Goal: Information Seeking & Learning: Learn about a topic

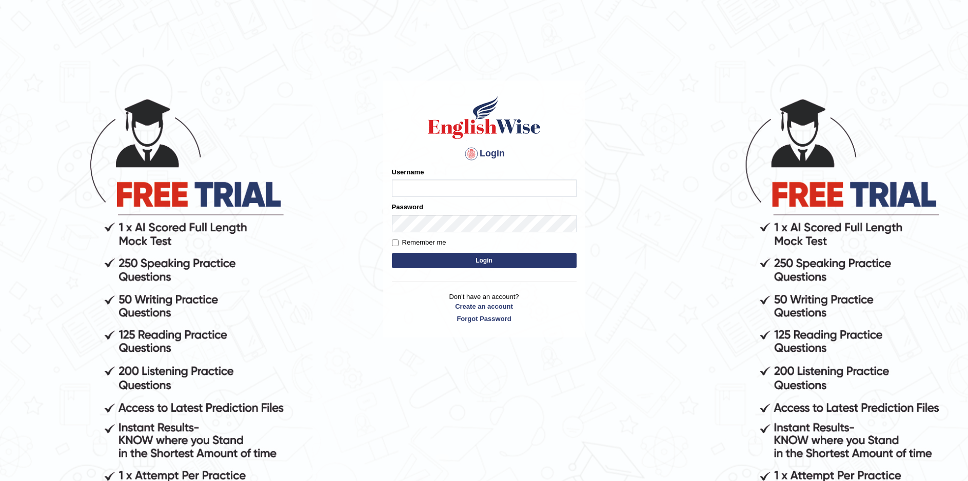
type input "Sprajapati"
click at [490, 261] on button "Login" at bounding box center [484, 260] width 185 height 15
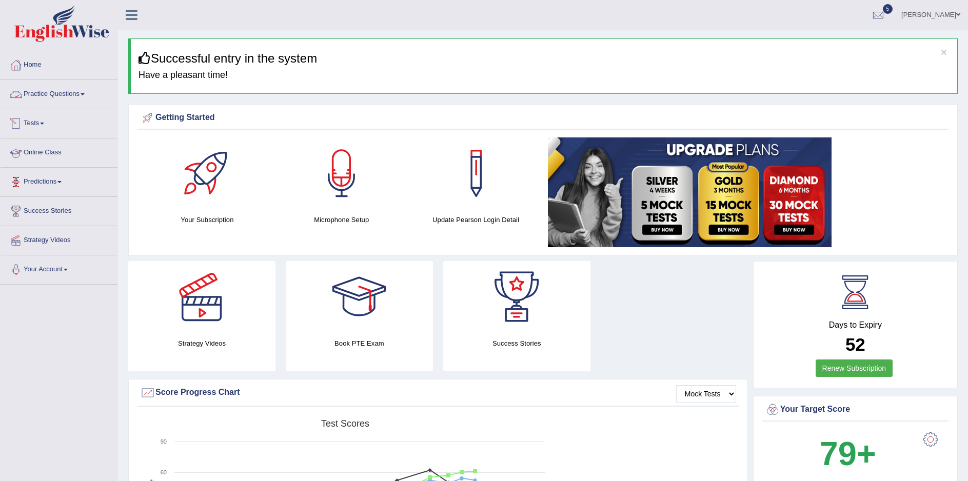
click at [82, 95] on link "Practice Questions" at bounding box center [59, 93] width 117 height 26
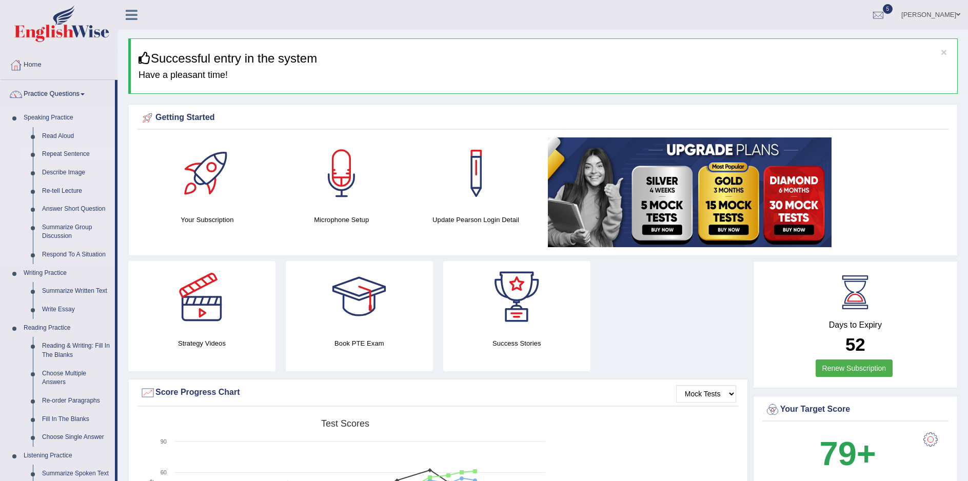
click at [73, 154] on link "Repeat Sentence" at bounding box center [75, 154] width 77 height 18
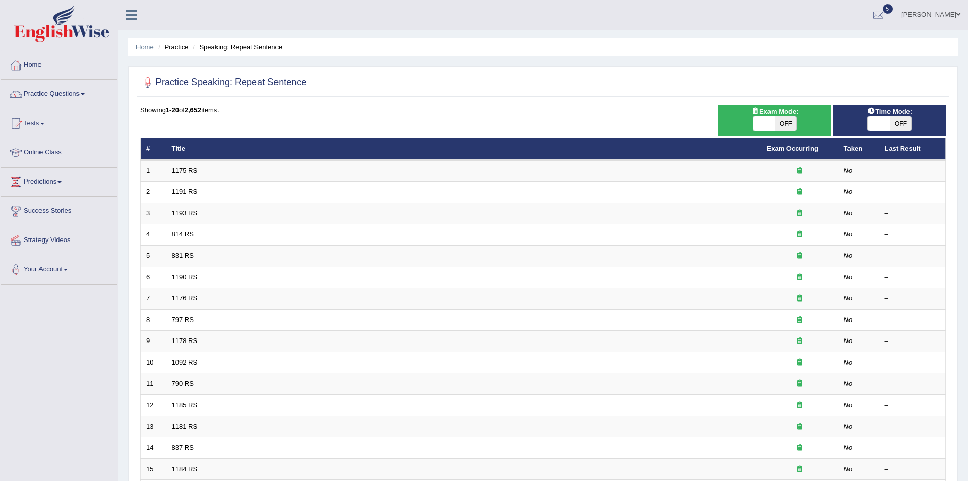
click at [620, 84] on div at bounding box center [543, 82] width 806 height 21
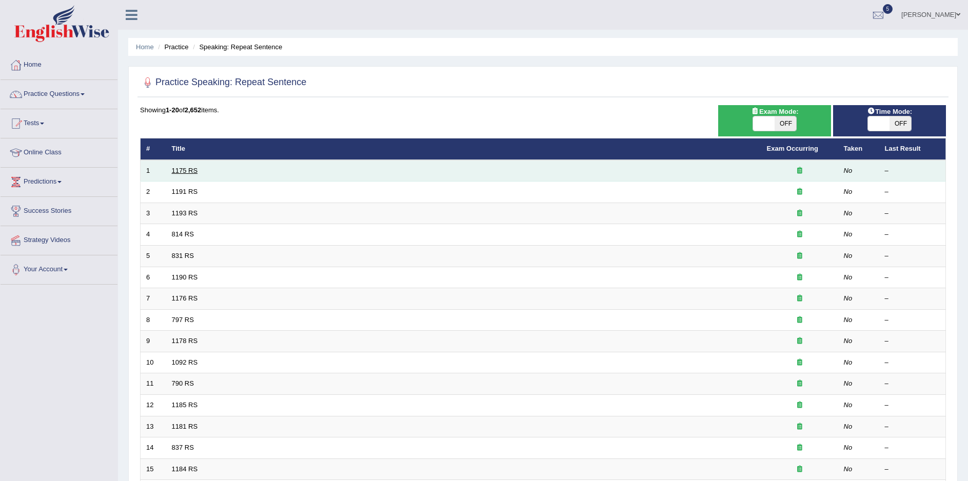
click at [184, 171] on link "1175 RS" at bounding box center [185, 171] width 26 height 8
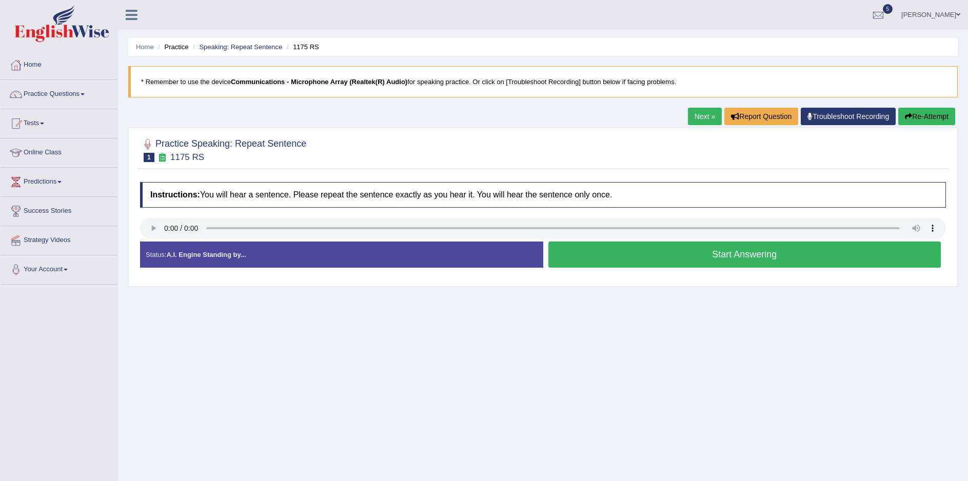
click at [703, 403] on div "Home Practice Speaking: Repeat Sentence 1175 RS * Remember to use the device Co…" at bounding box center [543, 256] width 850 height 513
drag, startPoint x: 697, startPoint y: 353, endPoint x: 712, endPoint y: 334, distance: 24.4
click at [701, 353] on div "Home Practice Speaking: Repeat Sentence 1175 RS * Remember to use the device Co…" at bounding box center [543, 256] width 850 height 513
click at [723, 371] on div "Home Practice Speaking: Repeat Sentence 1175 RS * Remember to use the device Co…" at bounding box center [543, 256] width 850 height 513
click at [760, 254] on button "Start Answering" at bounding box center [744, 255] width 393 height 26
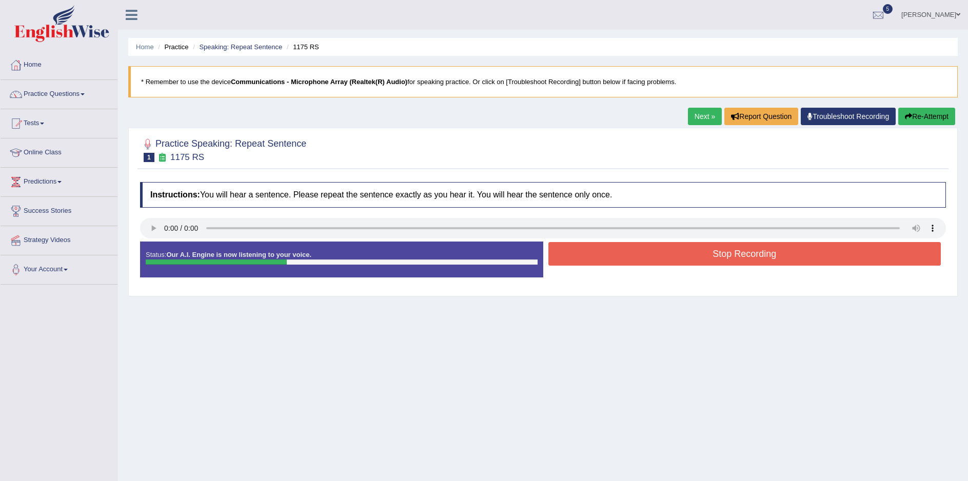
click at [761, 252] on button "Stop Recording" at bounding box center [744, 254] width 393 height 24
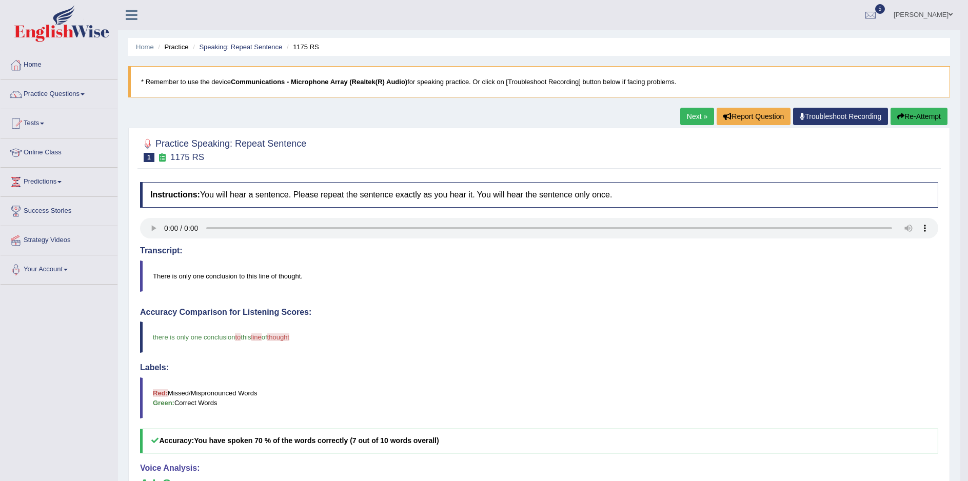
click at [692, 105] on div "Home Practice Speaking: Repeat Sentence 1175 RS * Remember to use the device Co…" at bounding box center [539, 334] width 842 height 668
click at [686, 115] on link "Next »" at bounding box center [697, 116] width 34 height 17
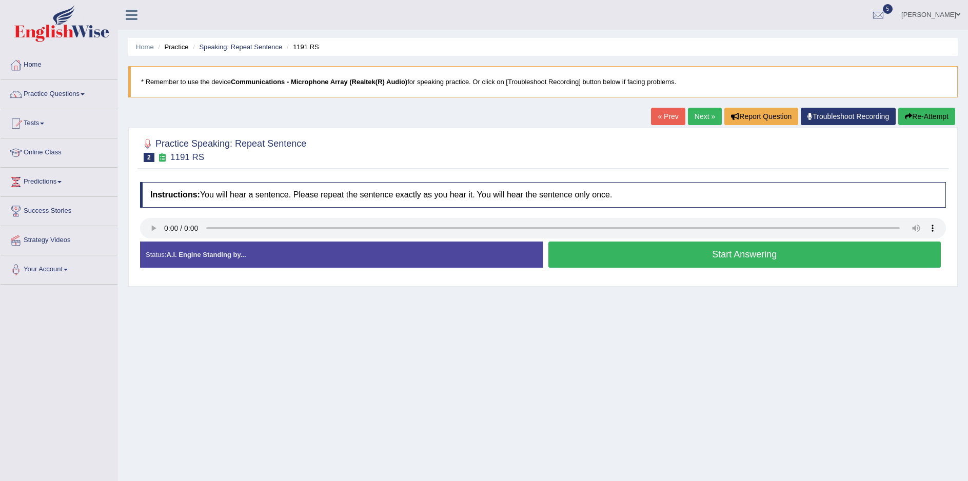
click at [751, 252] on button "Start Answering" at bounding box center [744, 255] width 393 height 26
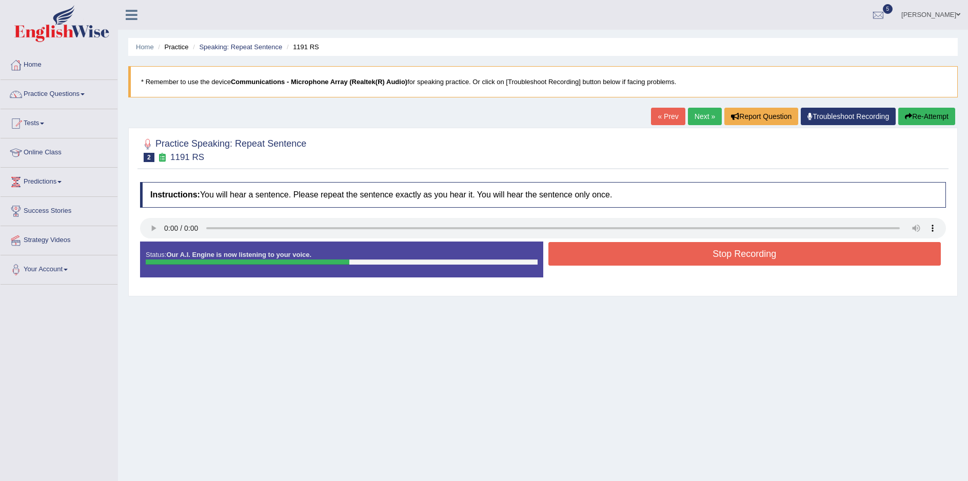
click at [746, 254] on button "Stop Recording" at bounding box center [744, 254] width 393 height 24
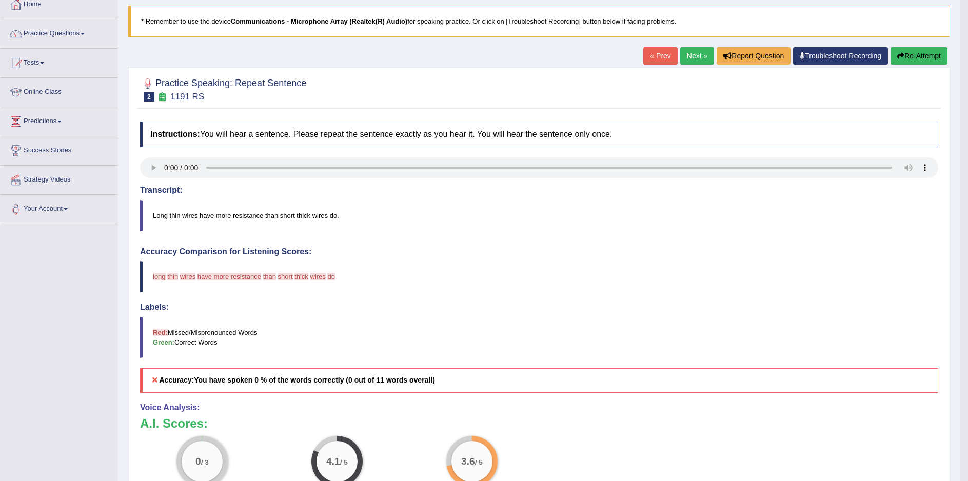
scroll to position [60, 0]
click at [911, 55] on button "Re-Attempt" at bounding box center [918, 56] width 57 height 17
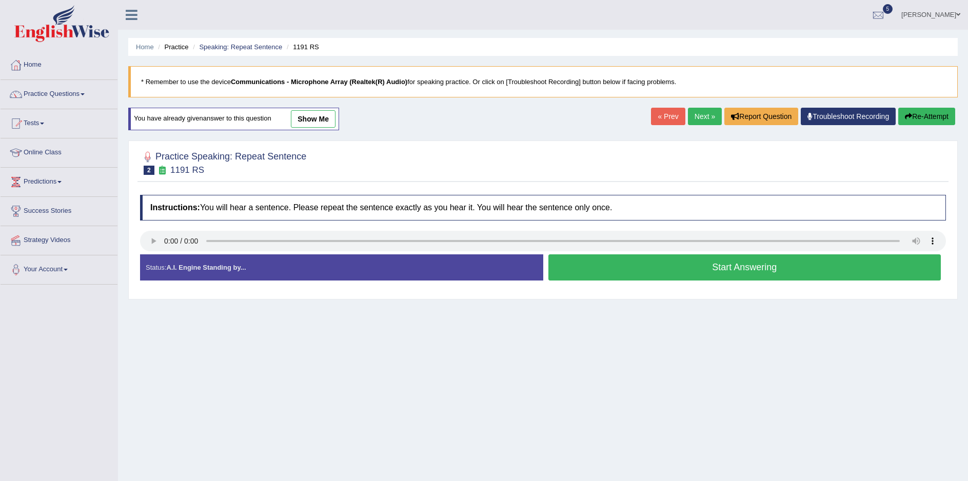
scroll to position [57, 0]
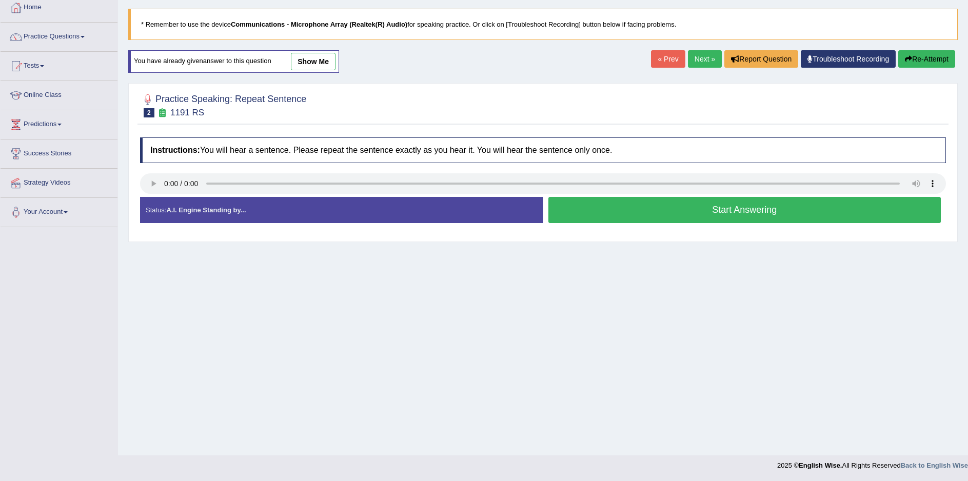
click at [738, 207] on button "Start Answering" at bounding box center [744, 210] width 393 height 26
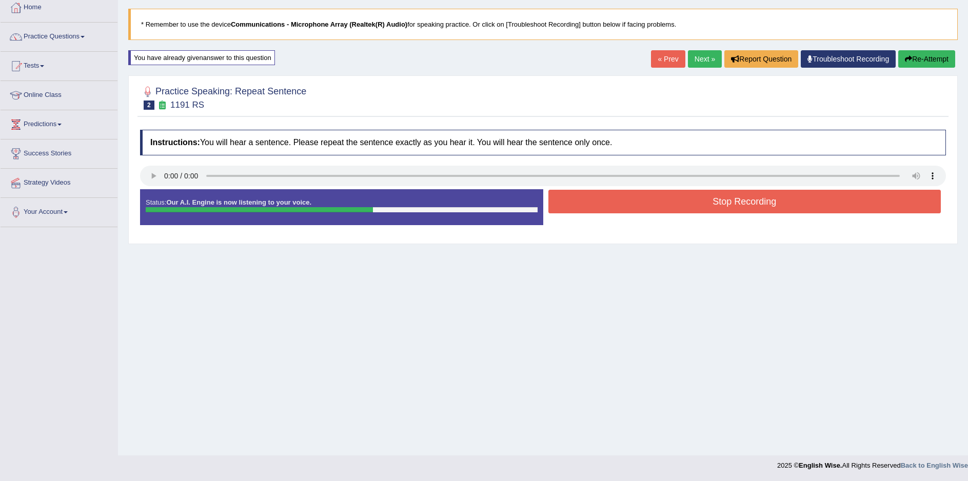
click at [739, 205] on button "Stop Recording" at bounding box center [744, 202] width 393 height 24
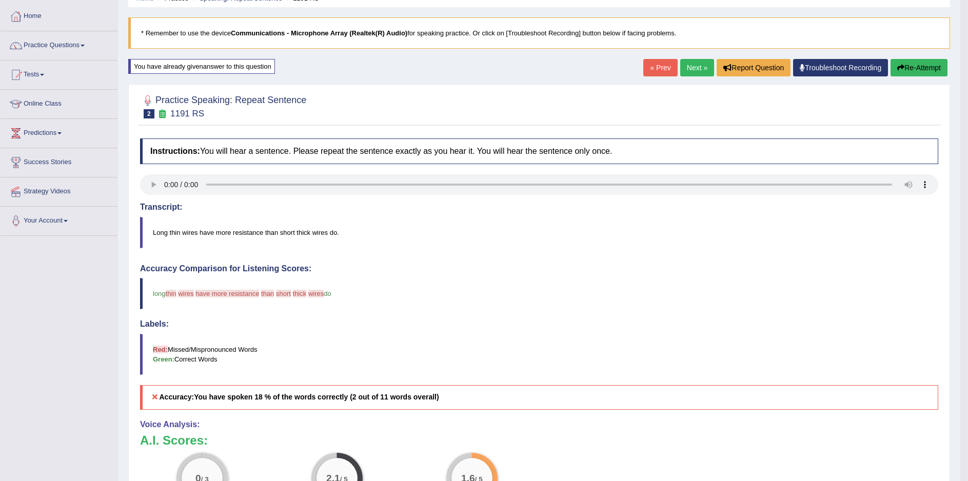
scroll to position [14, 0]
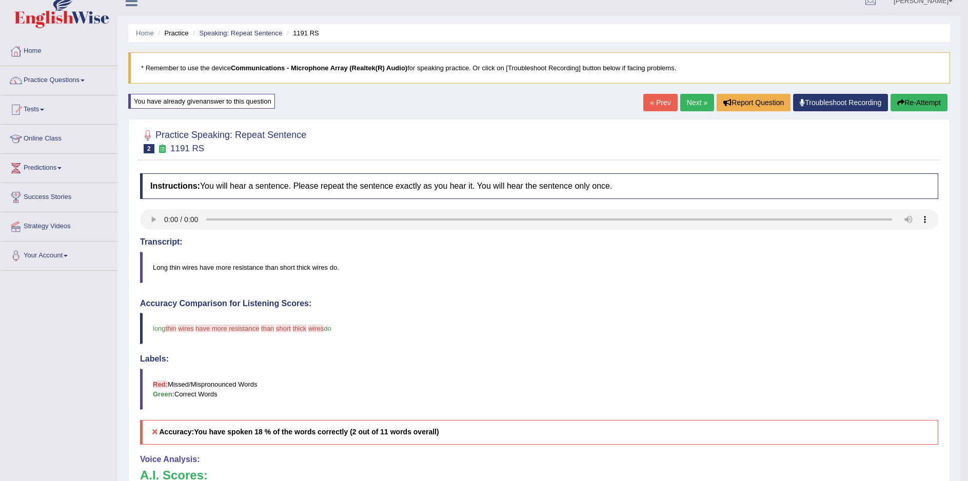
click at [921, 101] on button "Re-Attempt" at bounding box center [918, 102] width 57 height 17
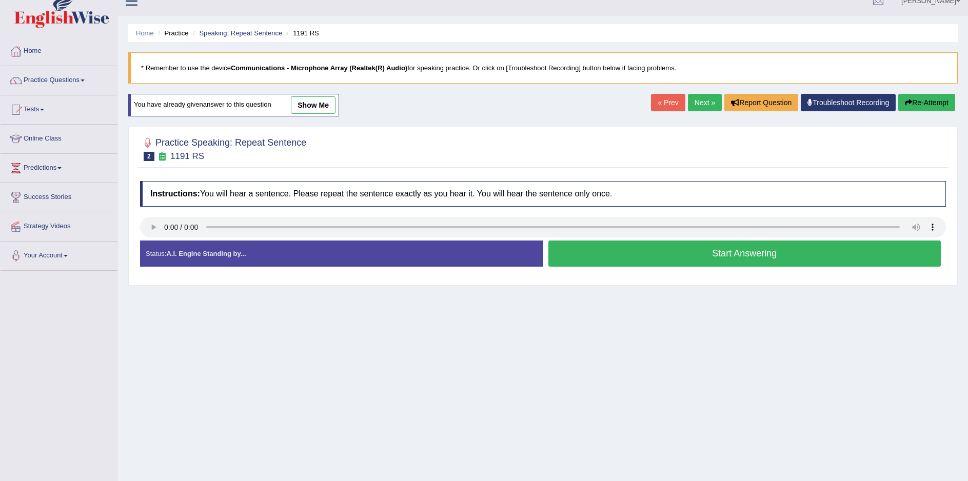
click at [749, 250] on button "Start Answering" at bounding box center [744, 254] width 393 height 26
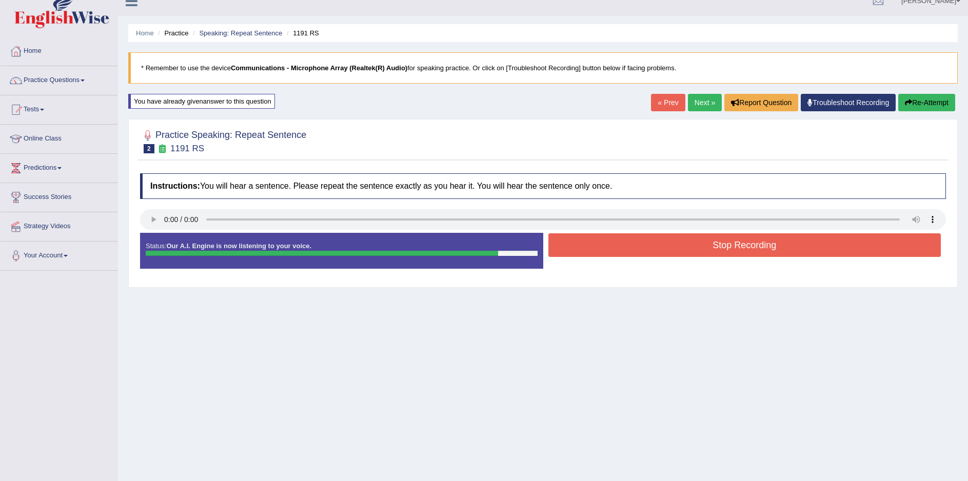
click at [731, 247] on button "Stop Recording" at bounding box center [744, 245] width 393 height 24
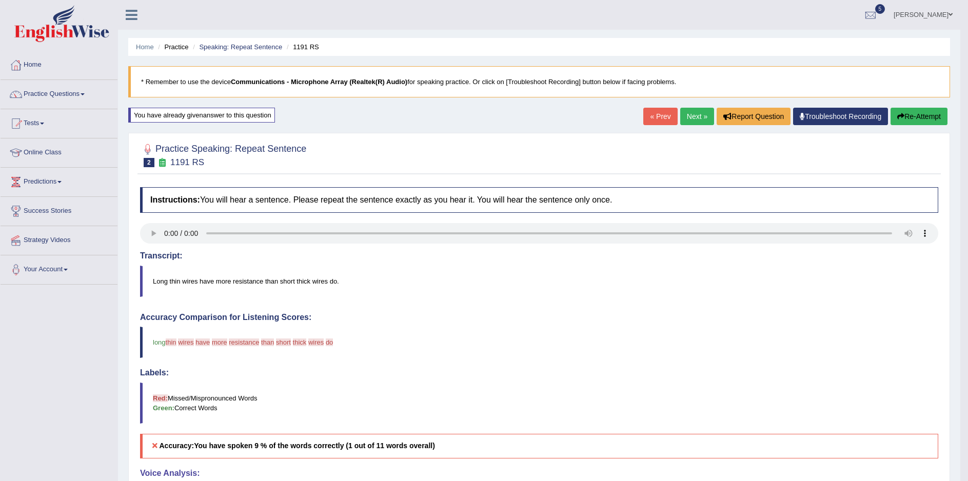
click at [919, 116] on button "Re-Attempt" at bounding box center [918, 116] width 57 height 17
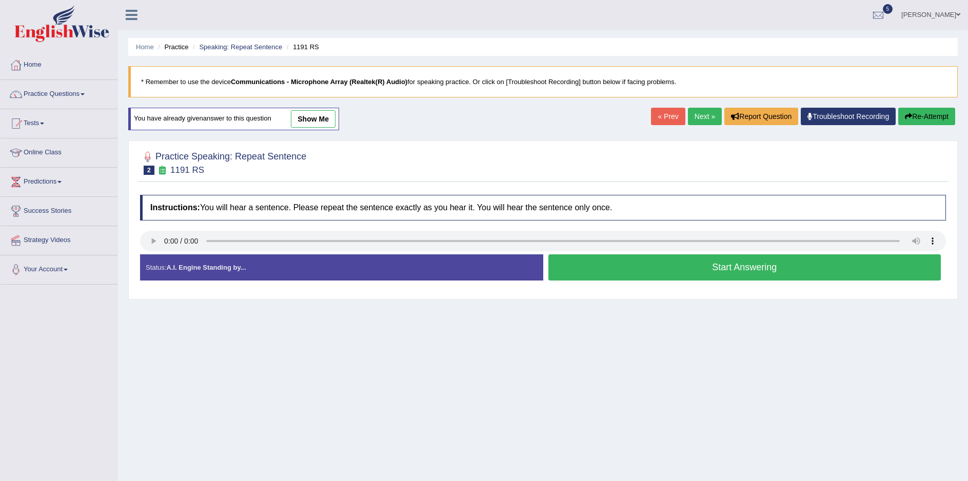
click at [734, 275] on button "Start Answering" at bounding box center [744, 267] width 393 height 26
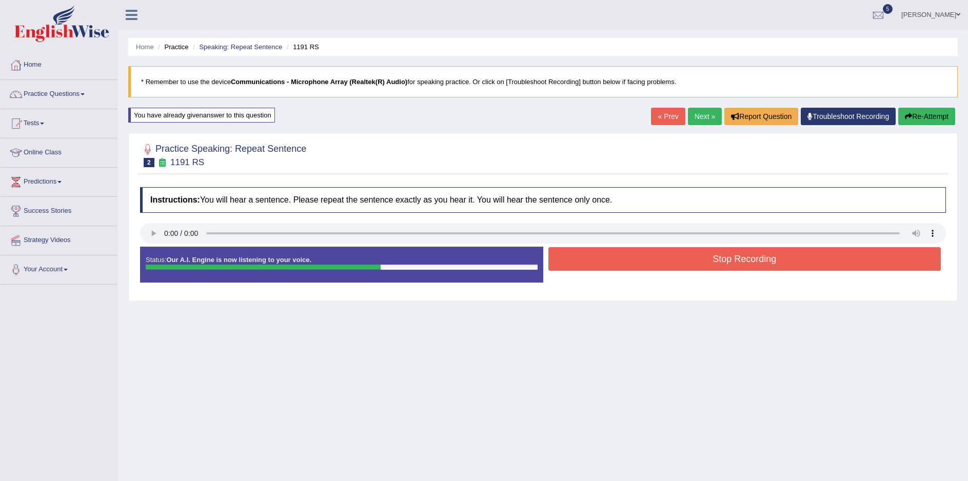
click at [741, 263] on button "Stop Recording" at bounding box center [744, 259] width 393 height 24
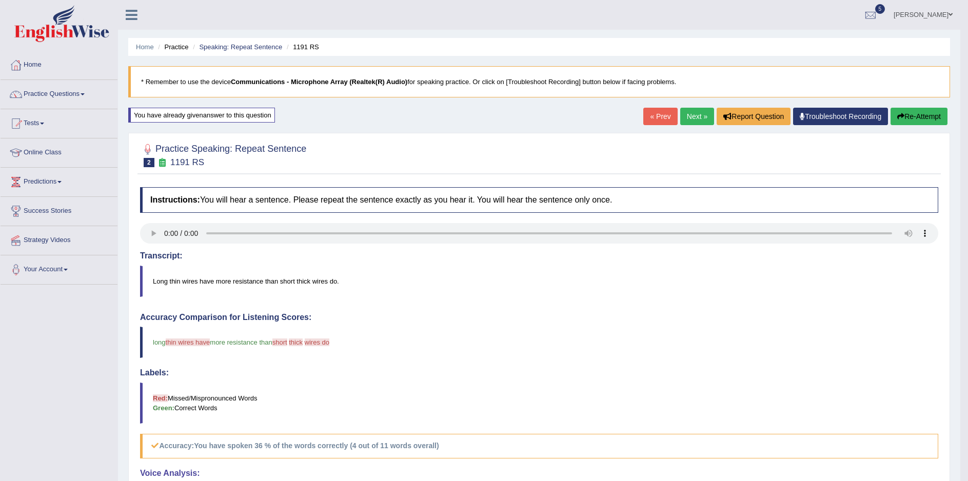
click at [928, 116] on button "Re-Attempt" at bounding box center [918, 116] width 57 height 17
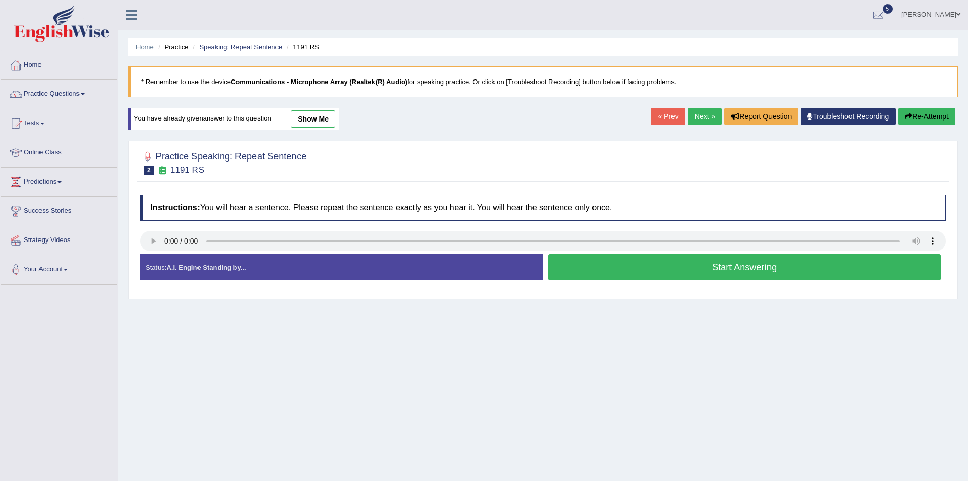
click at [751, 265] on button "Start Answering" at bounding box center [744, 267] width 393 height 26
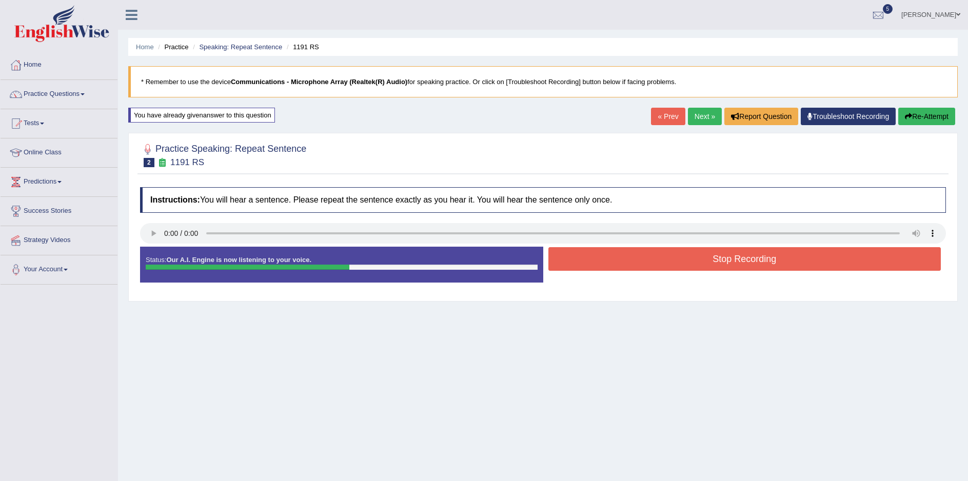
click at [751, 258] on button "Stop Recording" at bounding box center [744, 259] width 393 height 24
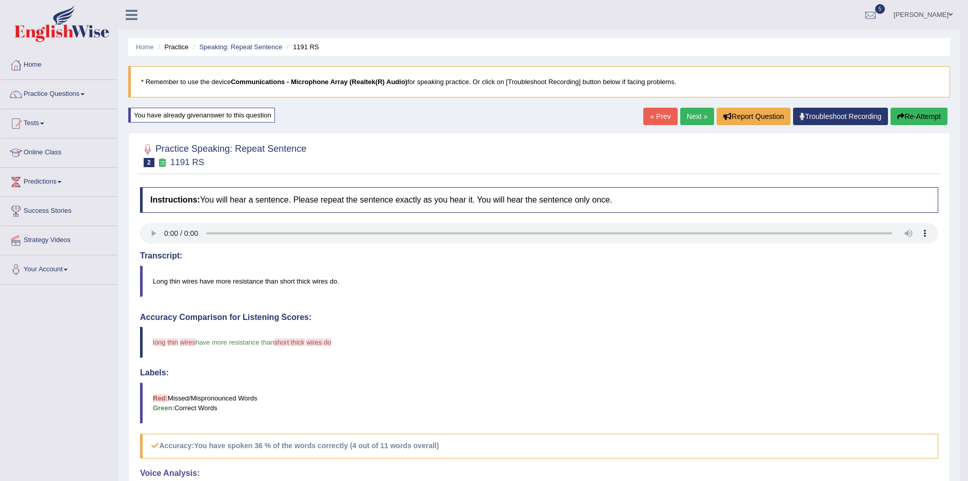
click at [929, 114] on button "Re-Attempt" at bounding box center [918, 116] width 57 height 17
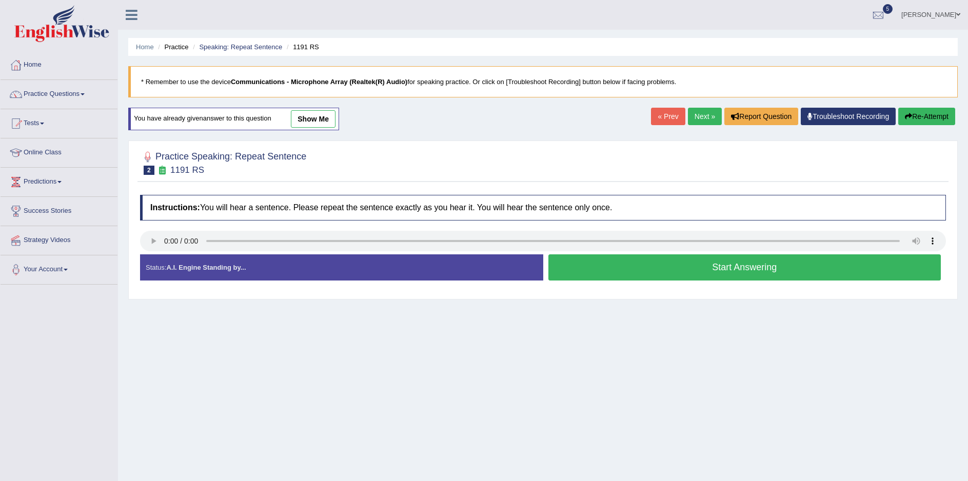
click at [761, 273] on button "Start Answering" at bounding box center [744, 267] width 393 height 26
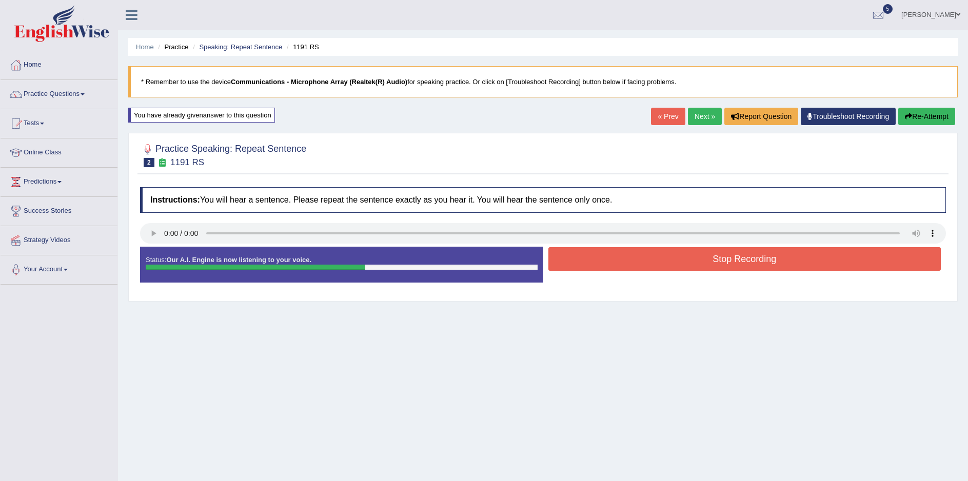
click at [768, 264] on button "Stop Recording" at bounding box center [744, 259] width 393 height 24
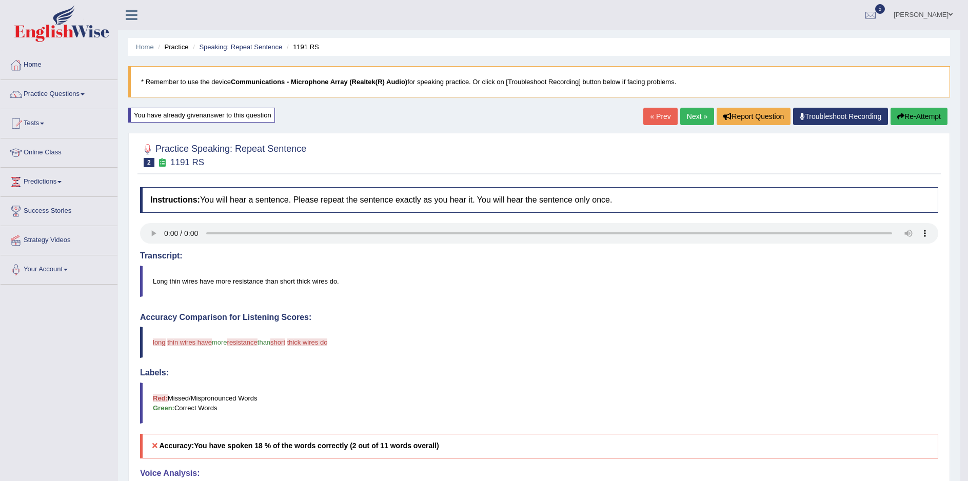
click at [689, 119] on link "Next »" at bounding box center [697, 116] width 34 height 17
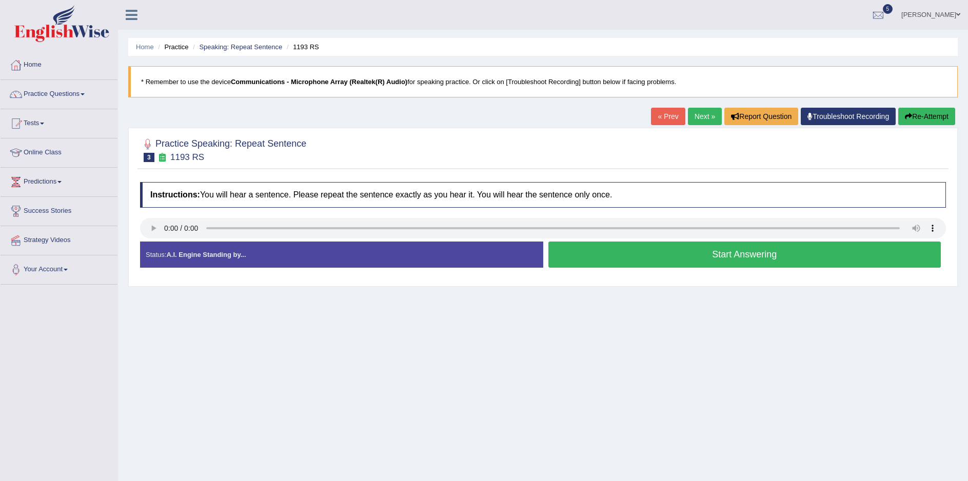
click at [747, 253] on button "Start Answering" at bounding box center [744, 255] width 393 height 26
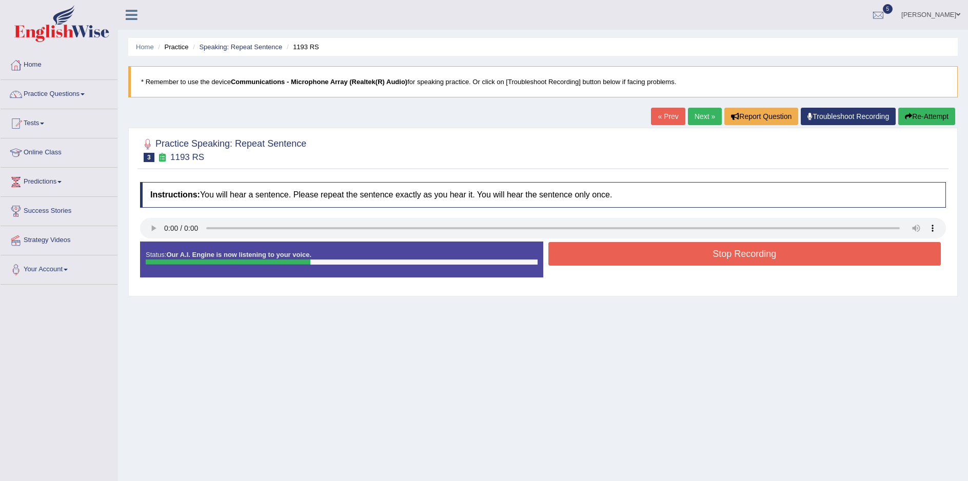
click at [746, 255] on button "Stop Recording" at bounding box center [744, 254] width 393 height 24
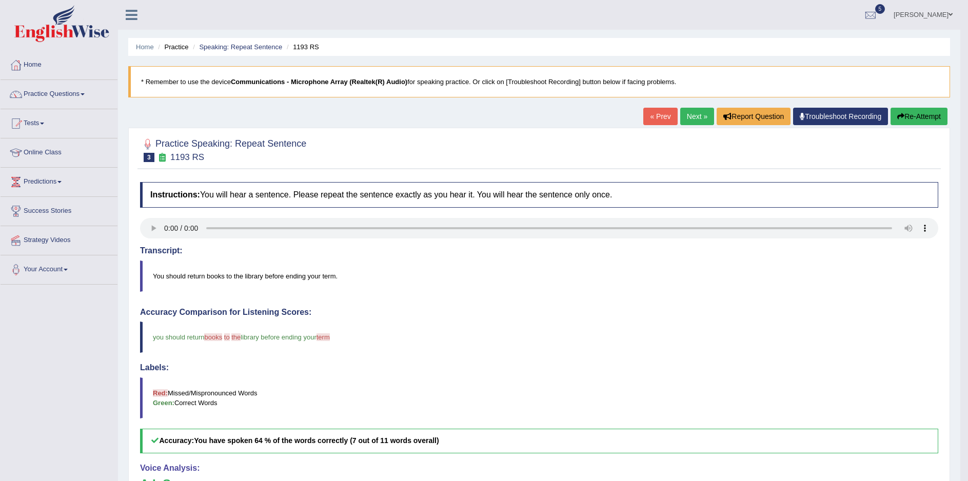
click at [692, 117] on link "Next »" at bounding box center [697, 116] width 34 height 17
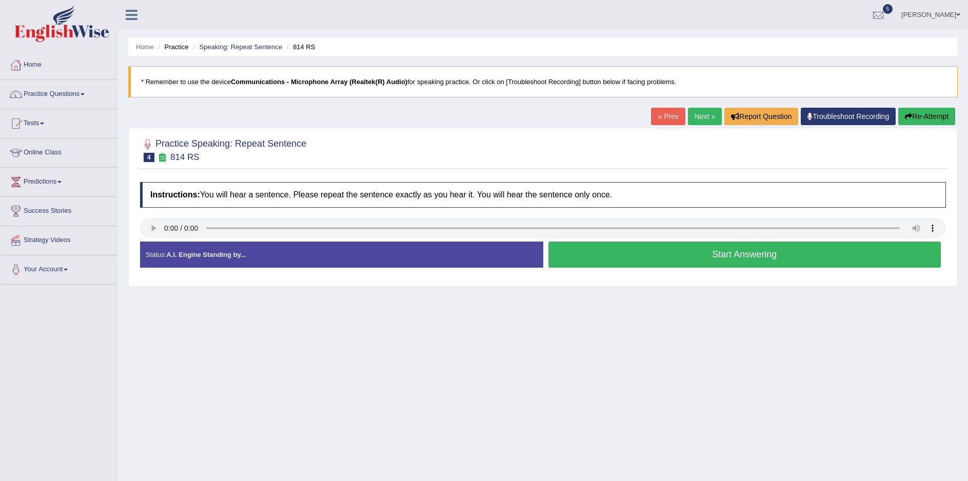
click at [743, 263] on button "Start Answering" at bounding box center [744, 255] width 393 height 26
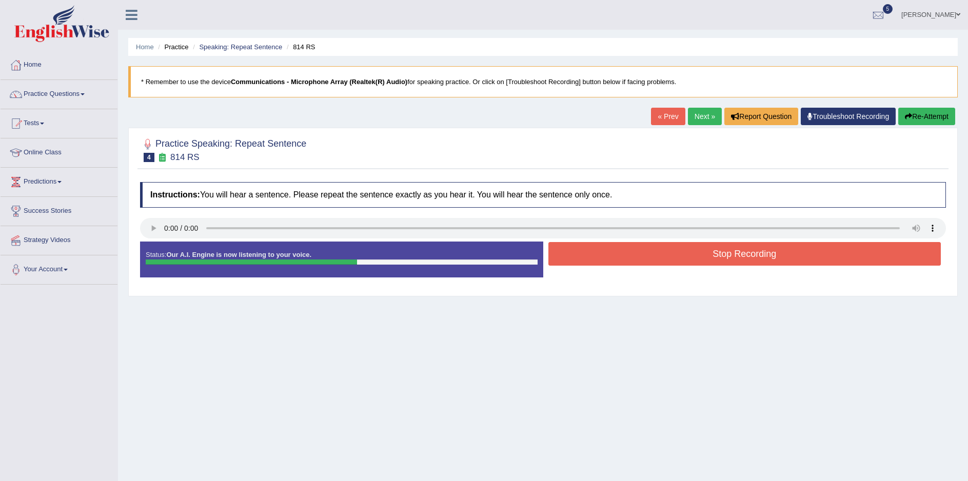
click at [743, 258] on button "Stop Recording" at bounding box center [744, 254] width 393 height 24
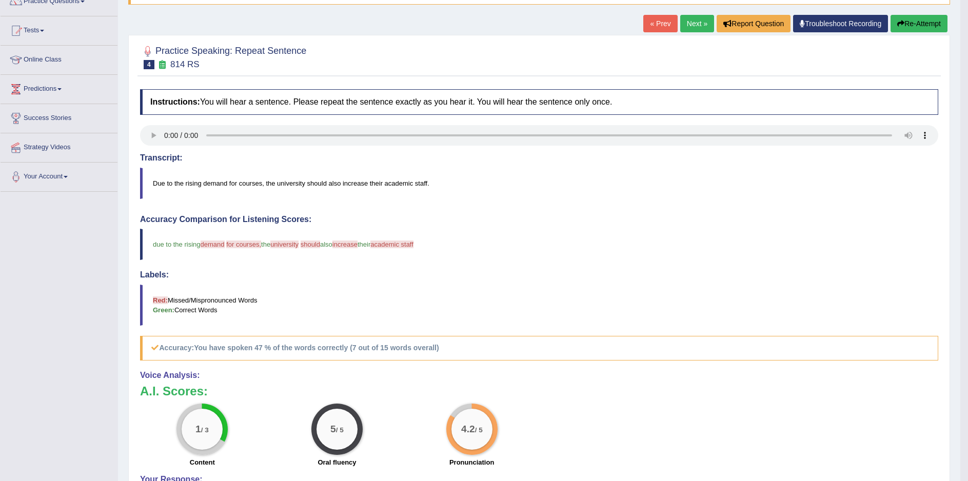
scroll to position [60, 0]
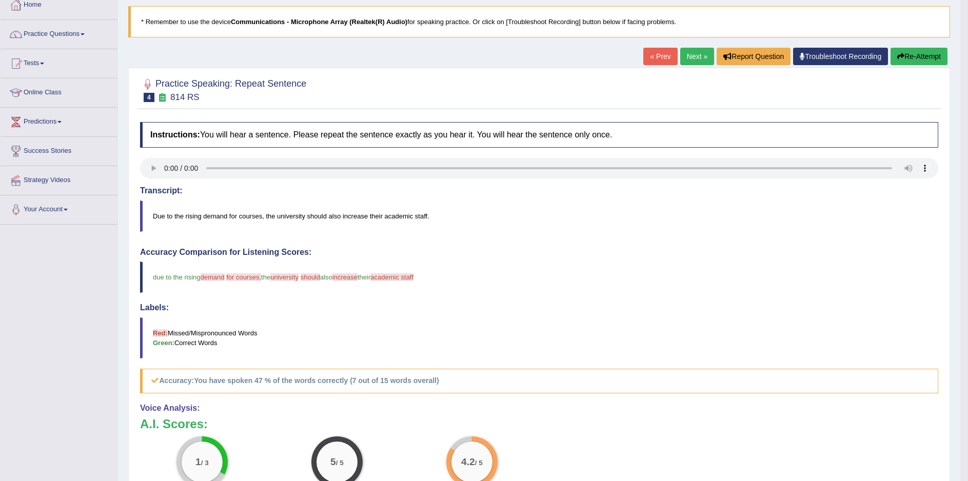
click at [915, 54] on button "Re-Attempt" at bounding box center [918, 56] width 57 height 17
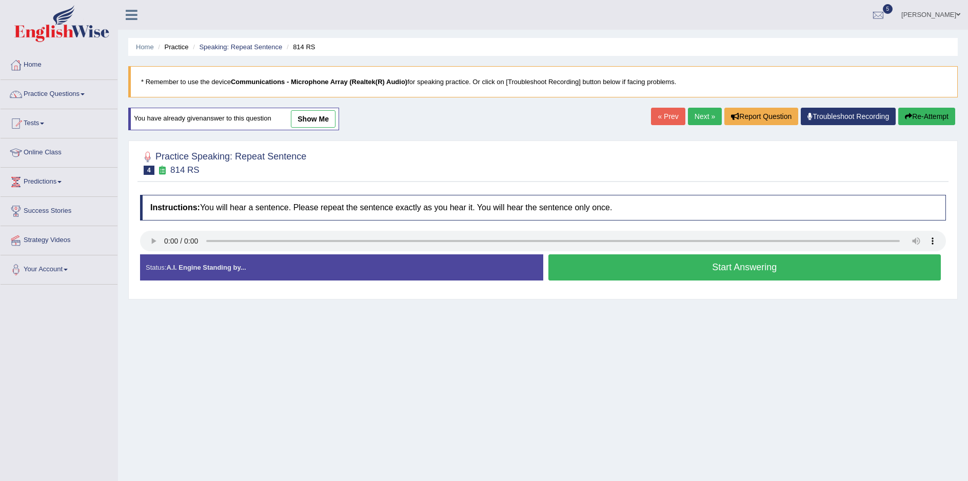
scroll to position [57, 0]
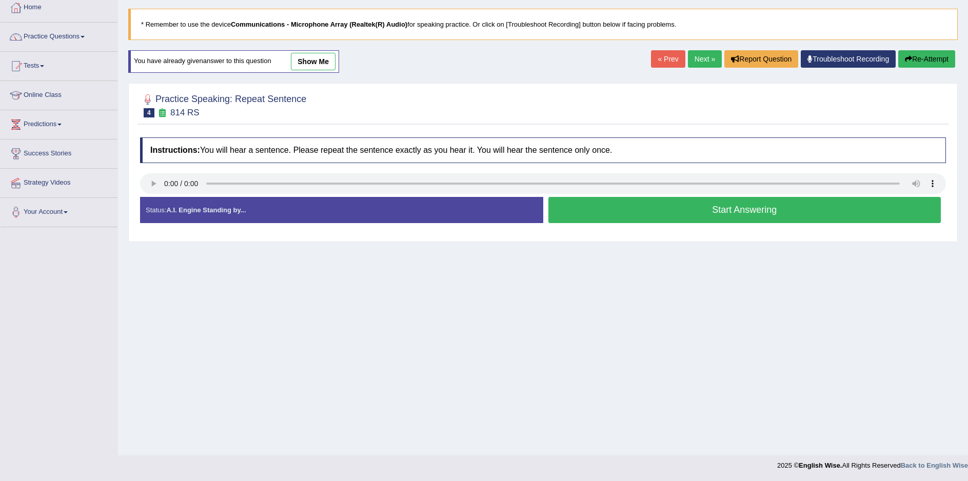
click at [741, 214] on button "Start Answering" at bounding box center [744, 210] width 393 height 26
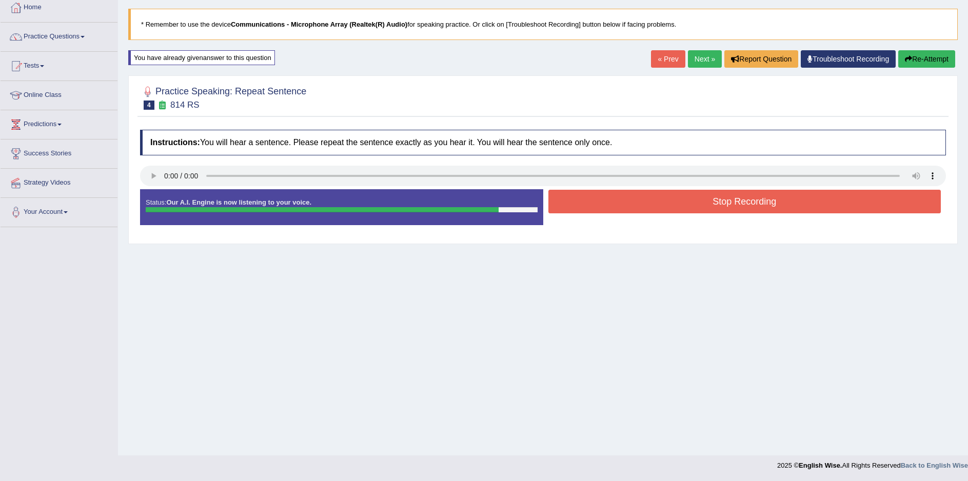
click at [750, 201] on button "Stop Recording" at bounding box center [744, 202] width 393 height 24
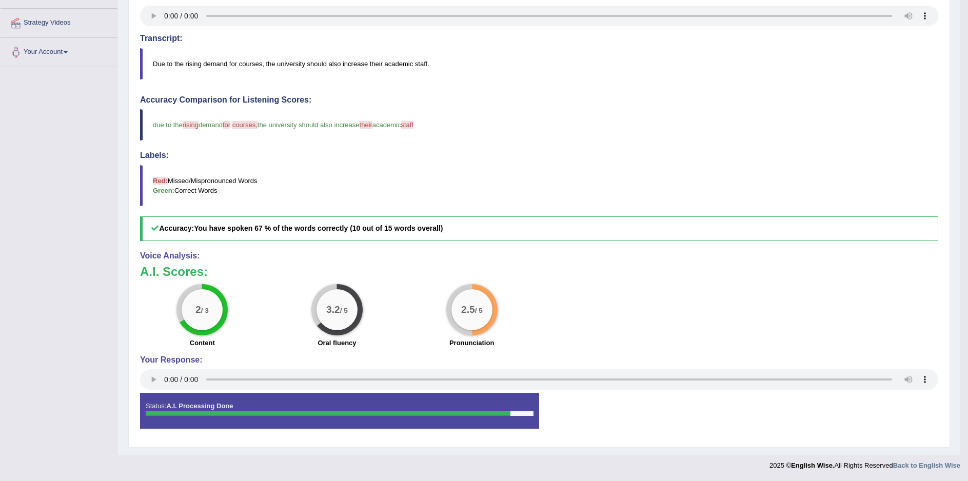
scroll to position [0, 0]
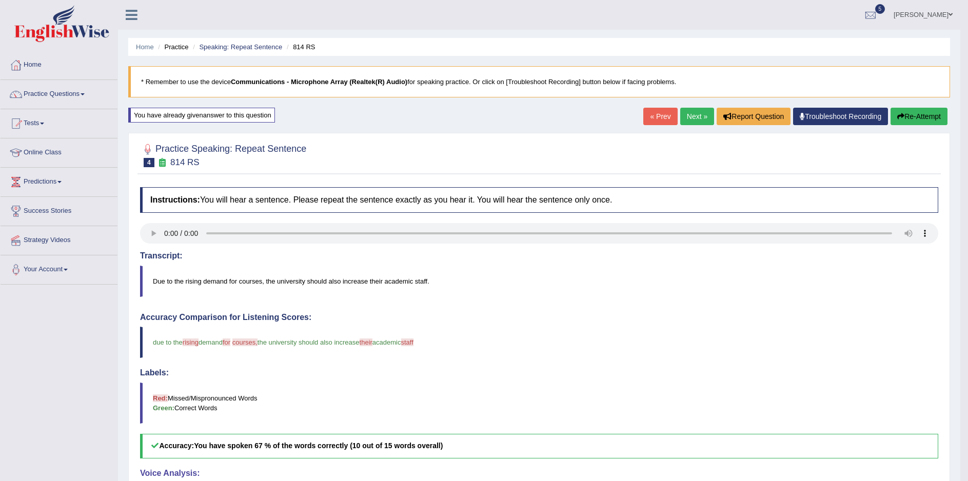
click at [695, 114] on link "Next »" at bounding box center [697, 116] width 34 height 17
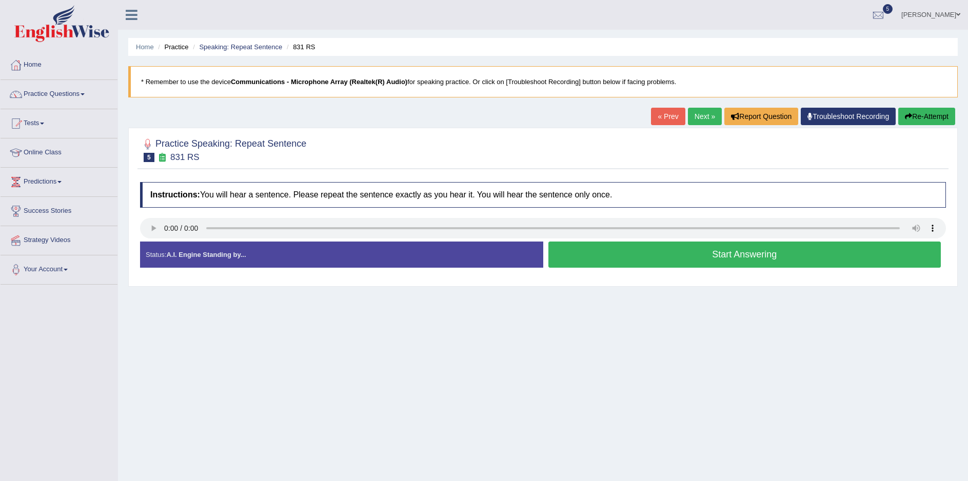
click at [738, 257] on button "Start Answering" at bounding box center [744, 255] width 393 height 26
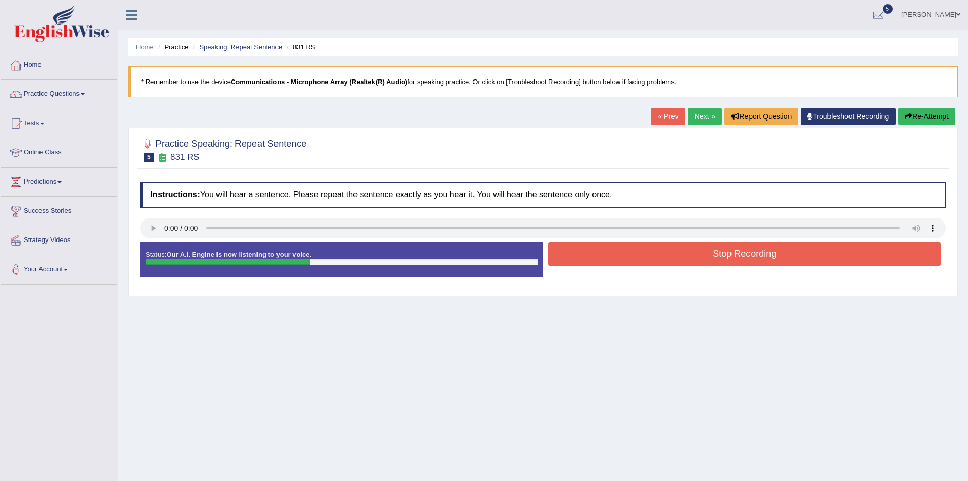
click at [738, 257] on button "Stop Recording" at bounding box center [744, 254] width 393 height 24
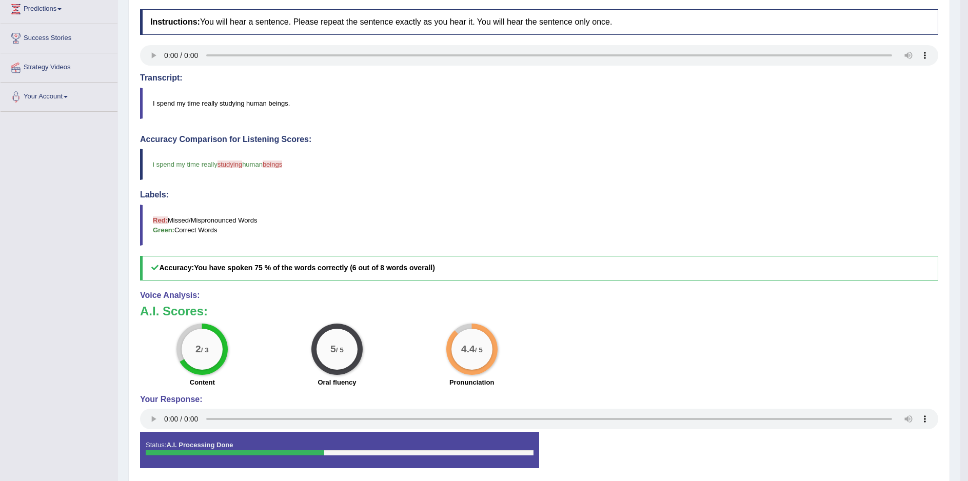
scroll to position [60, 0]
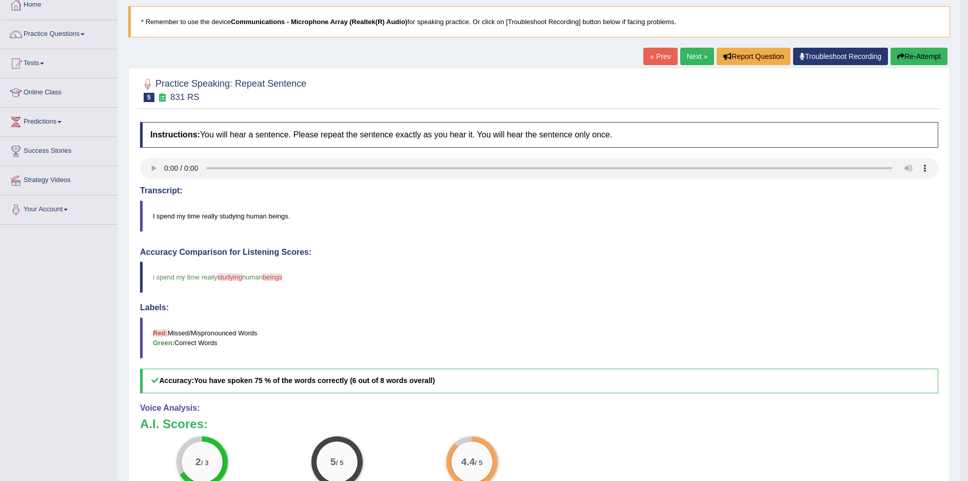
click at [686, 51] on link "Next »" at bounding box center [697, 56] width 34 height 17
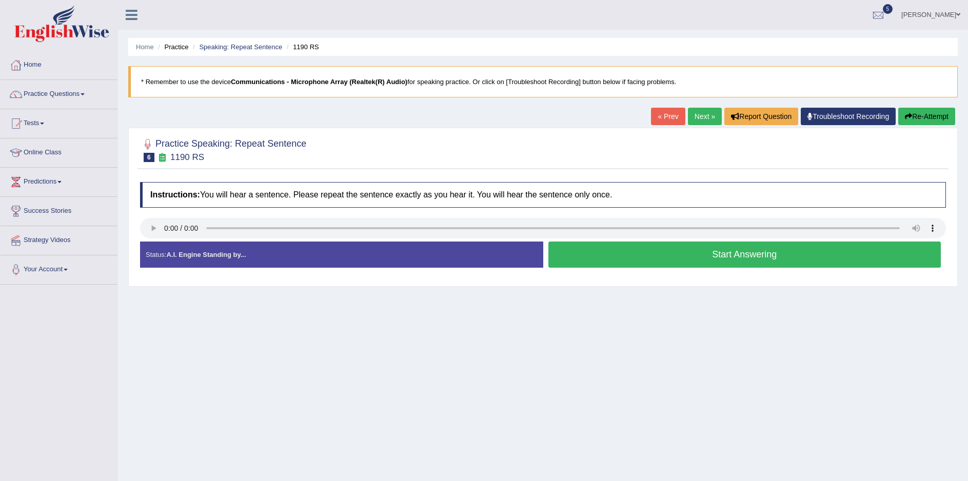
click at [734, 256] on button "Start Answering" at bounding box center [744, 255] width 393 height 26
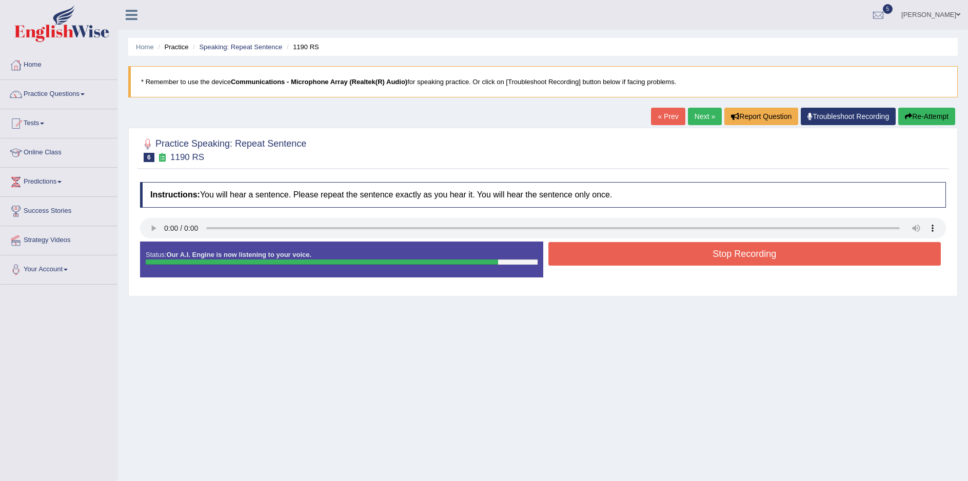
click at [738, 255] on button "Stop Recording" at bounding box center [744, 254] width 393 height 24
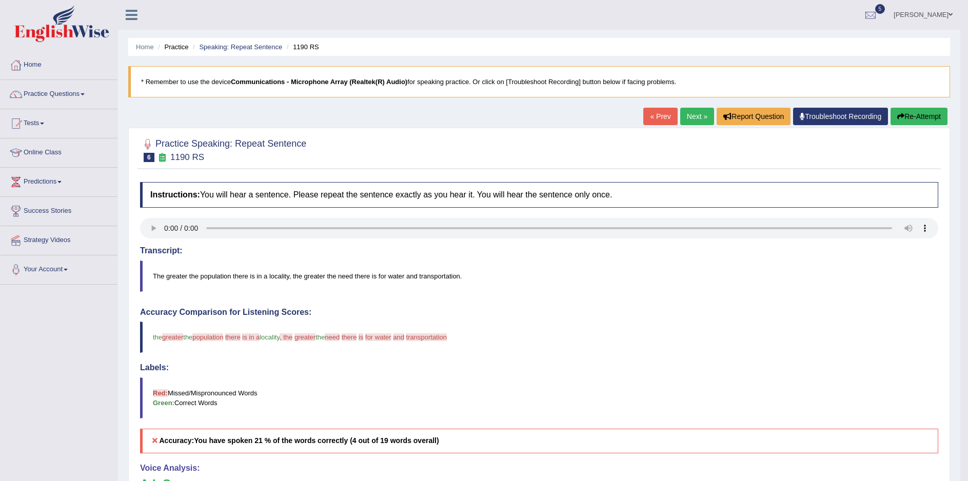
click at [924, 113] on button "Re-Attempt" at bounding box center [918, 116] width 57 height 17
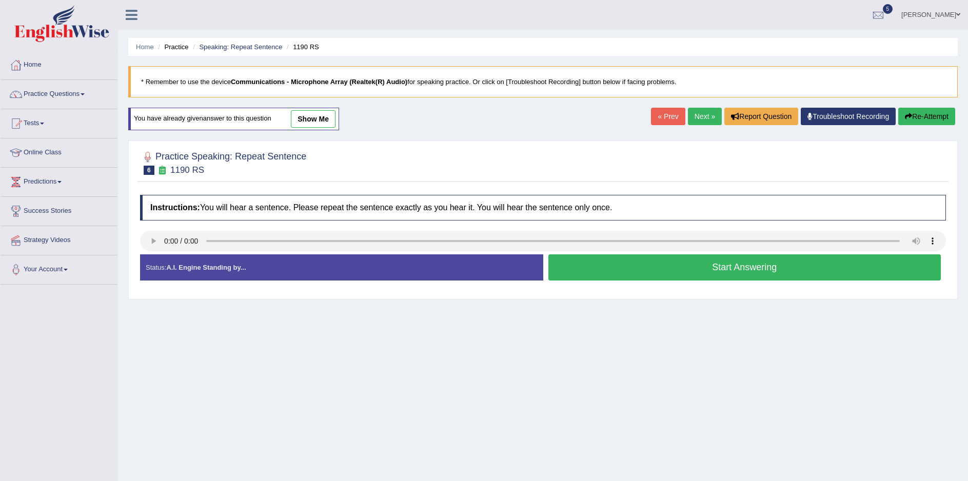
click at [751, 267] on button "Start Answering" at bounding box center [744, 267] width 393 height 26
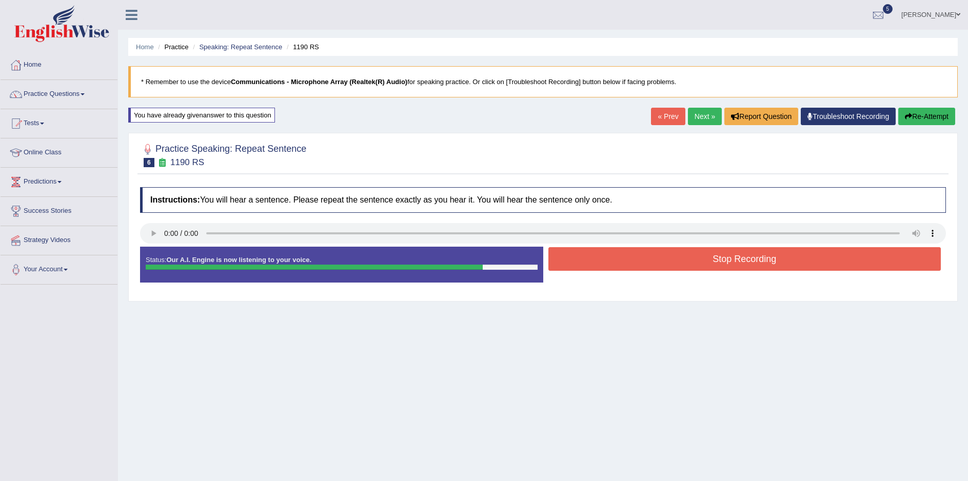
click at [751, 264] on button "Stop Recording" at bounding box center [744, 259] width 393 height 24
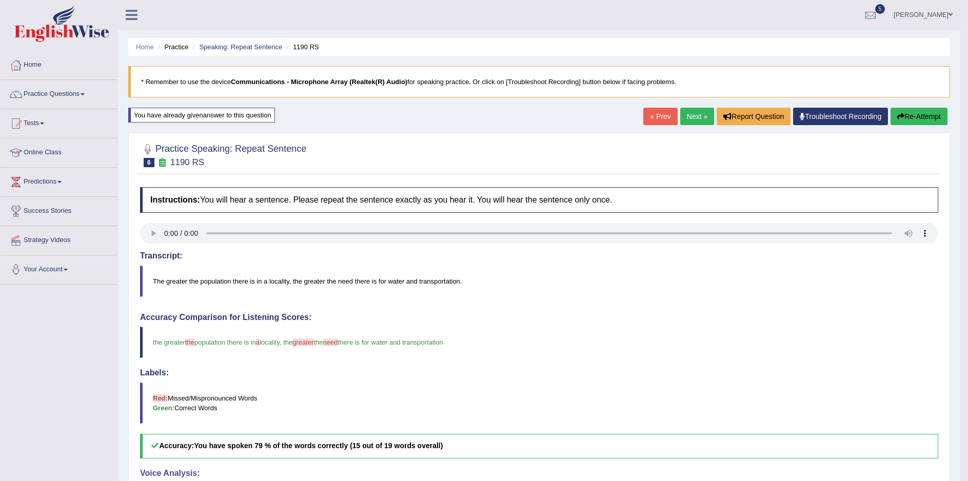
click at [697, 117] on link "Next »" at bounding box center [697, 116] width 34 height 17
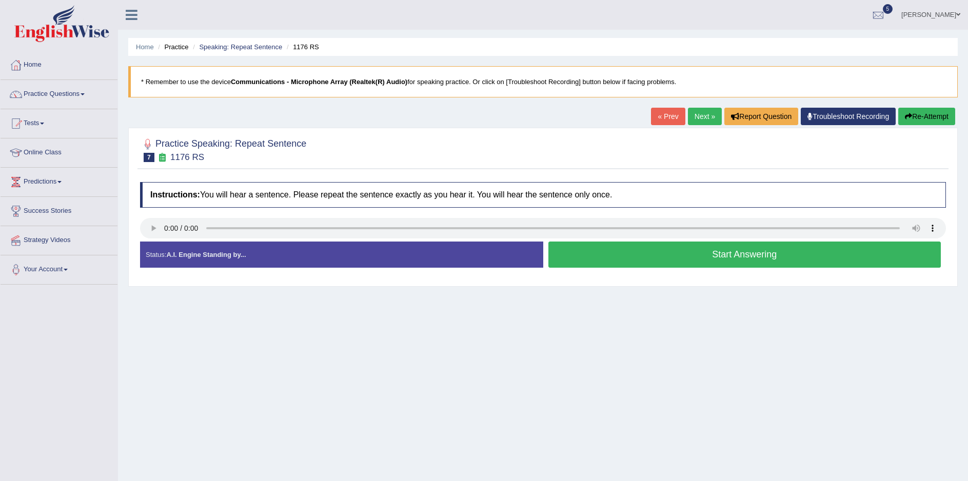
click at [747, 258] on button "Start Answering" at bounding box center [744, 255] width 393 height 26
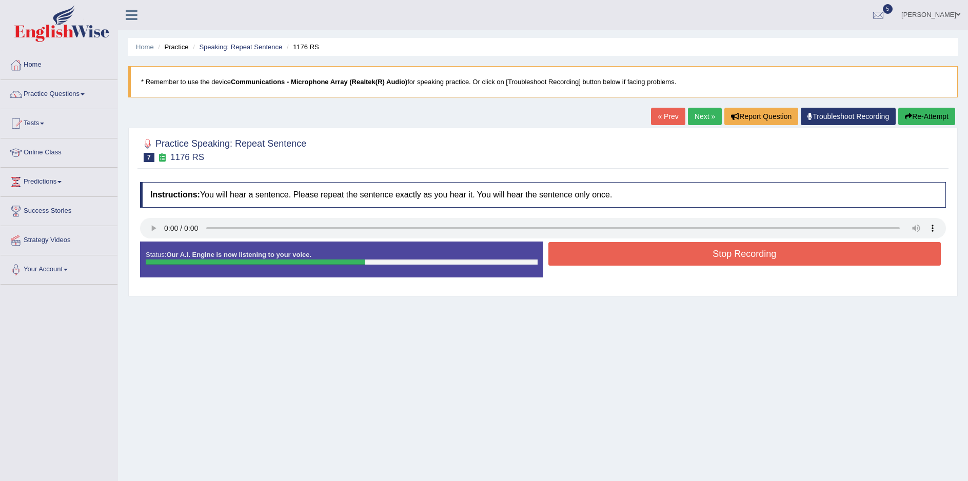
click at [755, 254] on button "Stop Recording" at bounding box center [744, 254] width 393 height 24
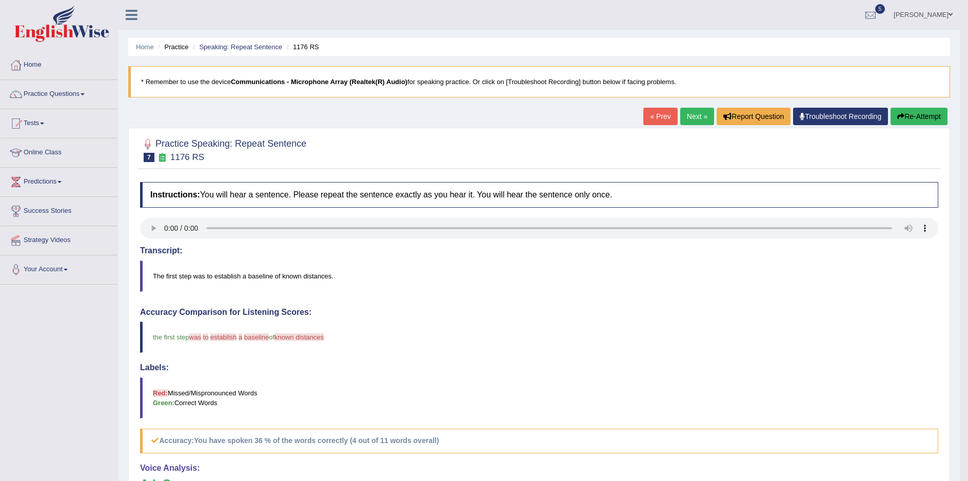
click at [915, 116] on button "Re-Attempt" at bounding box center [918, 116] width 57 height 17
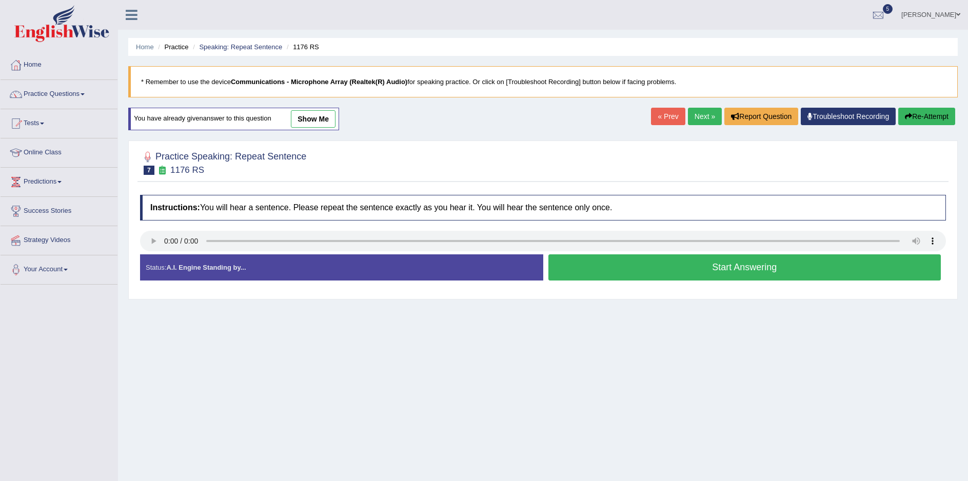
click at [743, 266] on button "Start Answering" at bounding box center [744, 267] width 393 height 26
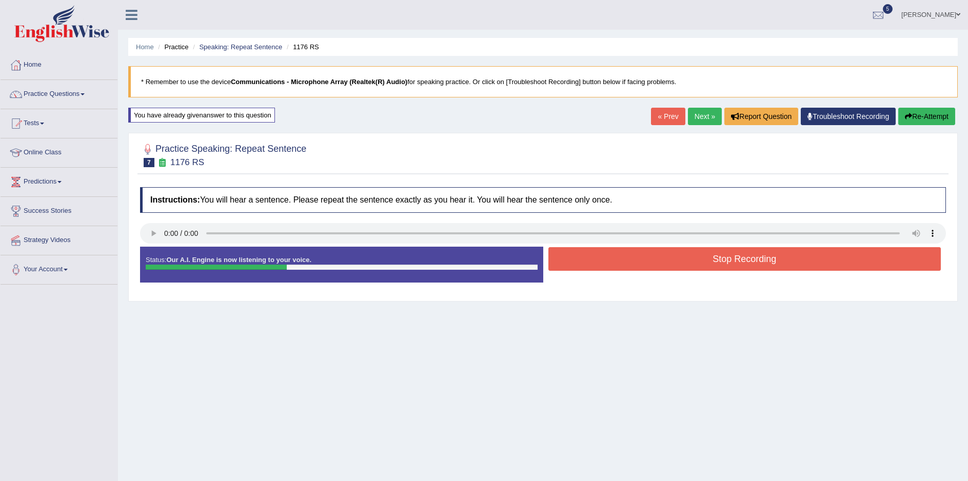
click at [745, 262] on button "Stop Recording" at bounding box center [744, 259] width 393 height 24
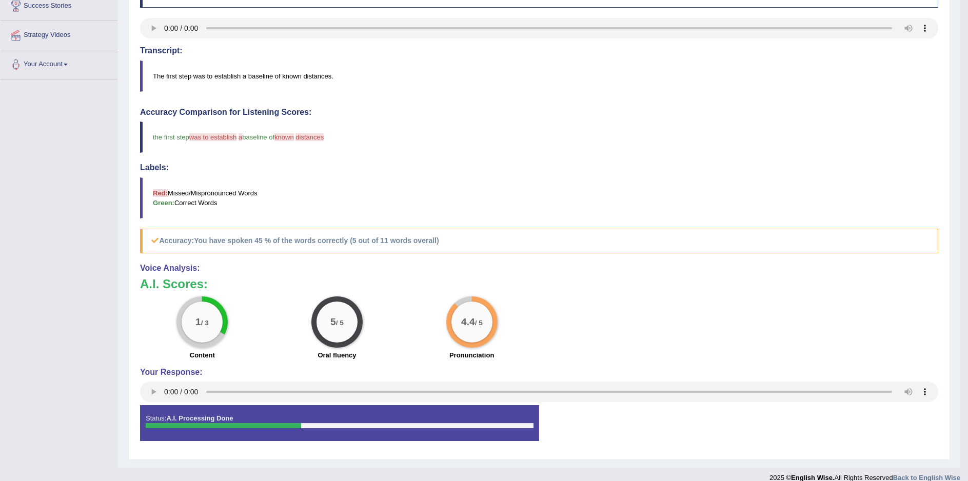
scroll to position [14, 0]
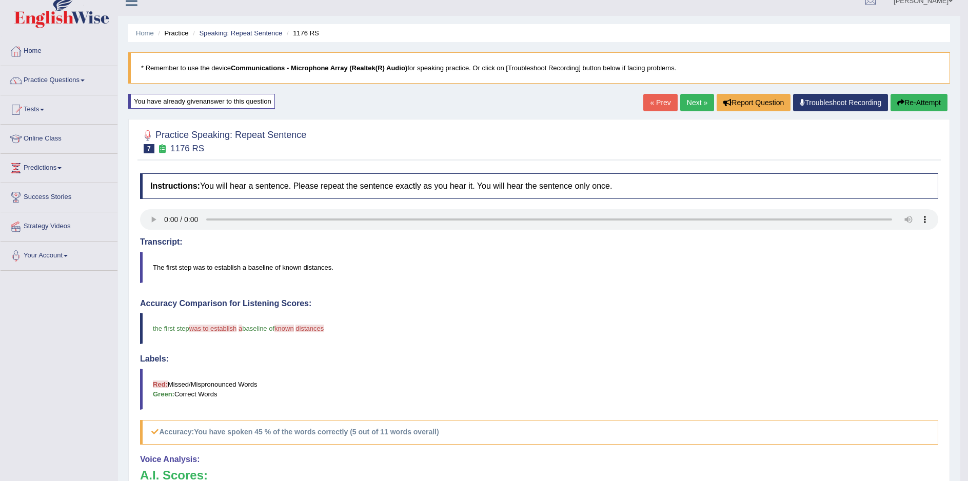
click at [695, 105] on link "Next »" at bounding box center [697, 102] width 34 height 17
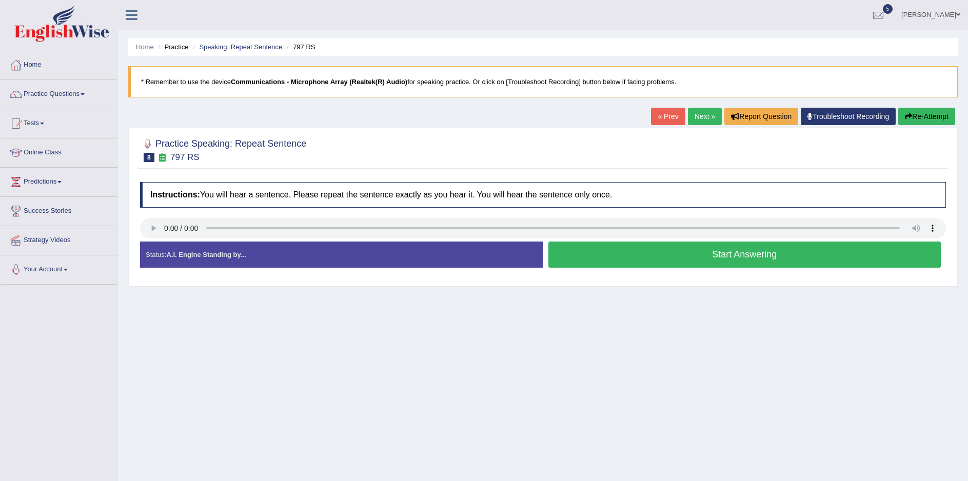
click at [763, 260] on button "Start Answering" at bounding box center [744, 255] width 393 height 26
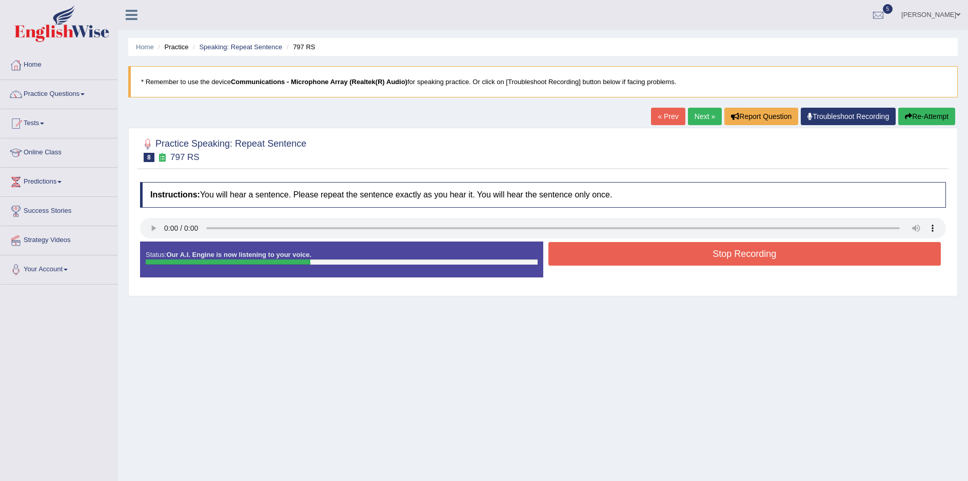
click at [748, 257] on button "Stop Recording" at bounding box center [744, 254] width 393 height 24
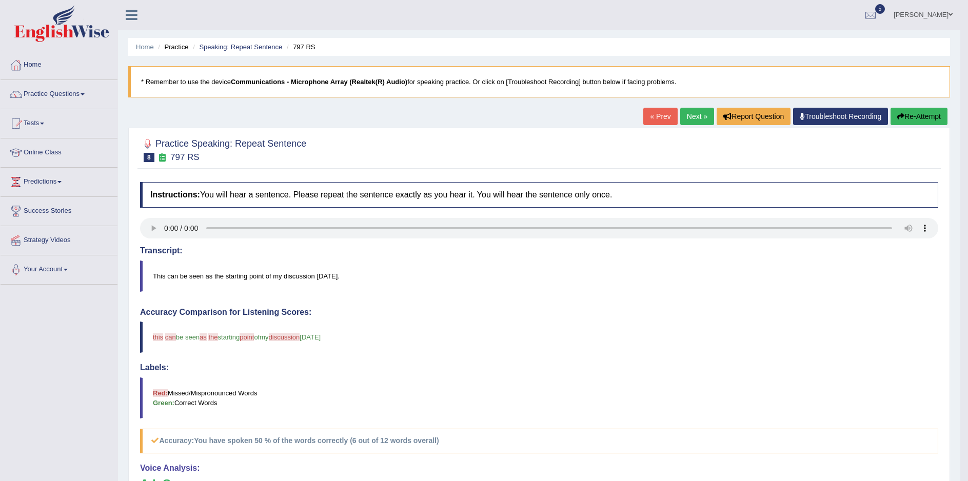
click at [690, 116] on link "Next »" at bounding box center [697, 116] width 34 height 17
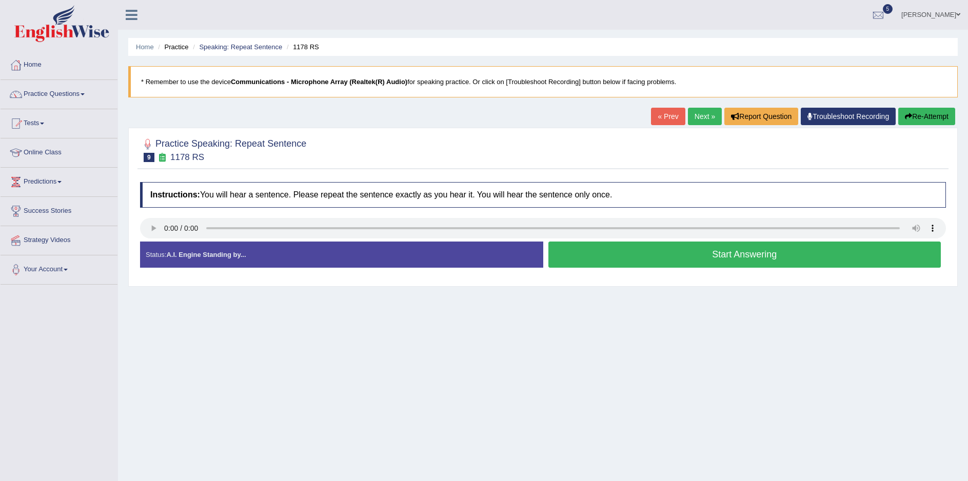
click at [745, 256] on button "Start Answering" at bounding box center [744, 255] width 393 height 26
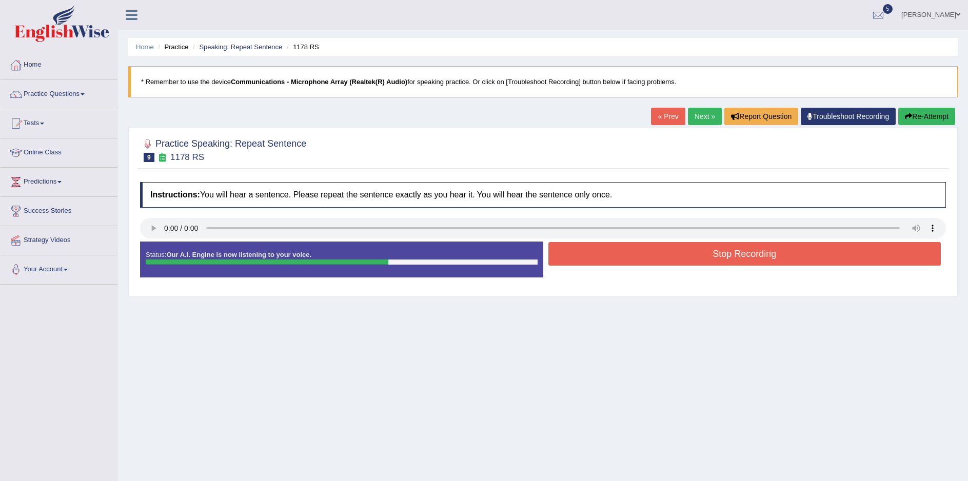
click at [740, 258] on button "Stop Recording" at bounding box center [744, 254] width 393 height 24
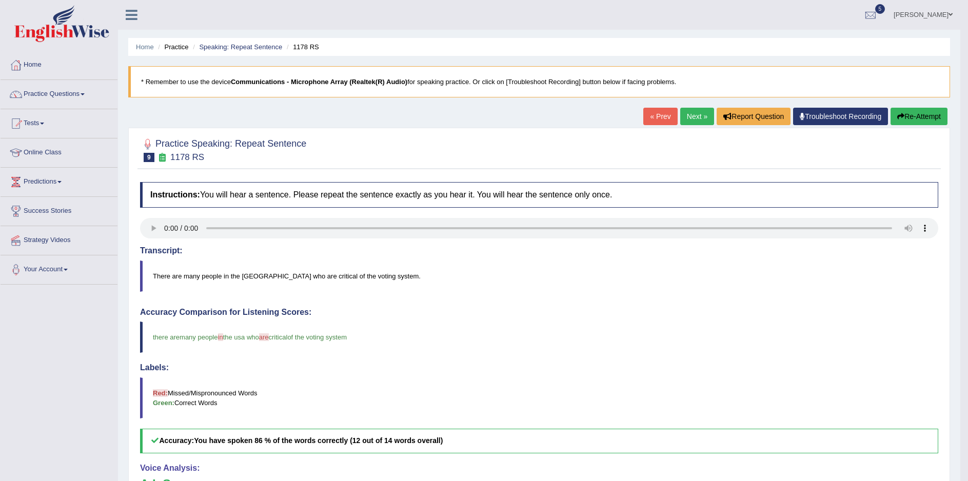
click at [692, 117] on link "Next »" at bounding box center [697, 116] width 34 height 17
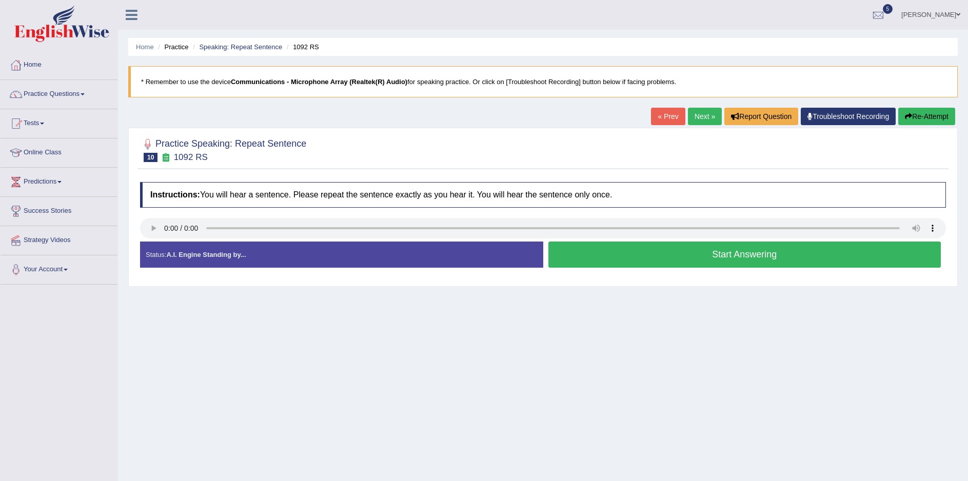
click at [759, 256] on button "Start Answering" at bounding box center [744, 255] width 393 height 26
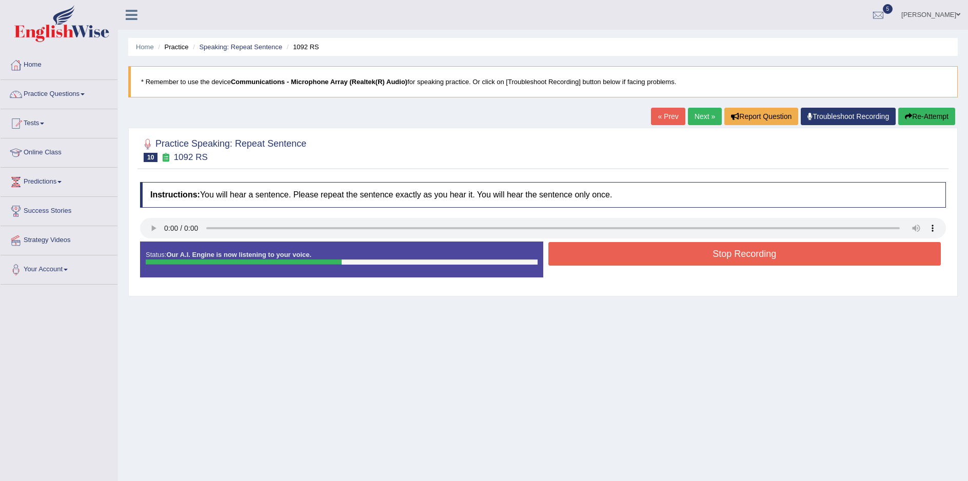
click at [746, 254] on button "Stop Recording" at bounding box center [744, 254] width 393 height 24
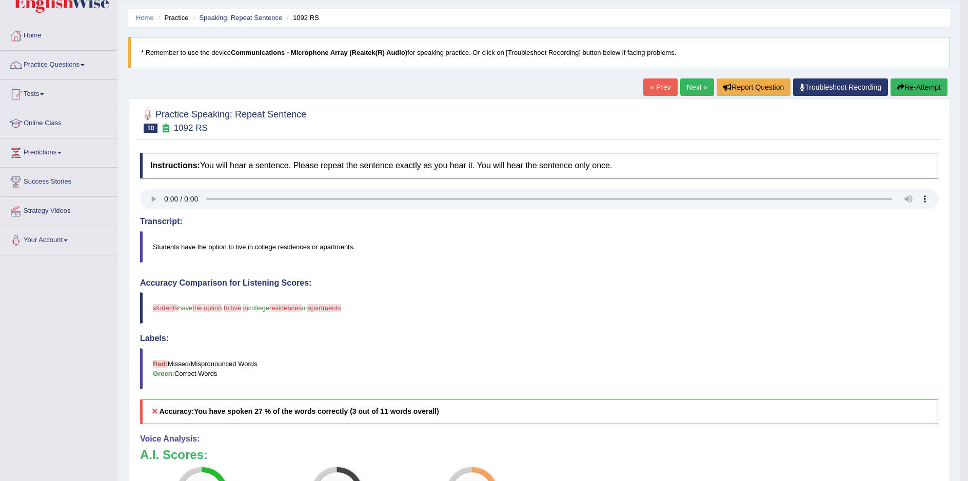
scroll to position [9, 0]
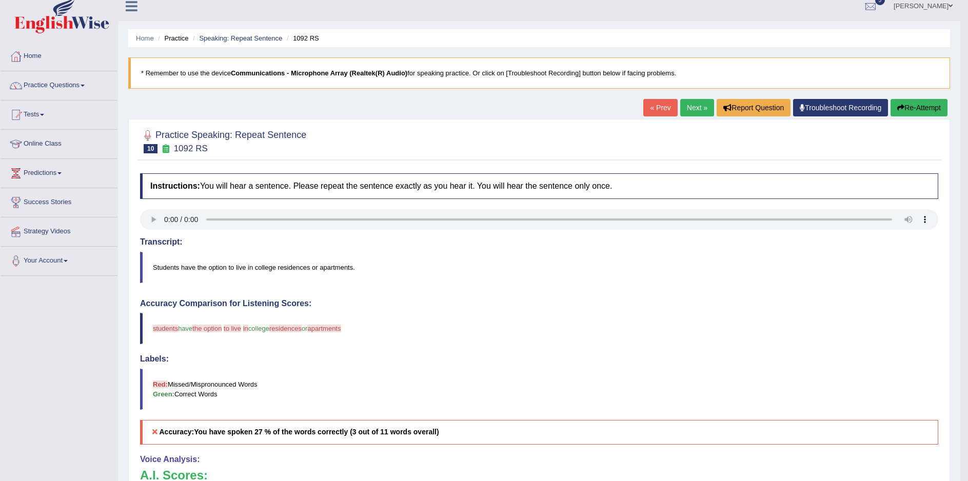
click at [930, 104] on button "Re-Attempt" at bounding box center [918, 107] width 57 height 17
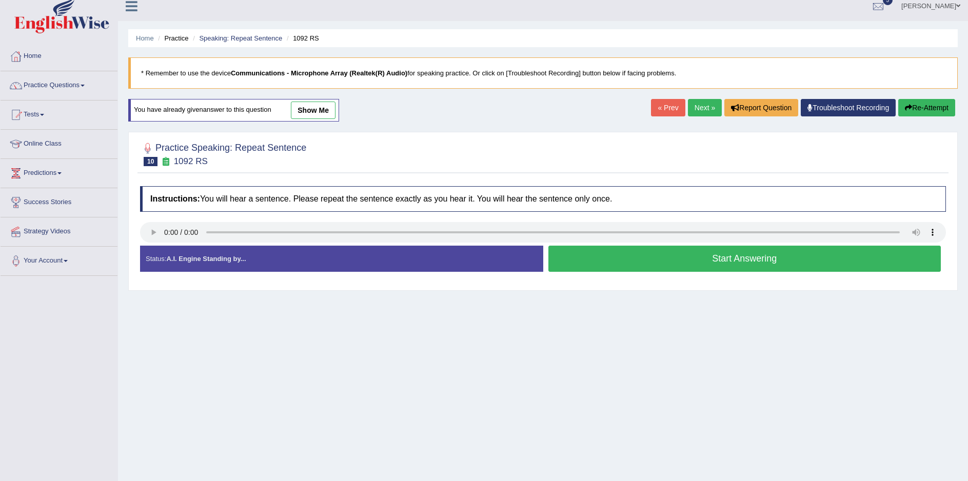
click at [749, 263] on button "Start Answering" at bounding box center [744, 259] width 393 height 26
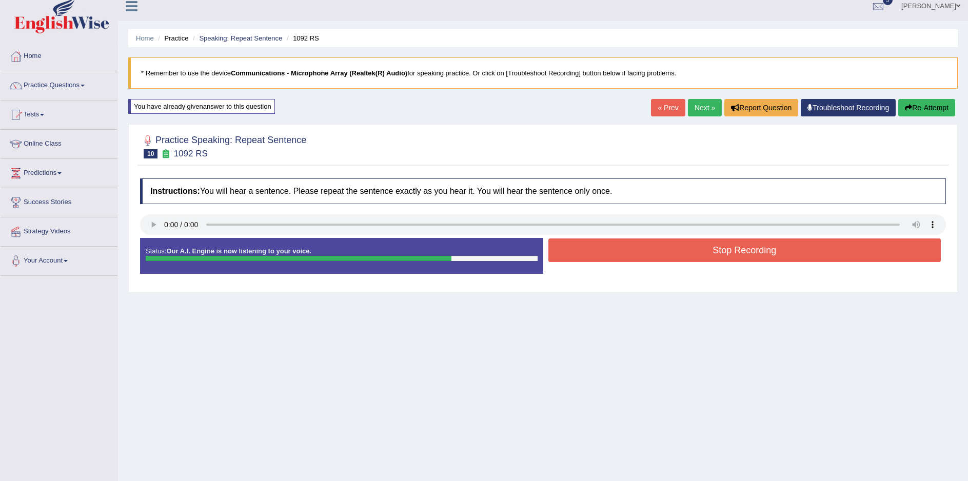
click at [756, 250] on button "Stop Recording" at bounding box center [744, 250] width 393 height 24
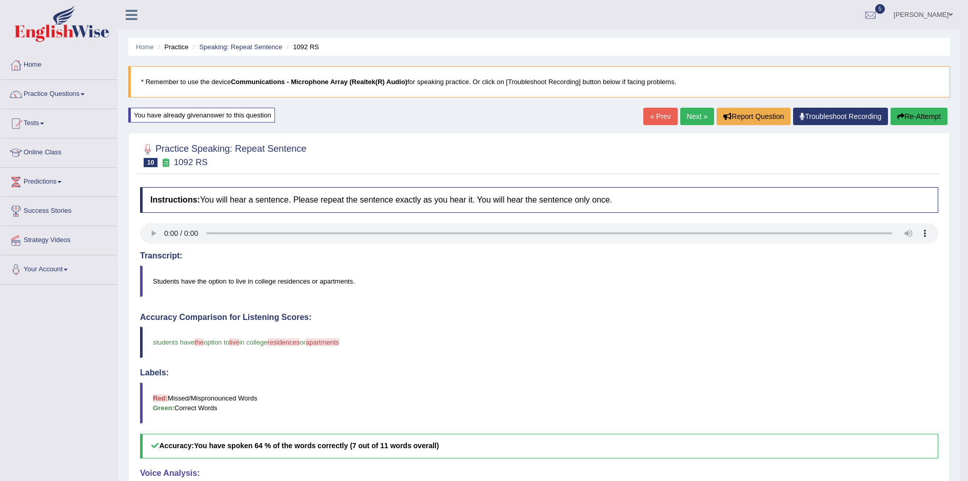
click at [688, 118] on link "Next »" at bounding box center [697, 116] width 34 height 17
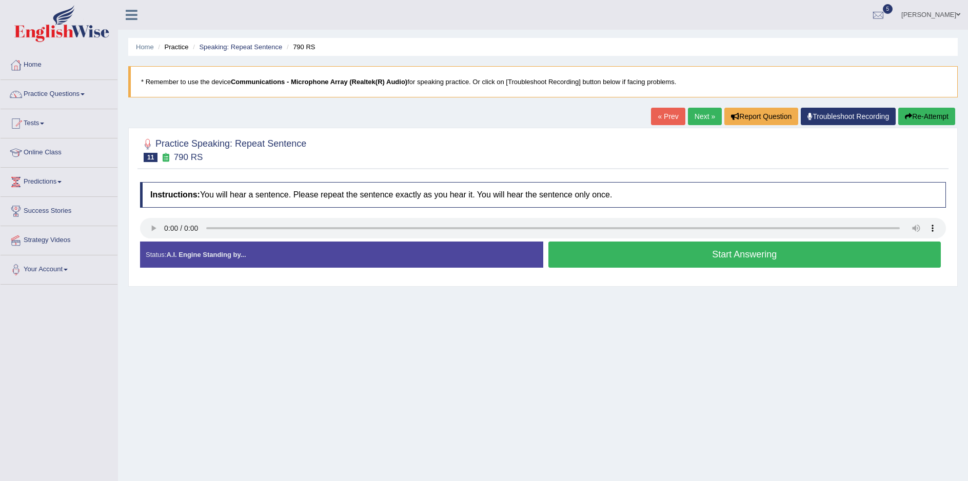
click at [743, 257] on button "Start Answering" at bounding box center [744, 255] width 393 height 26
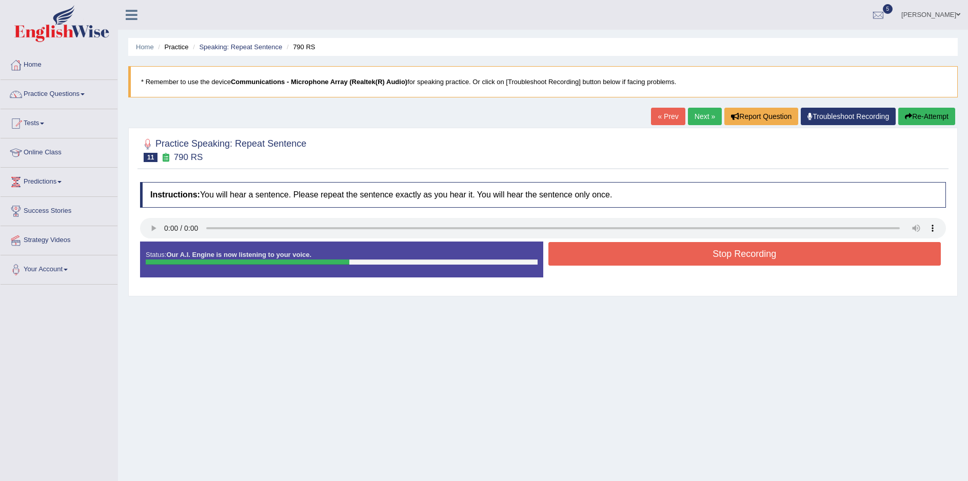
click at [755, 251] on button "Stop Recording" at bounding box center [744, 254] width 393 height 24
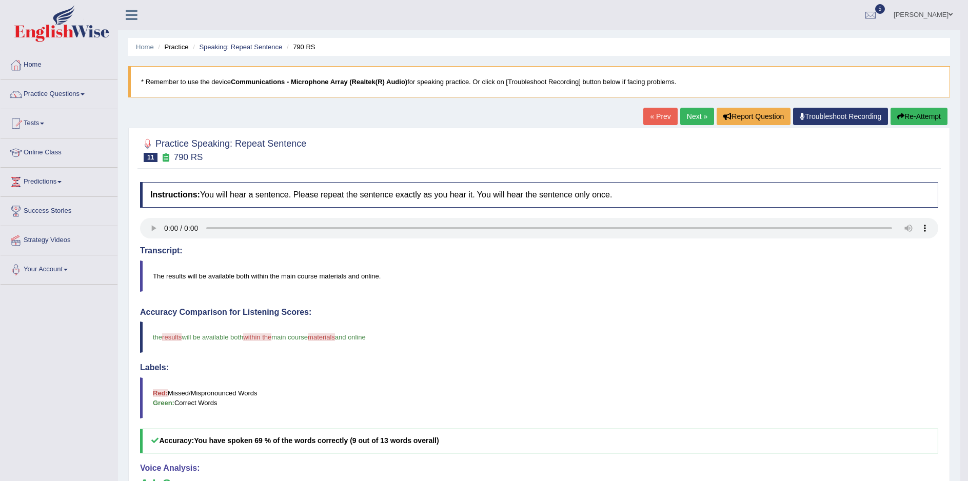
click at [693, 116] on link "Next »" at bounding box center [697, 116] width 34 height 17
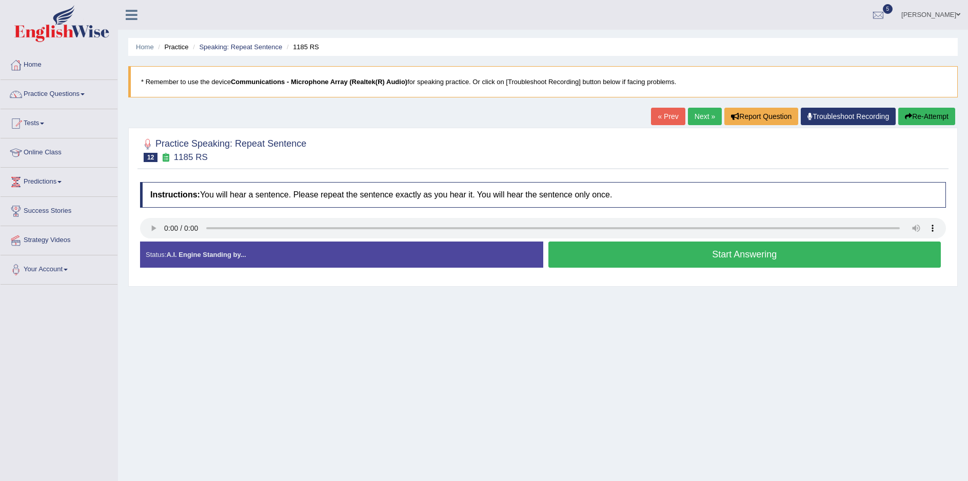
click at [765, 252] on button "Start Answering" at bounding box center [744, 255] width 393 height 26
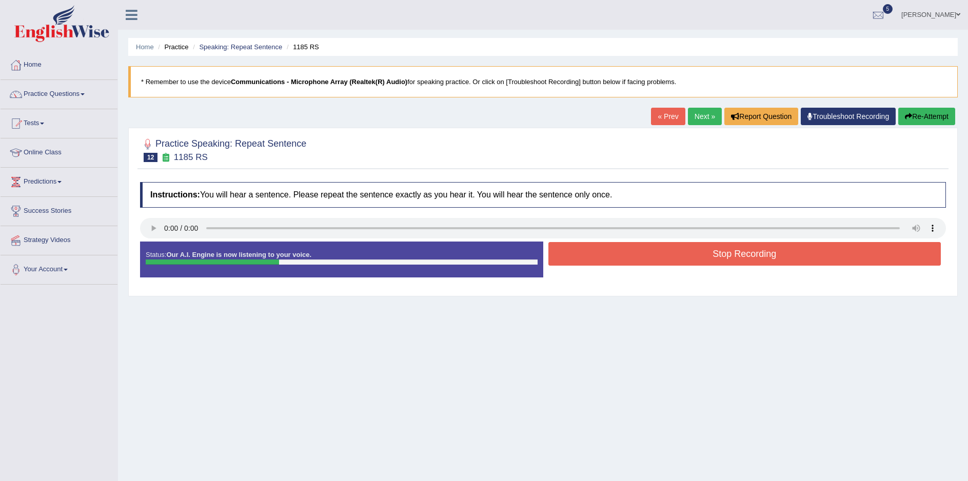
click at [757, 255] on button "Stop Recording" at bounding box center [744, 254] width 393 height 24
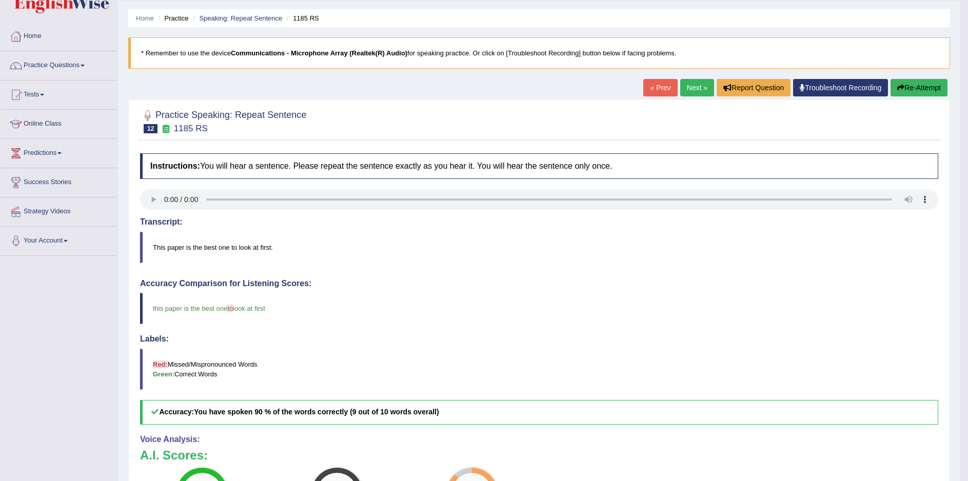
scroll to position [9, 0]
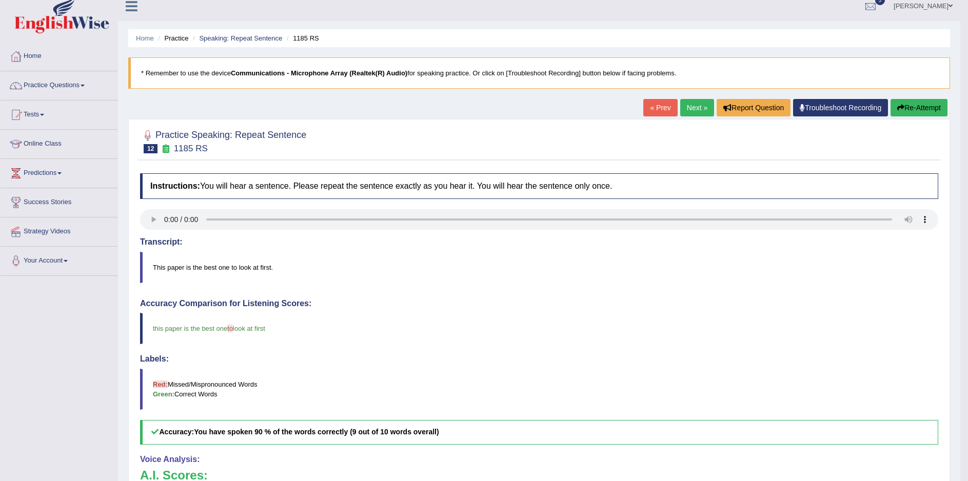
click at [695, 108] on link "Next »" at bounding box center [697, 107] width 34 height 17
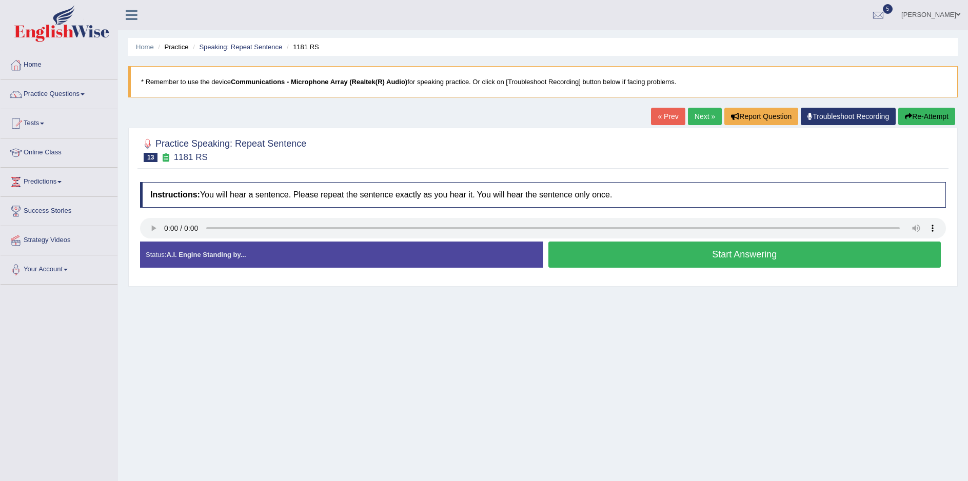
click at [752, 258] on button "Start Answering" at bounding box center [744, 255] width 393 height 26
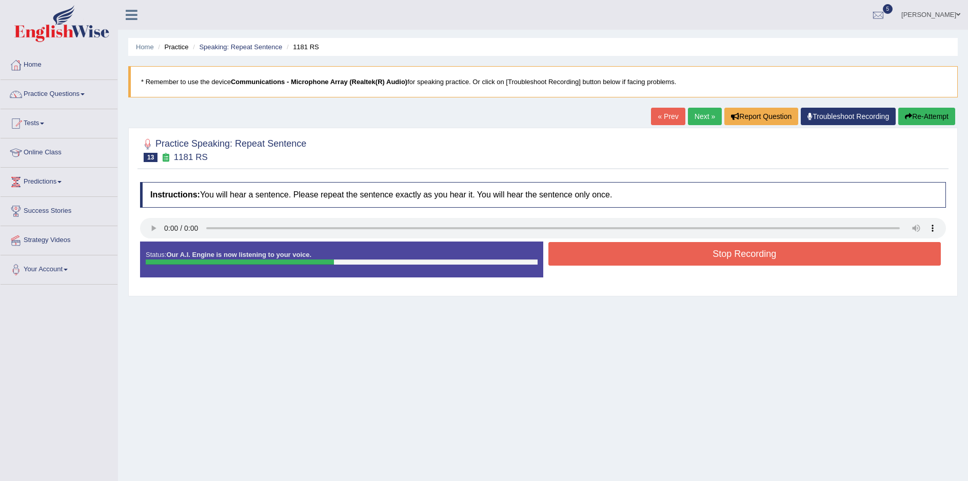
click at [739, 255] on button "Stop Recording" at bounding box center [744, 254] width 393 height 24
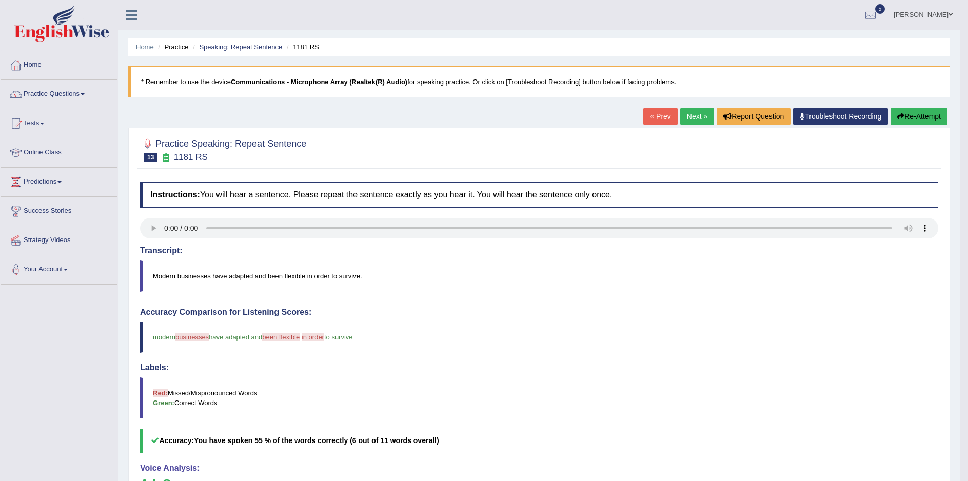
click at [694, 119] on link "Next »" at bounding box center [697, 116] width 34 height 17
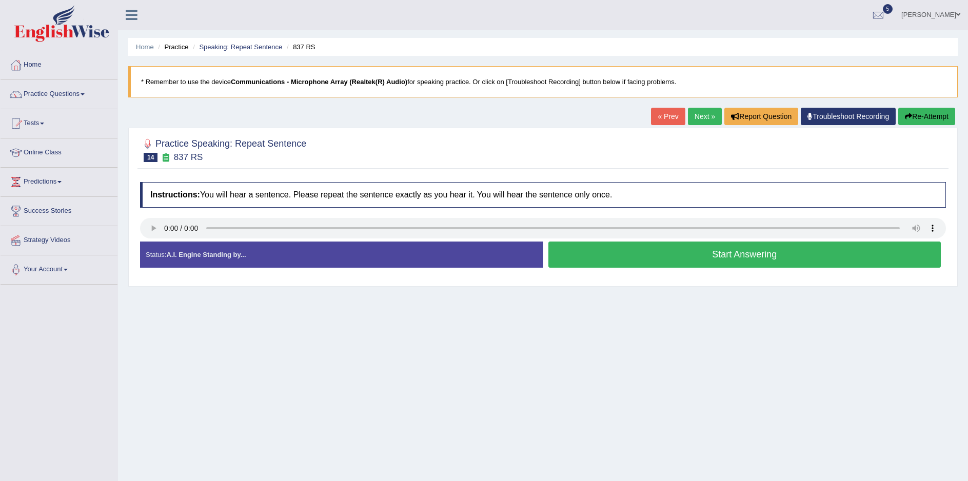
click at [748, 258] on button "Start Answering" at bounding box center [744, 255] width 393 height 26
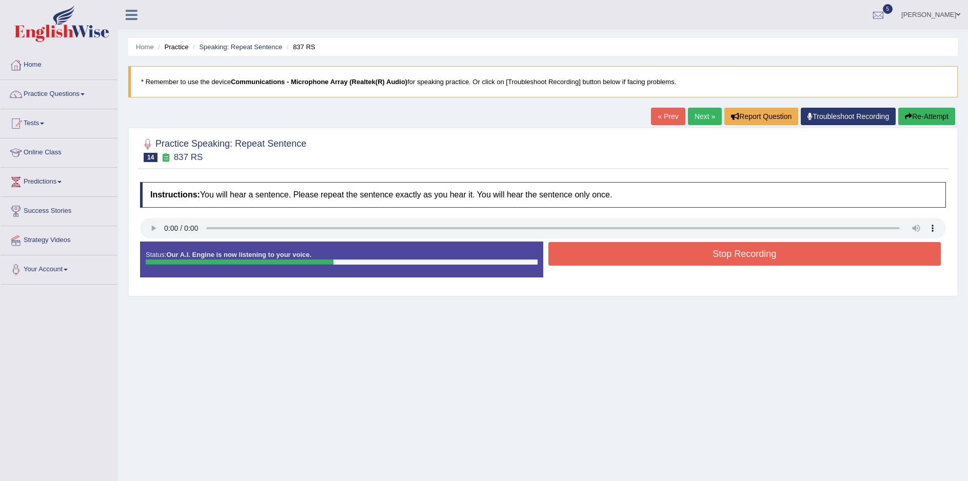
click at [744, 254] on button "Stop Recording" at bounding box center [744, 254] width 393 height 24
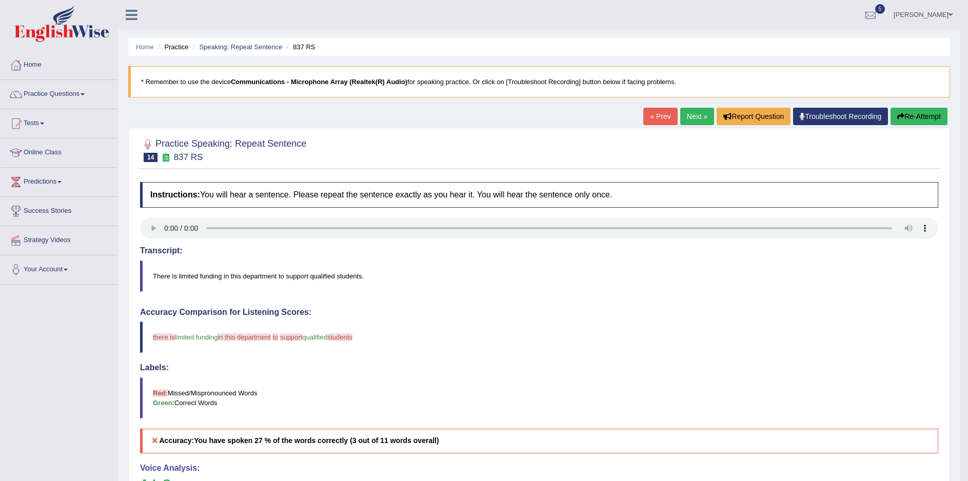
click at [917, 113] on button "Re-Attempt" at bounding box center [918, 116] width 57 height 17
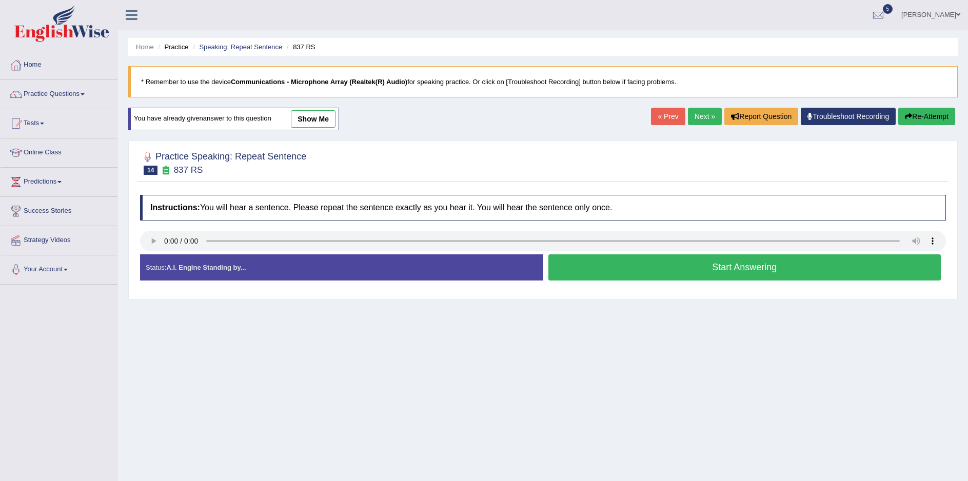
click at [743, 275] on button "Start Answering" at bounding box center [744, 267] width 393 height 26
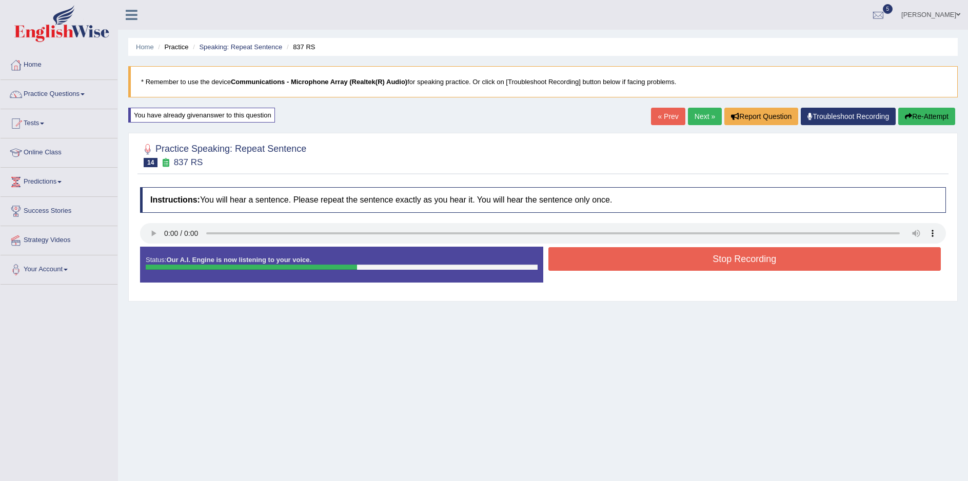
click at [749, 256] on button "Stop Recording" at bounding box center [744, 259] width 393 height 24
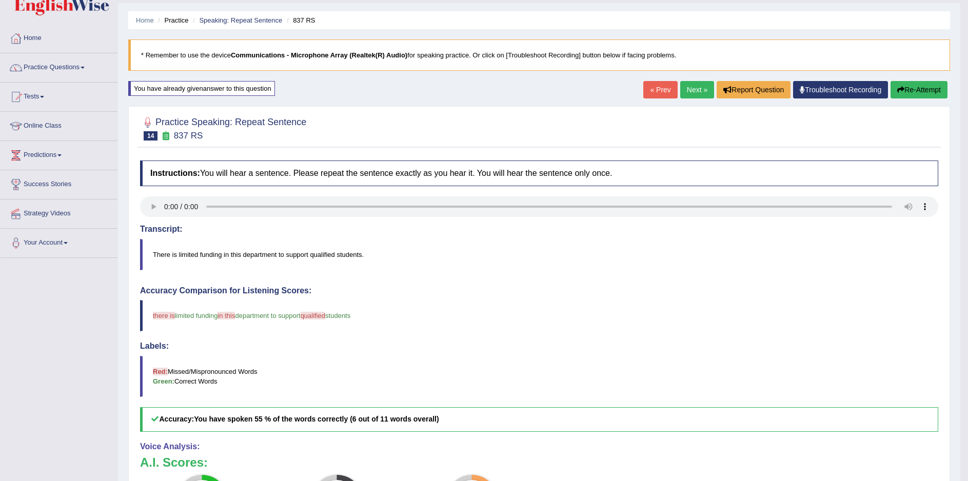
scroll to position [14, 0]
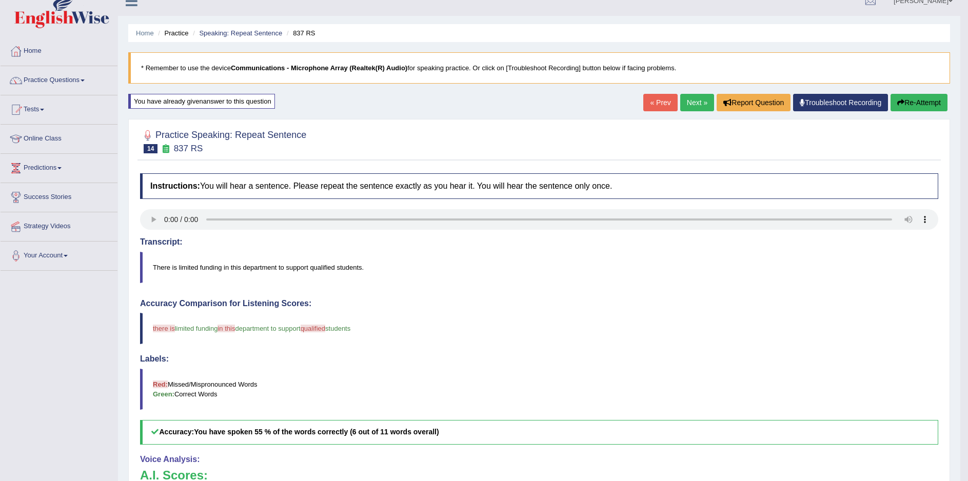
click at [693, 102] on link "Next »" at bounding box center [697, 102] width 34 height 17
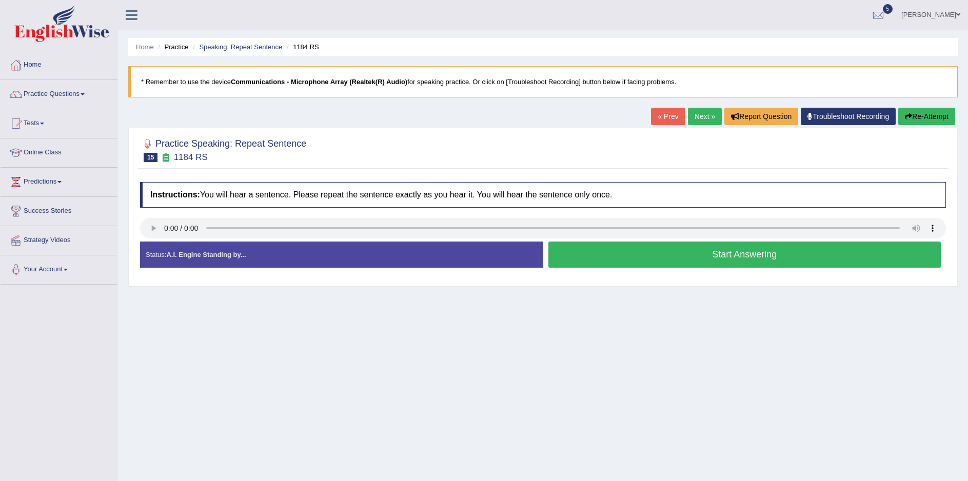
click at [752, 256] on button "Start Answering" at bounding box center [744, 255] width 393 height 26
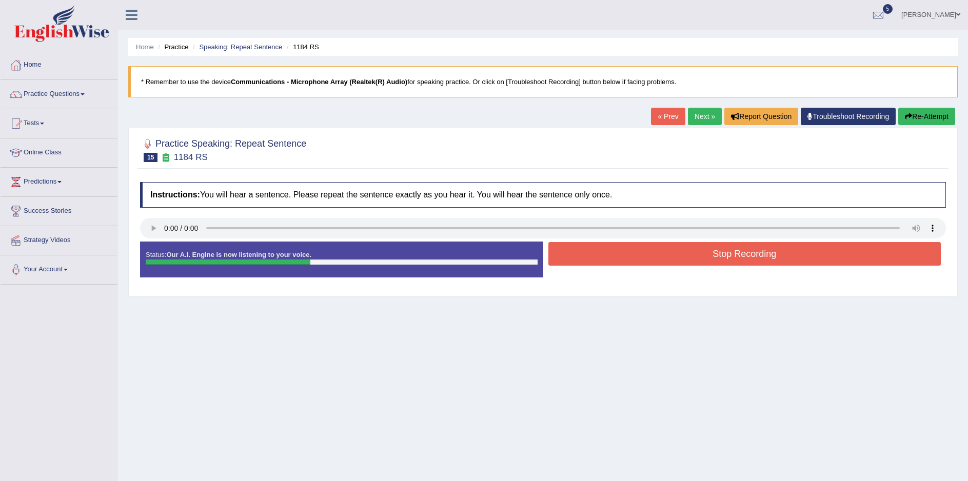
click at [749, 255] on button "Stop Recording" at bounding box center [744, 254] width 393 height 24
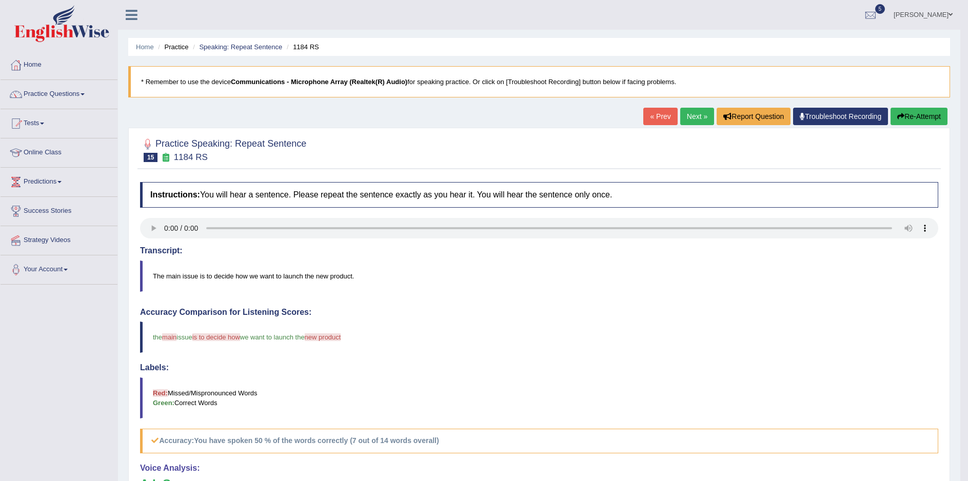
click at [689, 118] on link "Next »" at bounding box center [697, 116] width 34 height 17
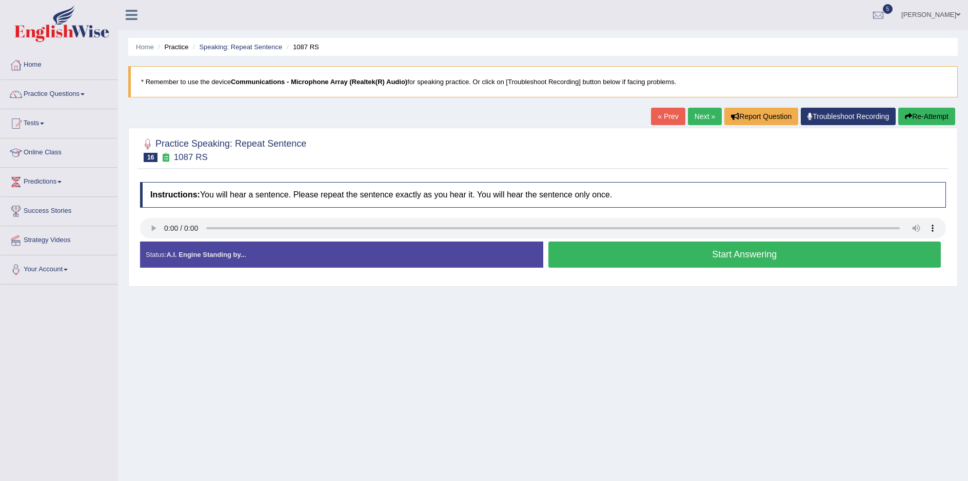
click at [743, 255] on button "Start Answering" at bounding box center [744, 255] width 393 height 26
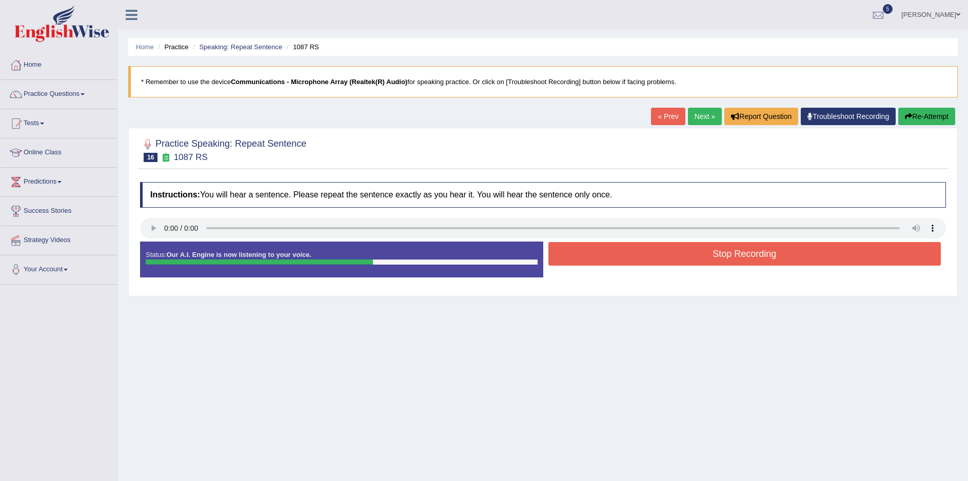
click at [744, 251] on button "Stop Recording" at bounding box center [744, 254] width 393 height 24
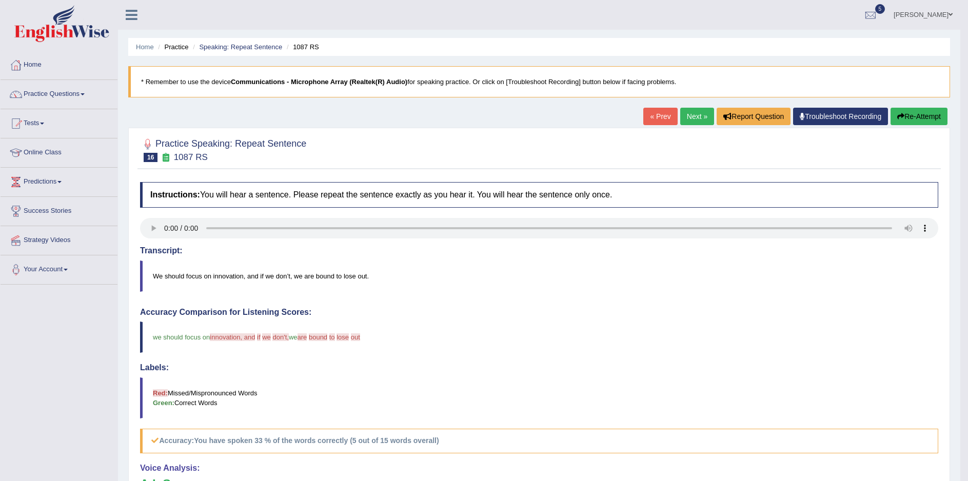
click at [685, 115] on link "Next »" at bounding box center [697, 116] width 34 height 17
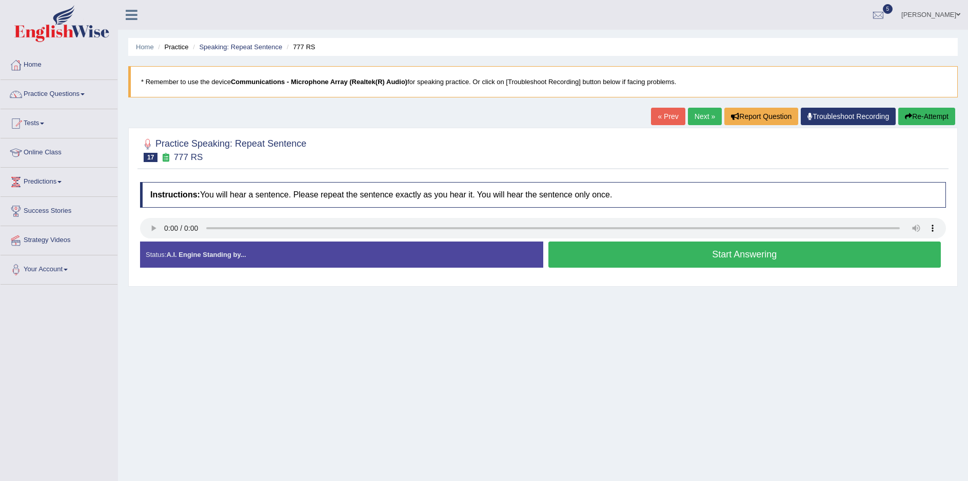
click at [655, 112] on link "« Prev" at bounding box center [668, 116] width 34 height 17
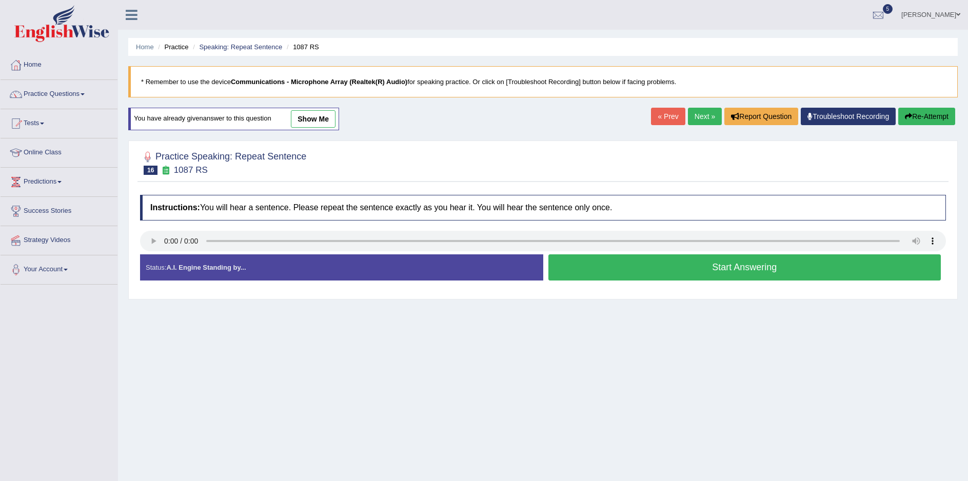
click at [783, 273] on button "Start Answering" at bounding box center [744, 267] width 393 height 26
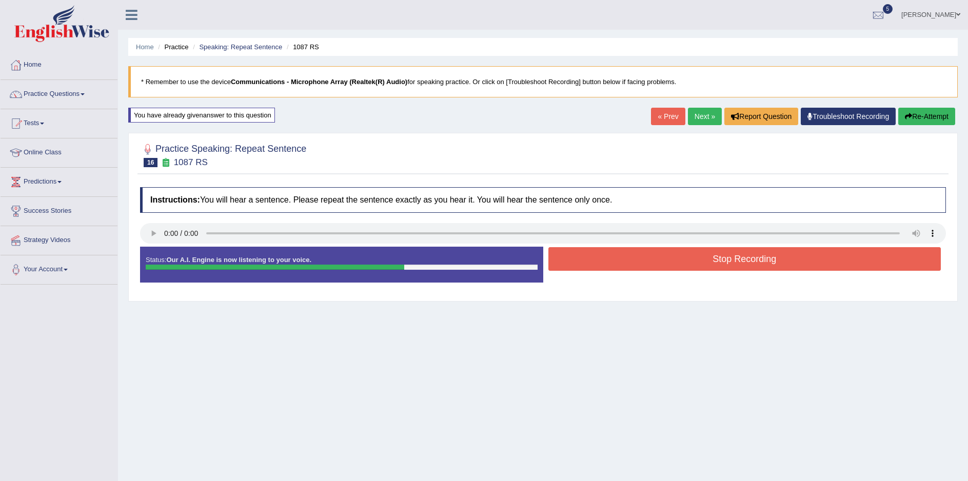
click at [772, 263] on button "Stop Recording" at bounding box center [744, 259] width 393 height 24
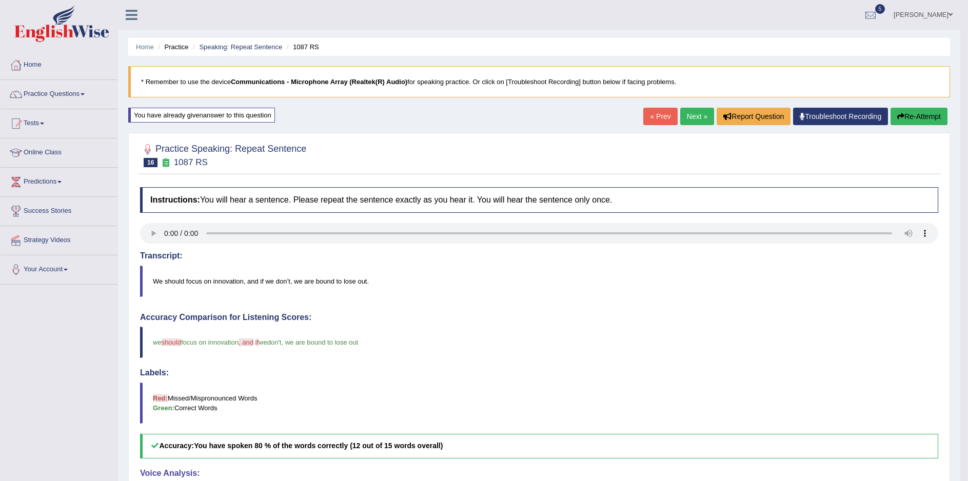
click at [692, 116] on link "Next »" at bounding box center [697, 116] width 34 height 17
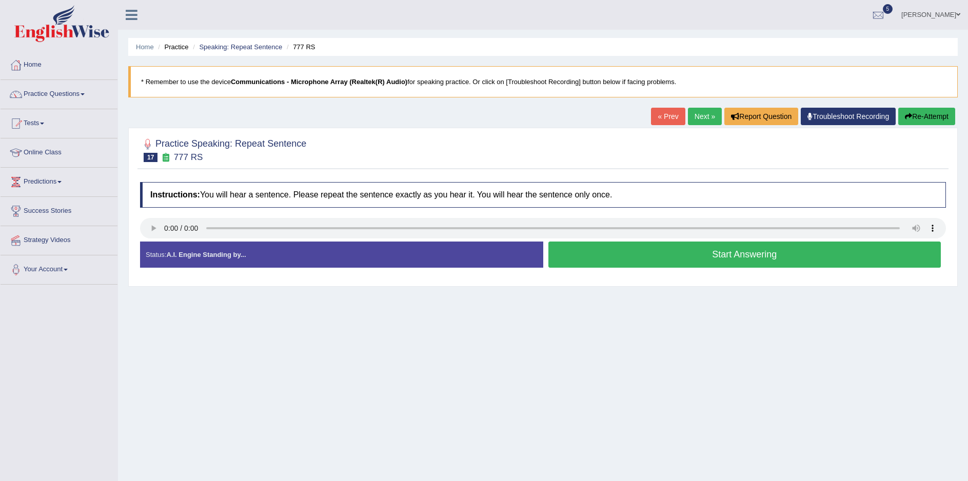
click at [750, 256] on button "Start Answering" at bounding box center [744, 255] width 393 height 26
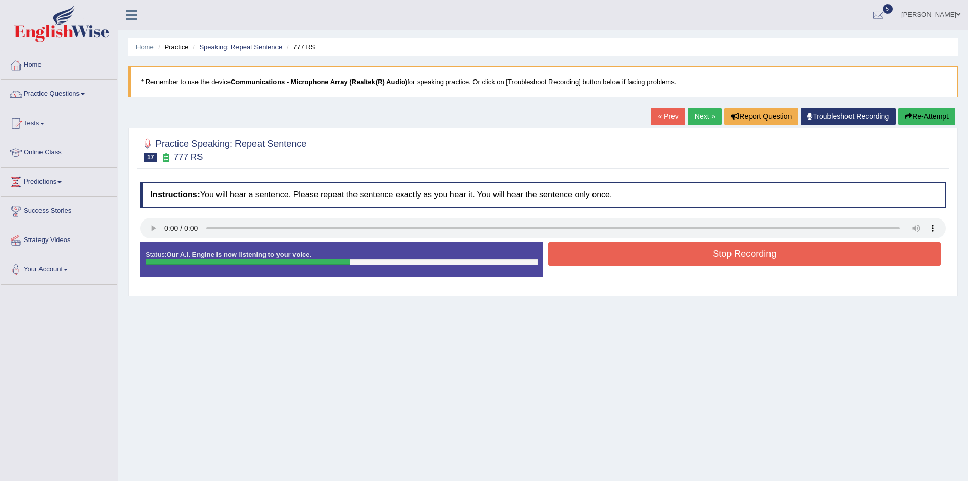
click at [750, 255] on button "Stop Recording" at bounding box center [744, 254] width 393 height 24
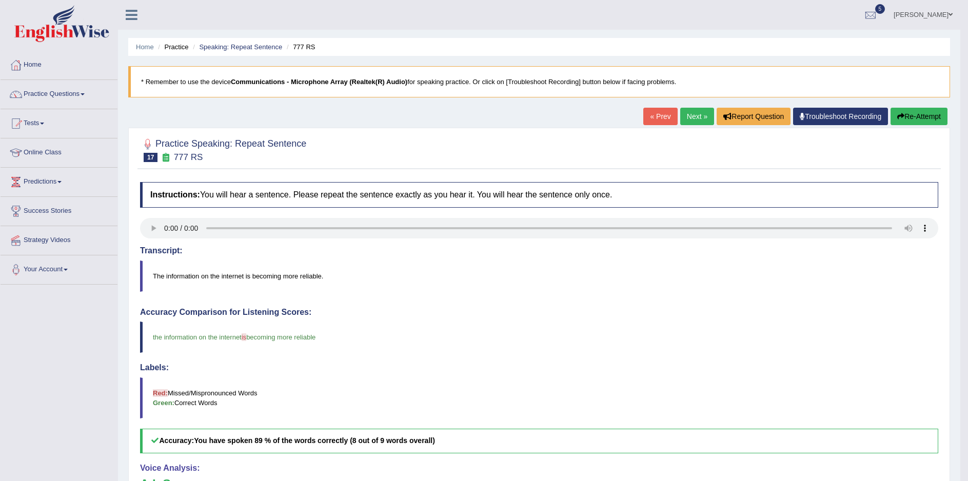
click at [691, 117] on link "Next »" at bounding box center [697, 116] width 34 height 17
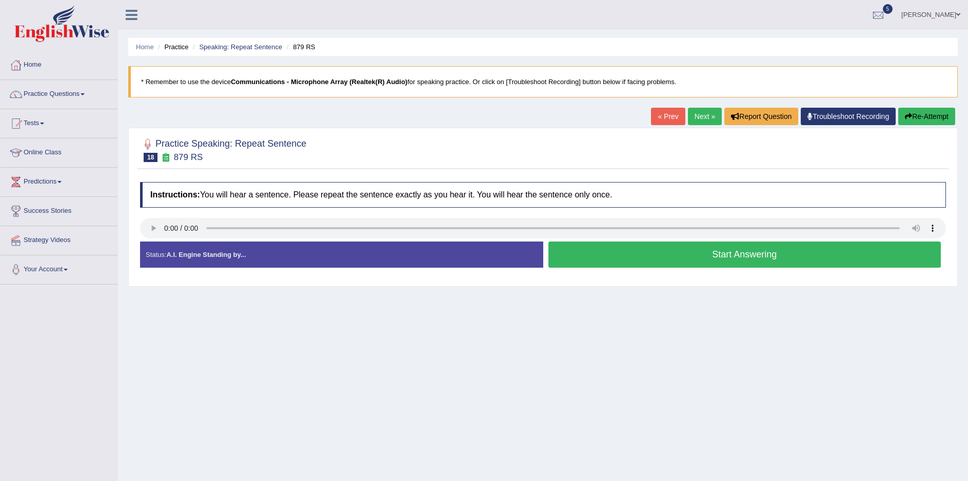
click at [727, 254] on button "Start Answering" at bounding box center [744, 255] width 393 height 26
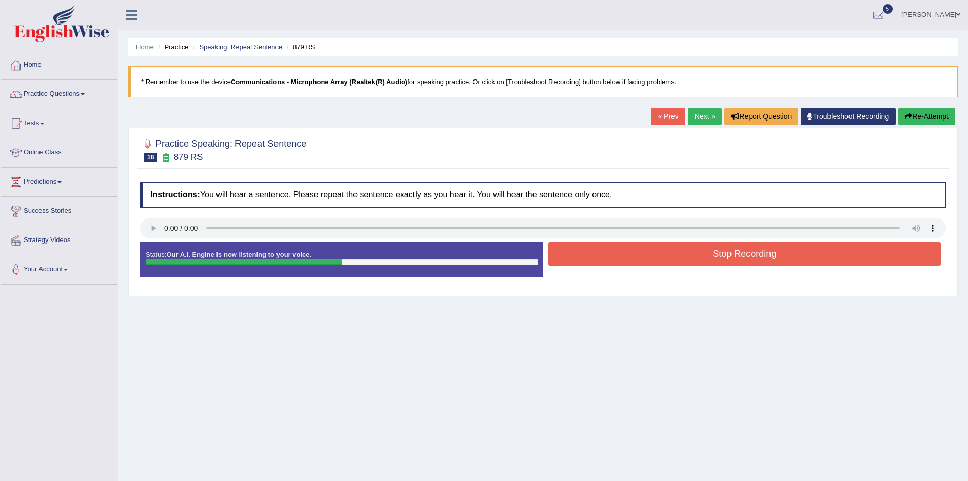
click at [727, 255] on button "Stop Recording" at bounding box center [744, 254] width 393 height 24
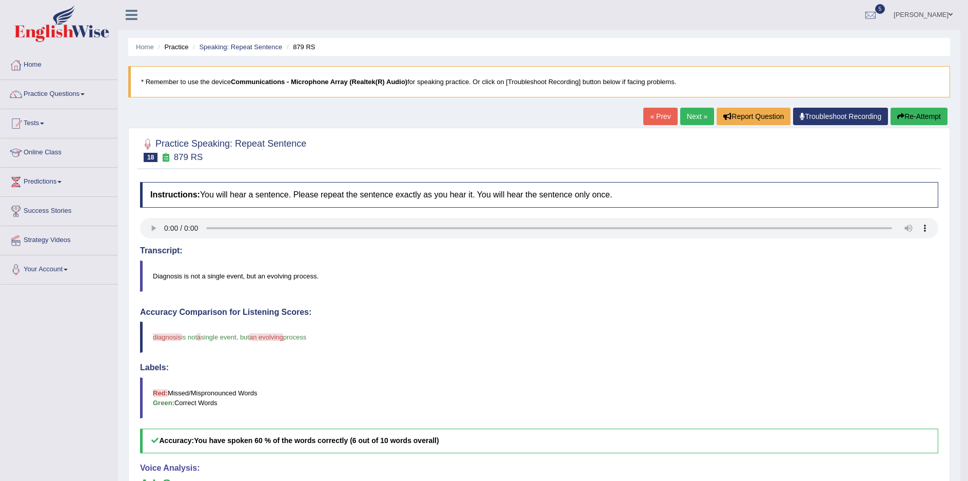
click at [692, 116] on link "Next »" at bounding box center [697, 116] width 34 height 17
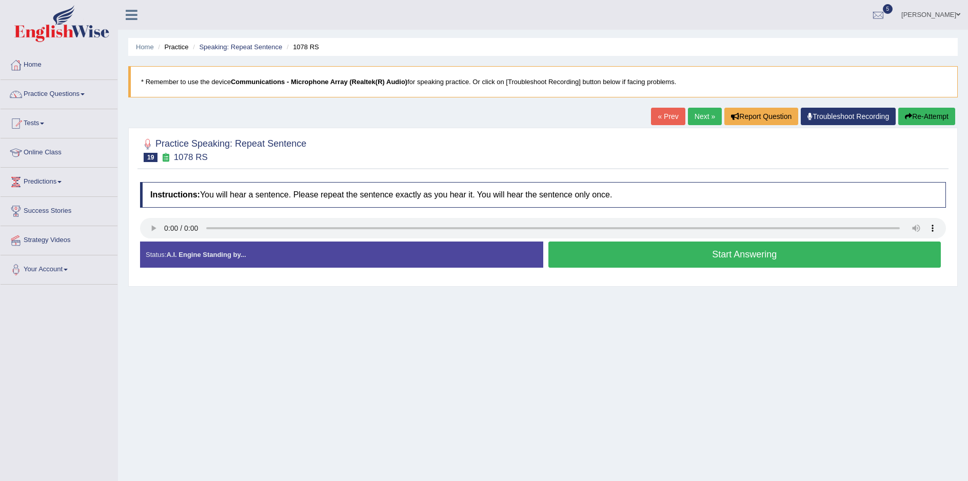
click at [736, 251] on button "Start Answering" at bounding box center [744, 255] width 393 height 26
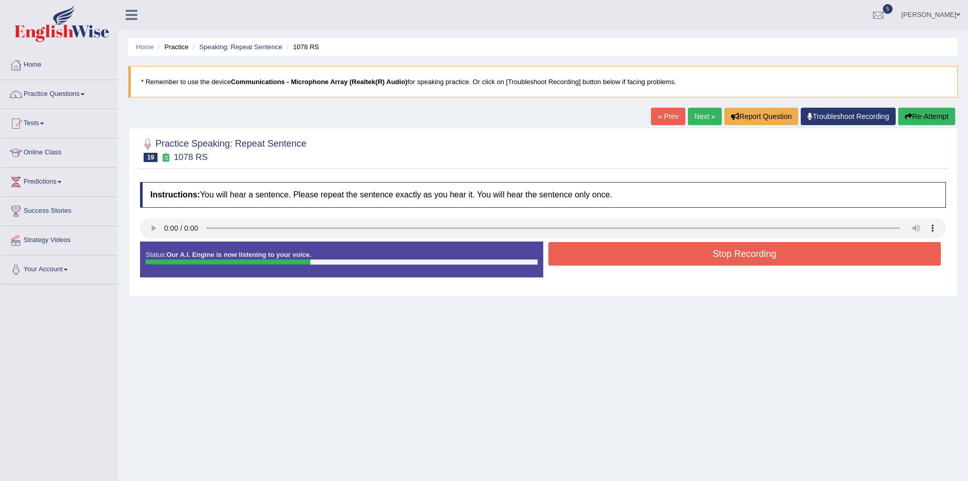
click at [744, 256] on button "Stop Recording" at bounding box center [744, 254] width 393 height 24
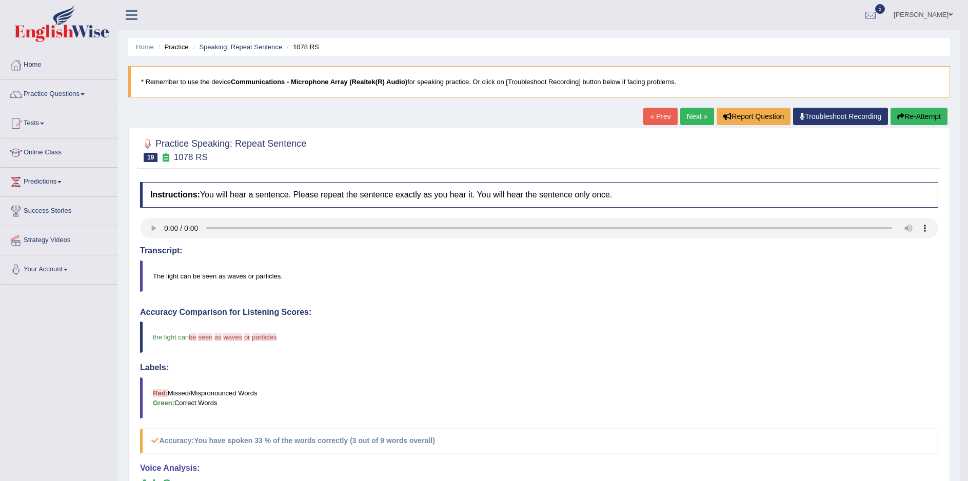
click at [926, 114] on button "Re-Attempt" at bounding box center [918, 116] width 57 height 17
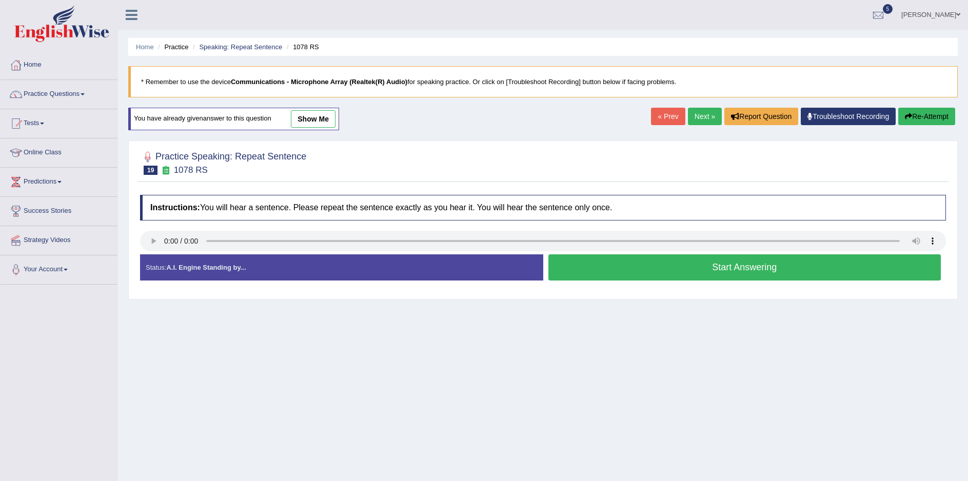
click at [738, 269] on button "Start Answering" at bounding box center [744, 267] width 393 height 26
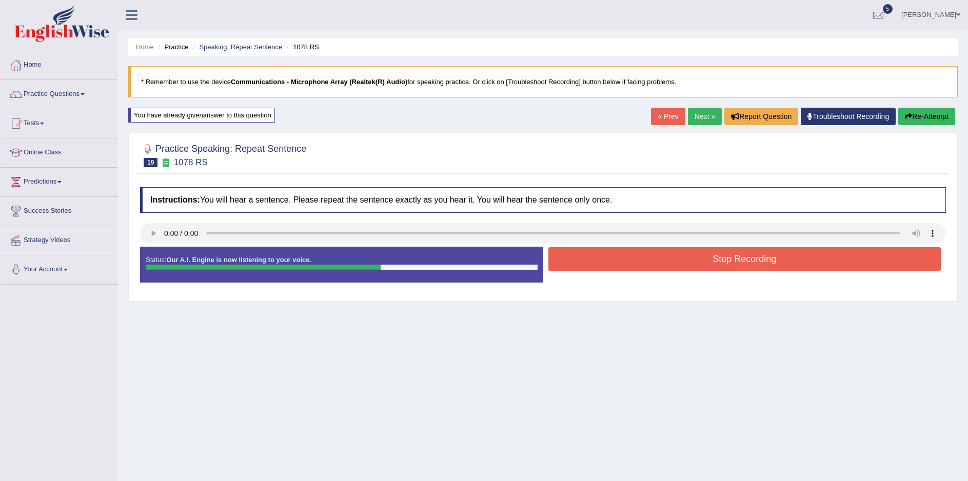
click at [750, 266] on button "Stop Recording" at bounding box center [744, 259] width 393 height 24
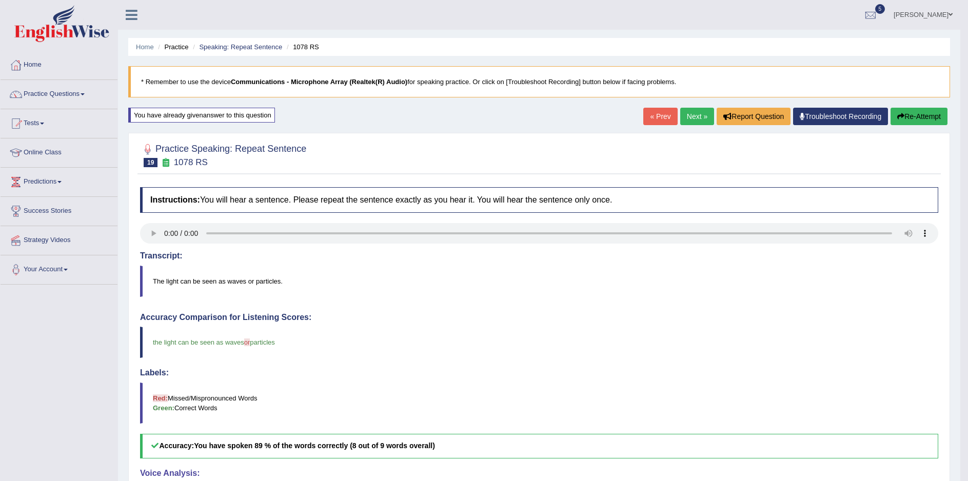
click at [914, 116] on button "Re-Attempt" at bounding box center [918, 116] width 57 height 17
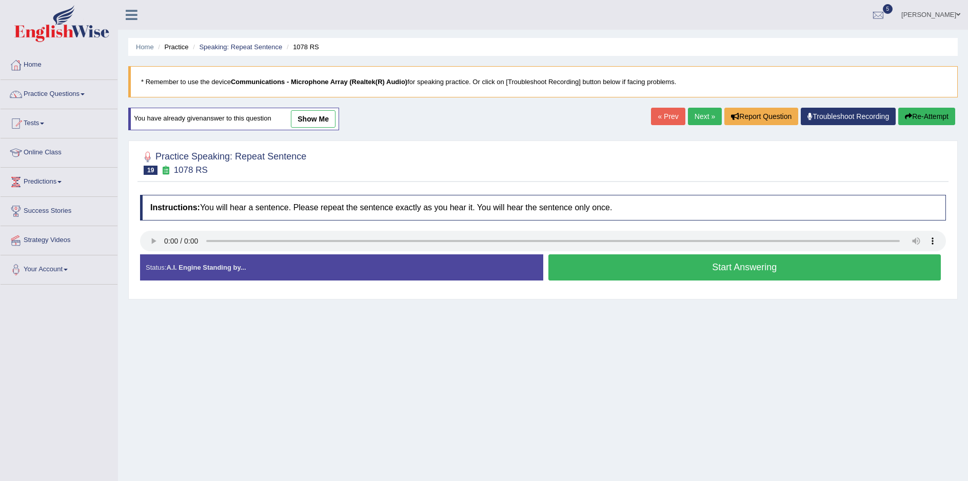
click at [753, 271] on button "Start Answering" at bounding box center [744, 267] width 393 height 26
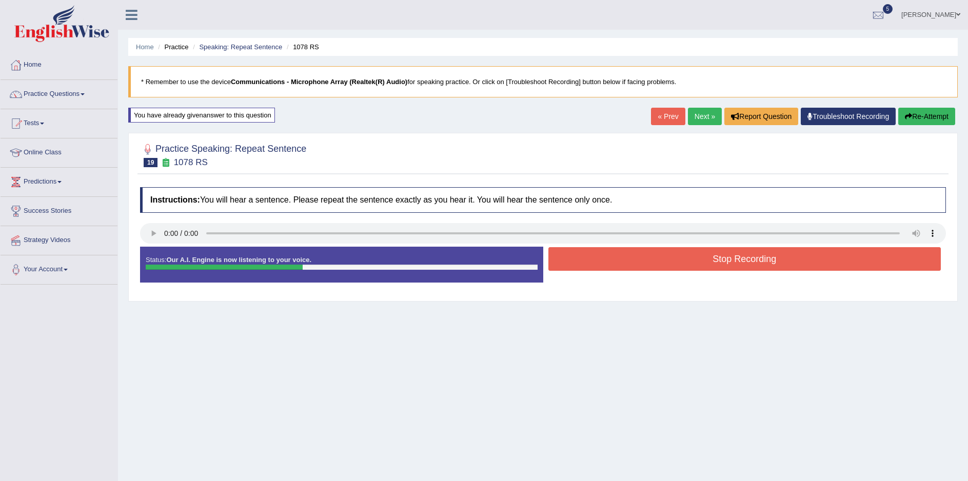
click at [757, 263] on button "Stop Recording" at bounding box center [744, 259] width 393 height 24
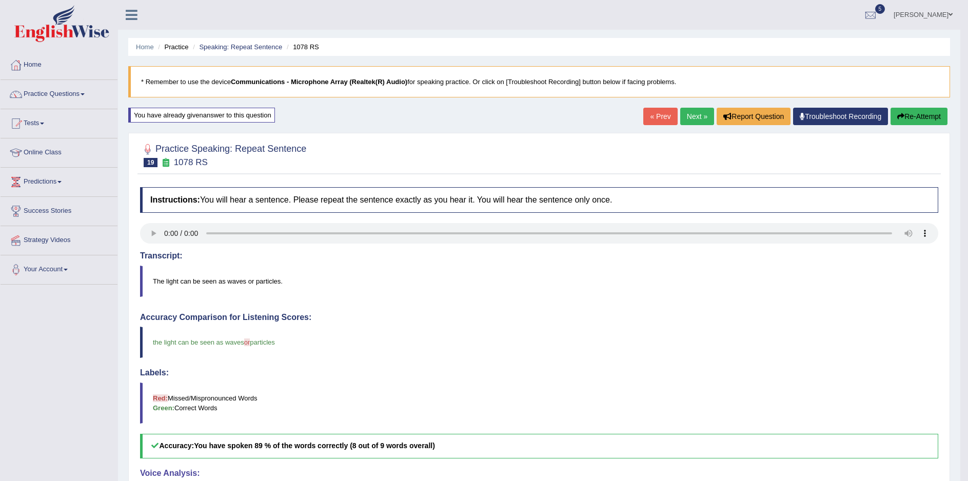
click at [693, 114] on link "Next »" at bounding box center [697, 116] width 34 height 17
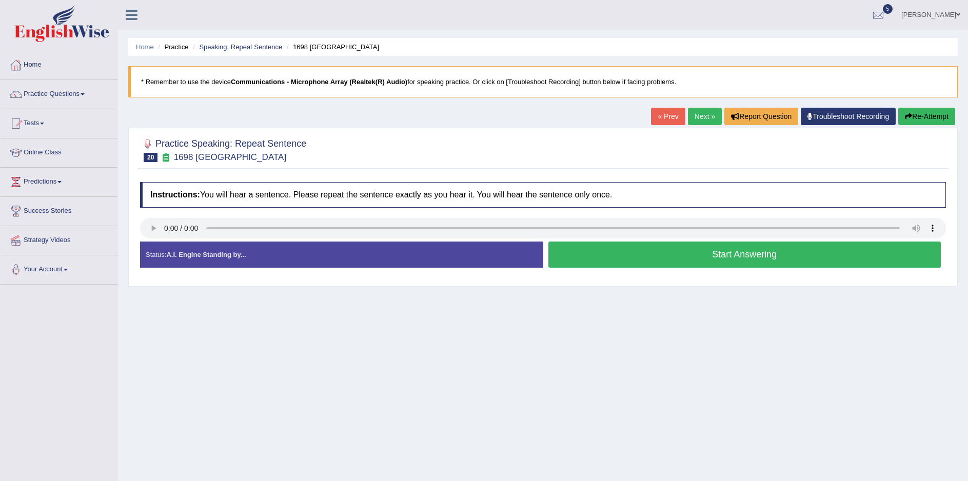
click at [760, 258] on button "Start Answering" at bounding box center [744, 255] width 393 height 26
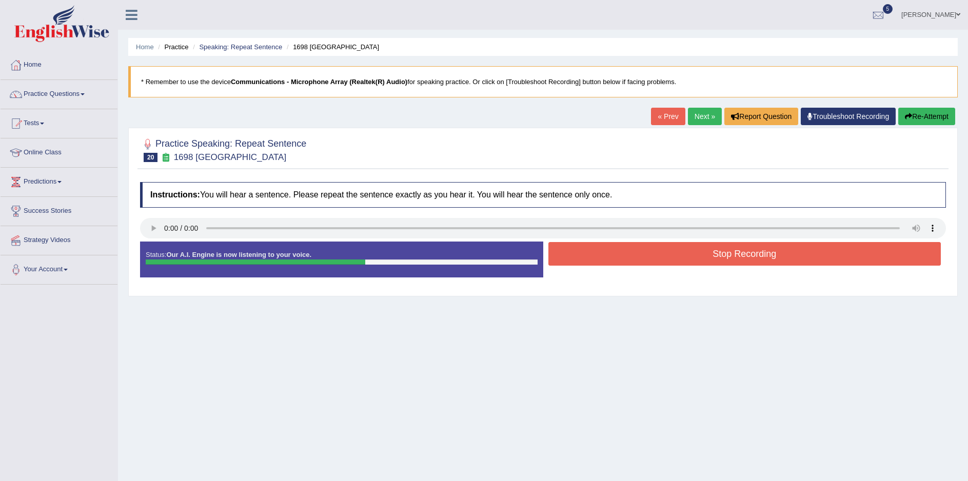
click at [753, 256] on button "Stop Recording" at bounding box center [744, 254] width 393 height 24
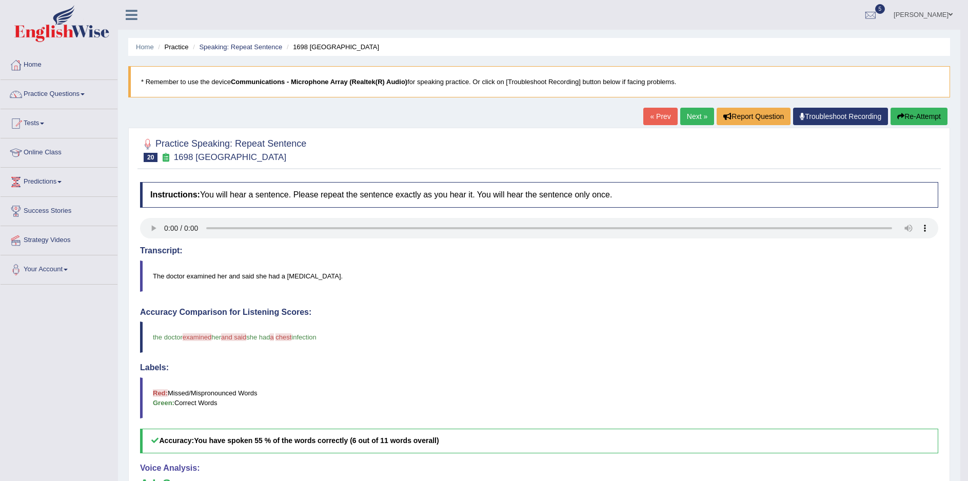
click at [913, 118] on button "Re-Attempt" at bounding box center [918, 116] width 57 height 17
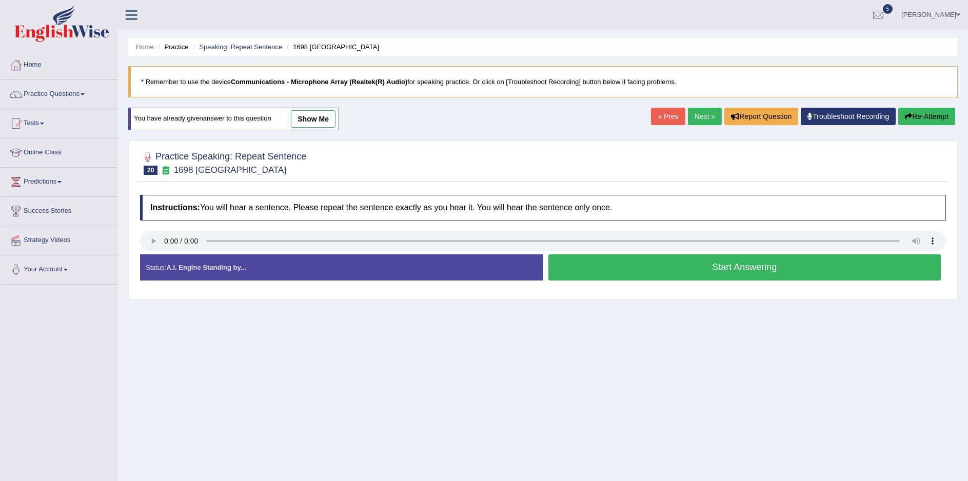
click at [750, 273] on button "Start Answering" at bounding box center [744, 267] width 393 height 26
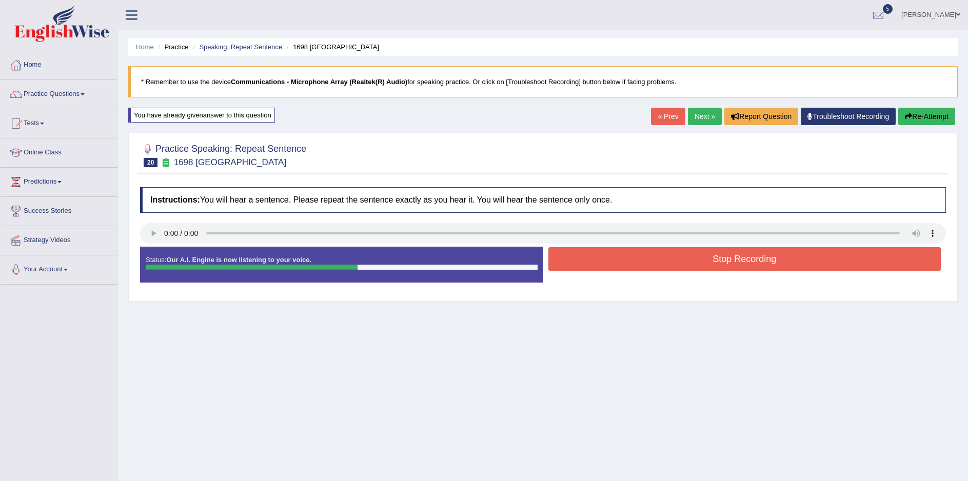
click at [750, 260] on button "Stop Recording" at bounding box center [744, 259] width 393 height 24
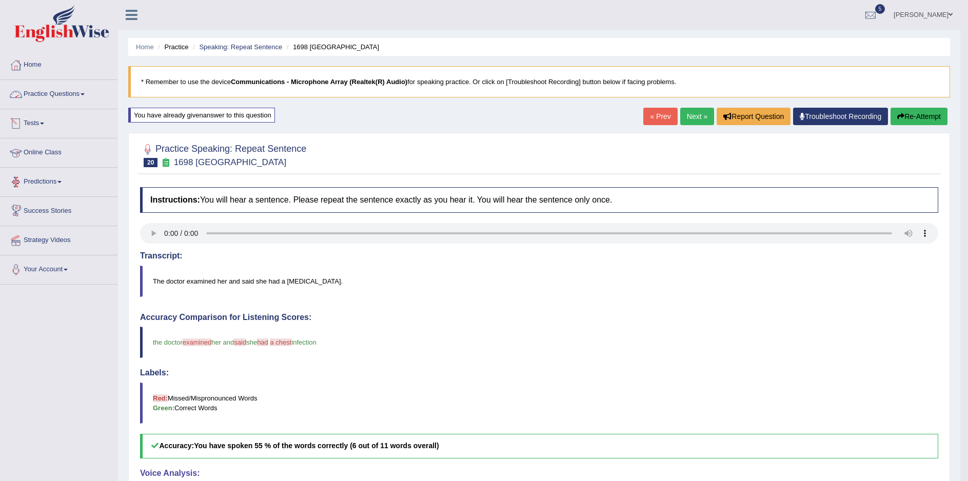
click at [62, 91] on link "Practice Questions" at bounding box center [59, 93] width 117 height 26
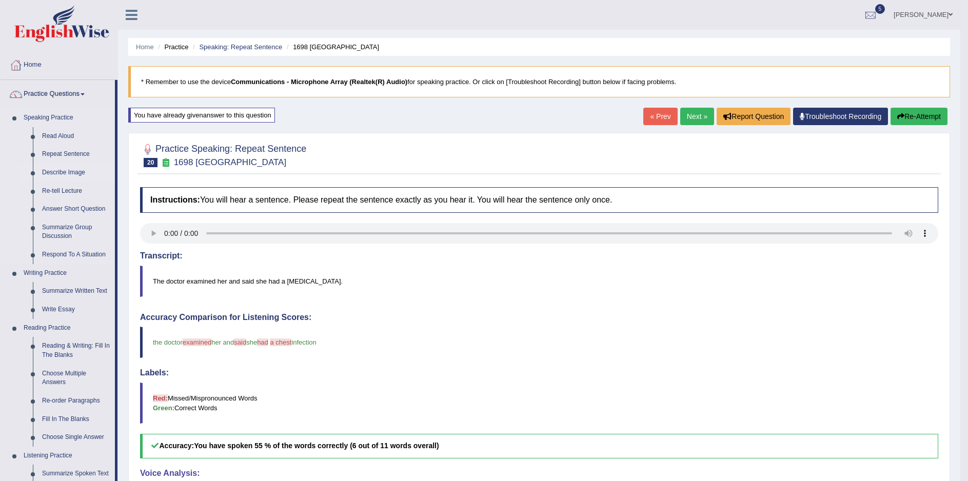
click at [66, 170] on link "Describe Image" at bounding box center [75, 173] width 77 height 18
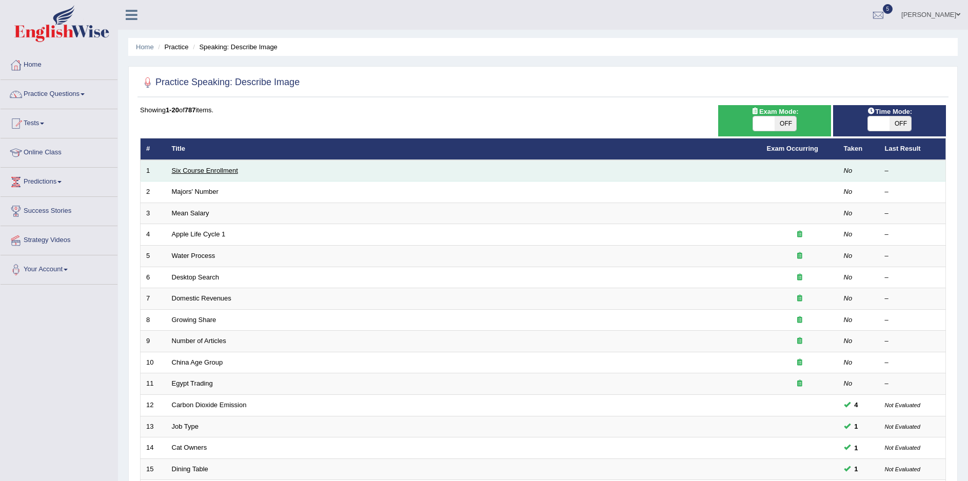
click at [211, 171] on link "Six Course Enrollment" at bounding box center [205, 171] width 66 height 8
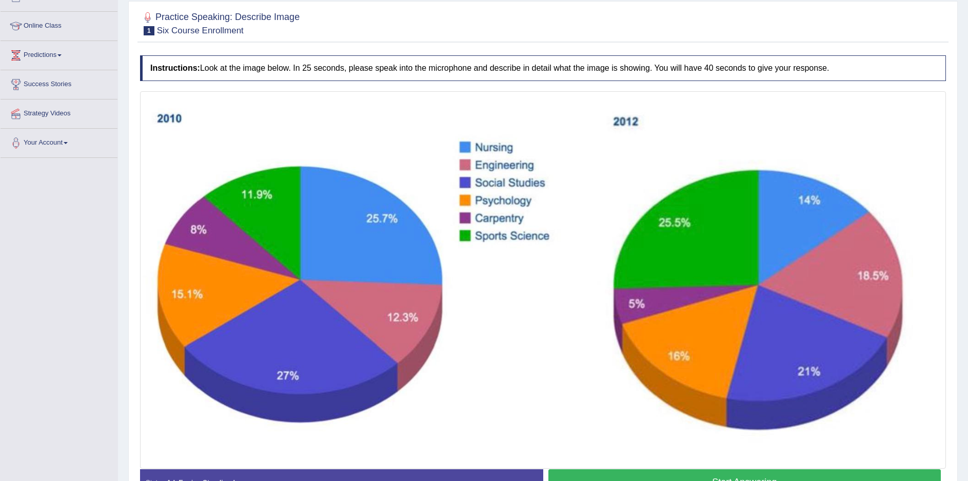
scroll to position [194, 0]
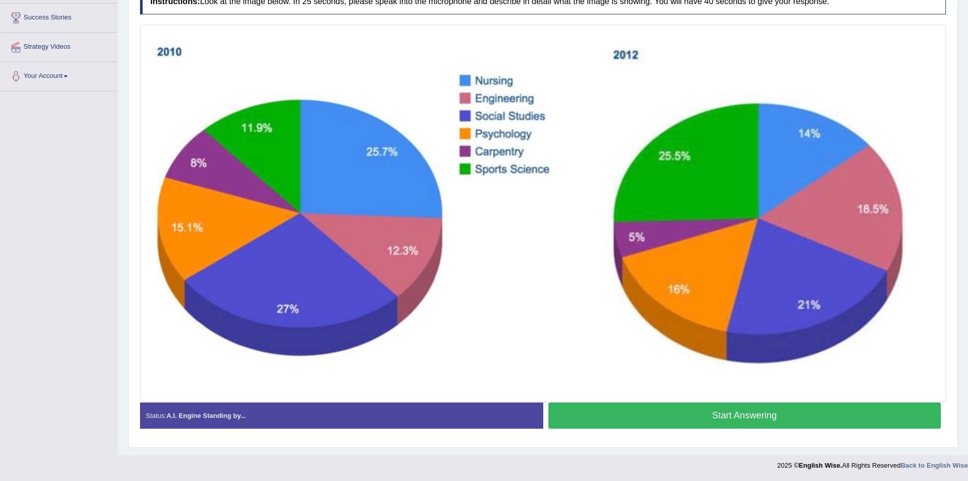
click at [756, 419] on button "Start Answering" at bounding box center [744, 416] width 393 height 26
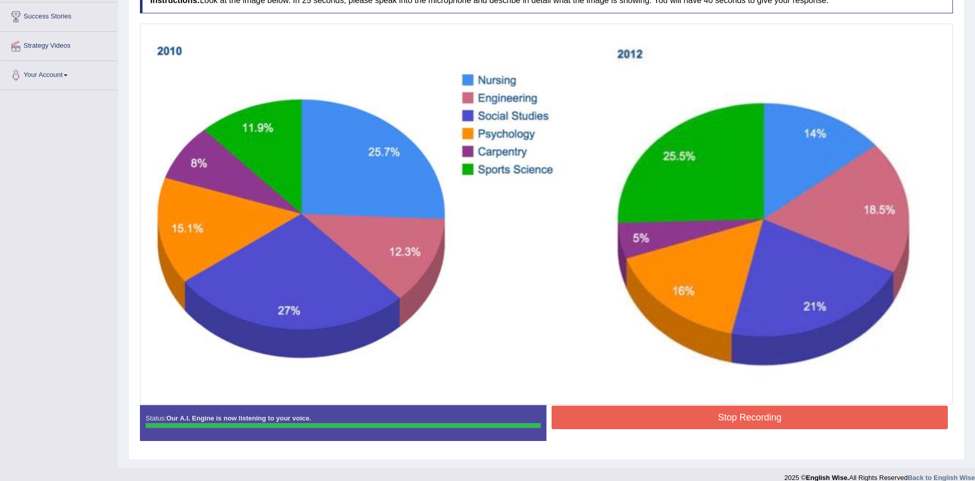
click at [747, 419] on div "Instructions: Look at the image below. In 25 seconds, please speak into the mic…" at bounding box center [546, 219] width 819 height 472
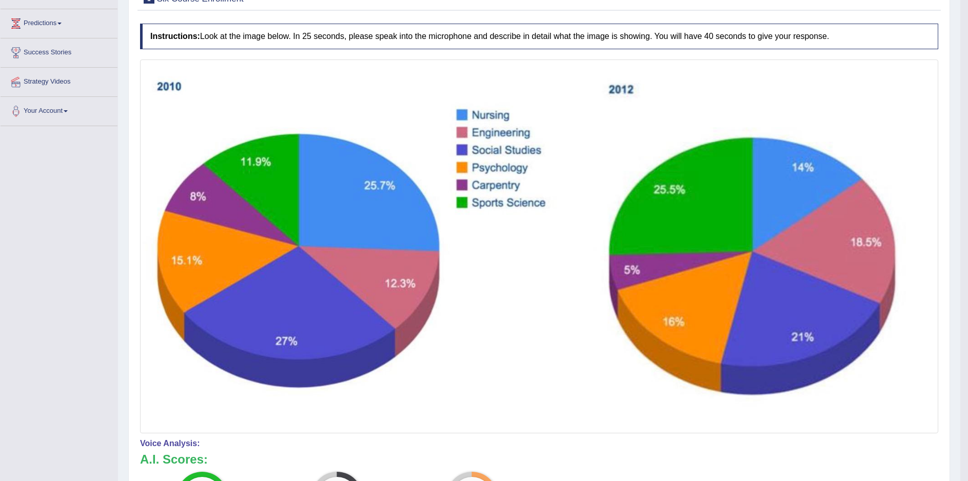
scroll to position [0, 0]
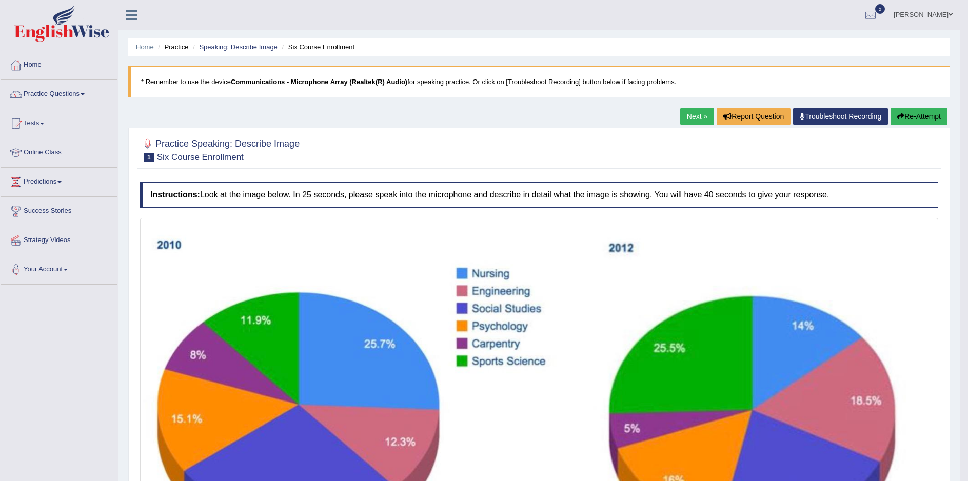
click at [693, 115] on link "Next »" at bounding box center [697, 116] width 34 height 17
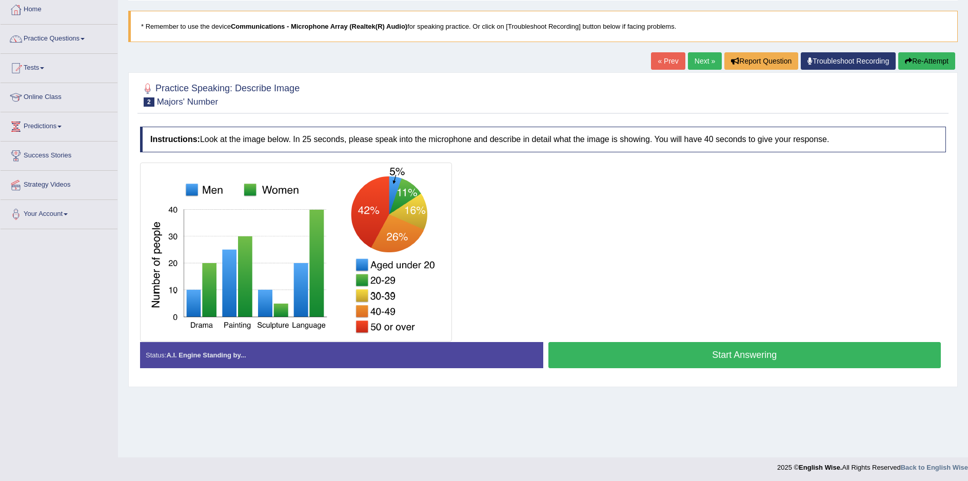
scroll to position [57, 0]
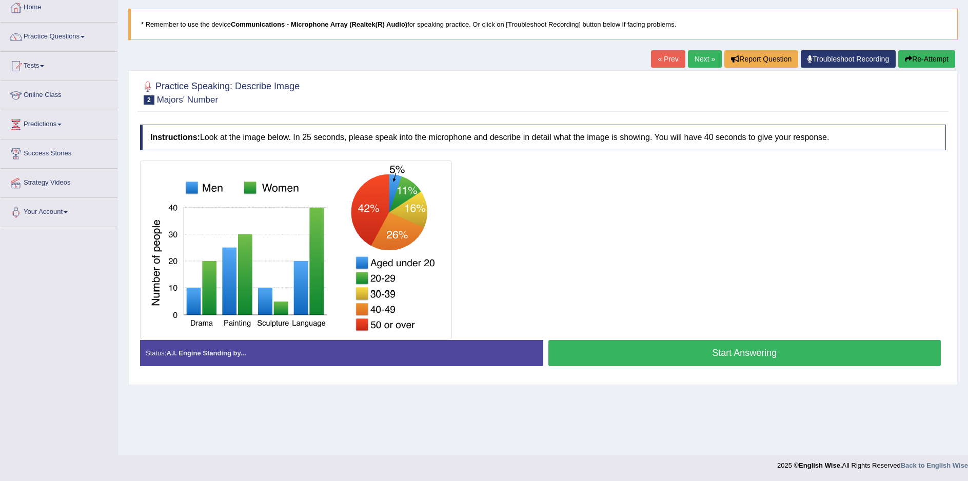
click at [758, 354] on button "Start Answering" at bounding box center [744, 353] width 393 height 26
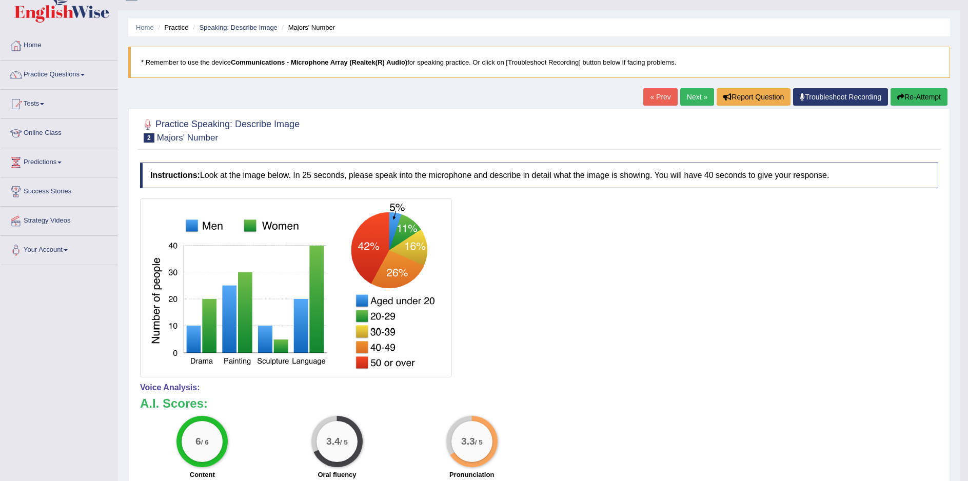
scroll to position [0, 0]
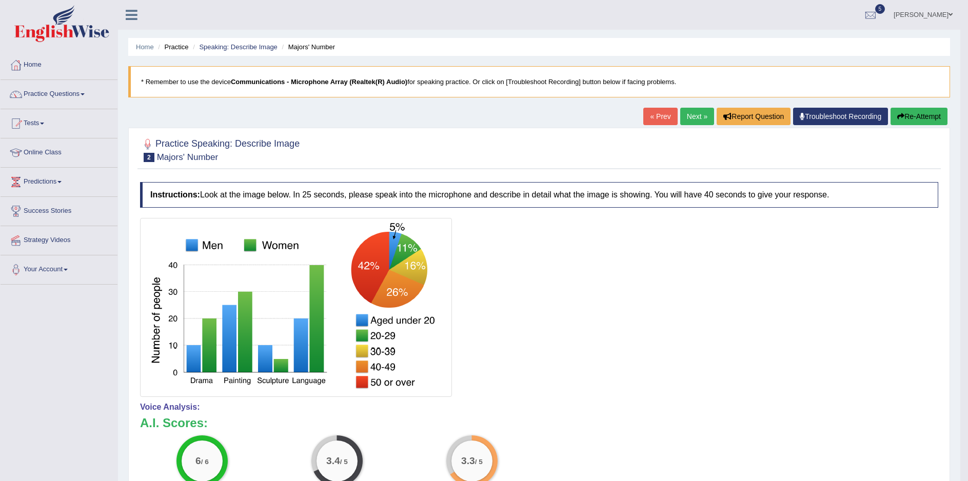
click at [690, 119] on link "Next »" at bounding box center [697, 116] width 34 height 17
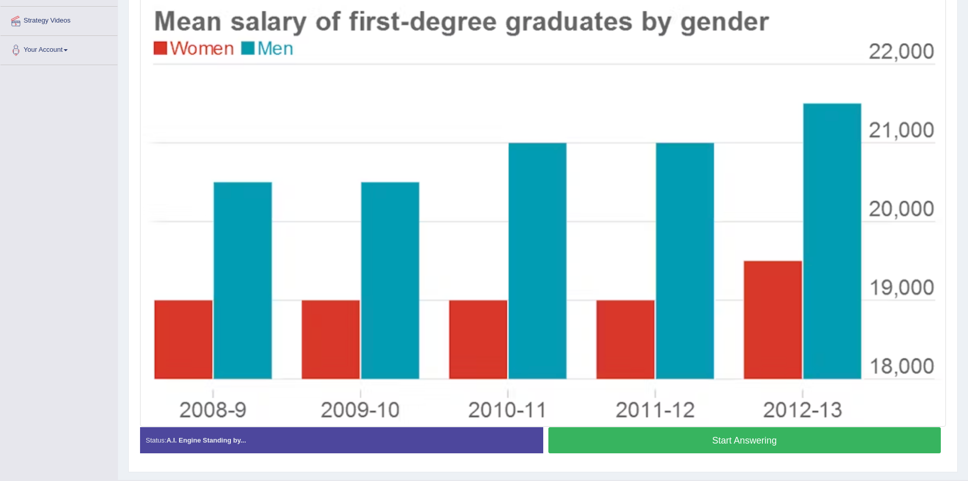
scroll to position [194, 0]
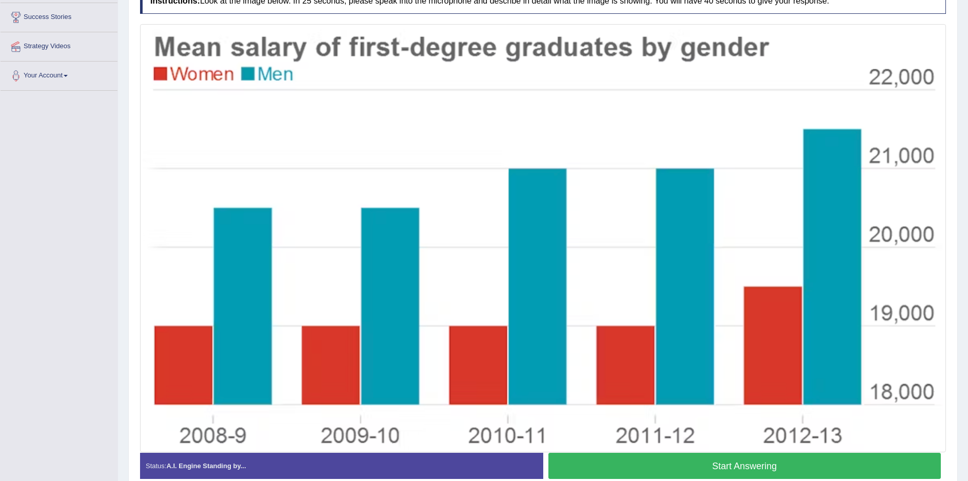
click at [745, 465] on button "Start Answering" at bounding box center [744, 466] width 393 height 26
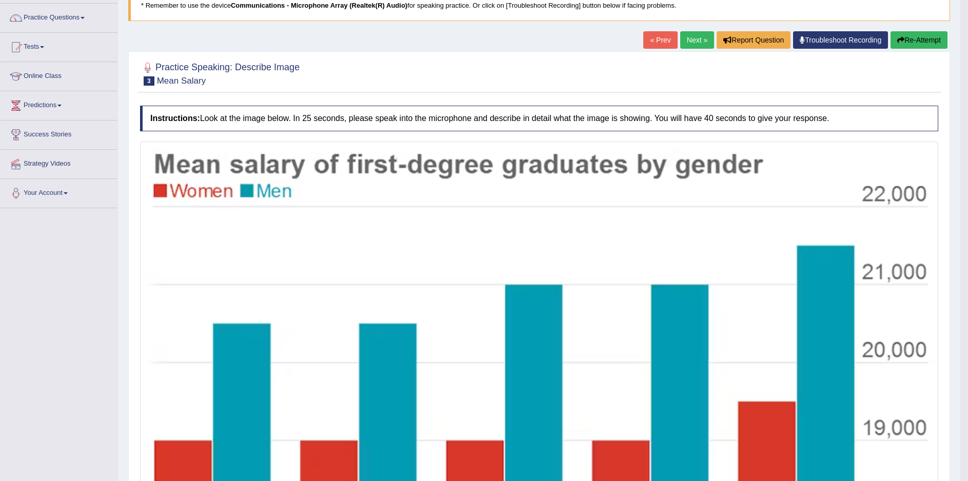
scroll to position [0, 0]
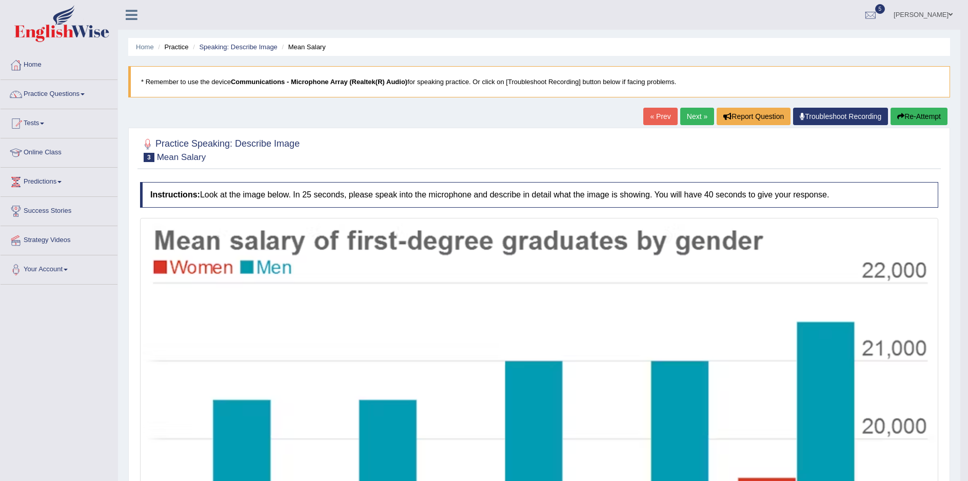
click at [695, 117] on link "Next »" at bounding box center [697, 116] width 34 height 17
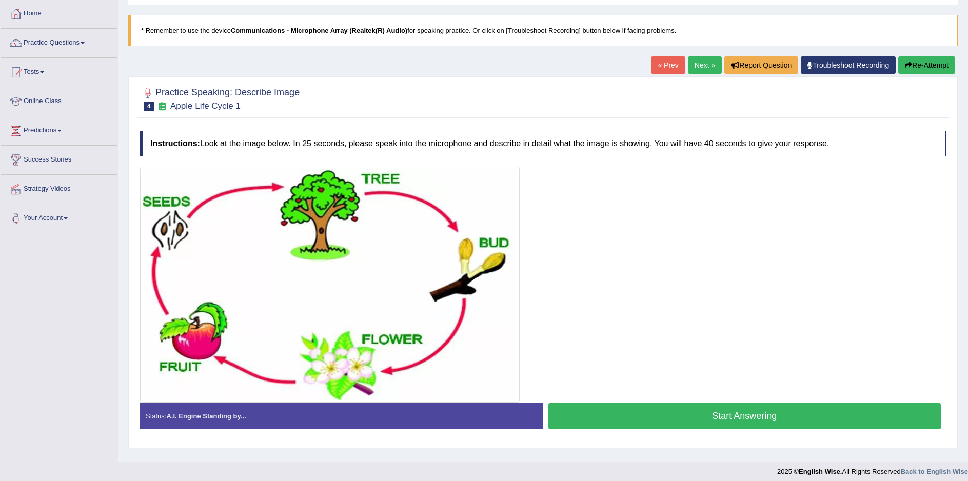
scroll to position [57, 0]
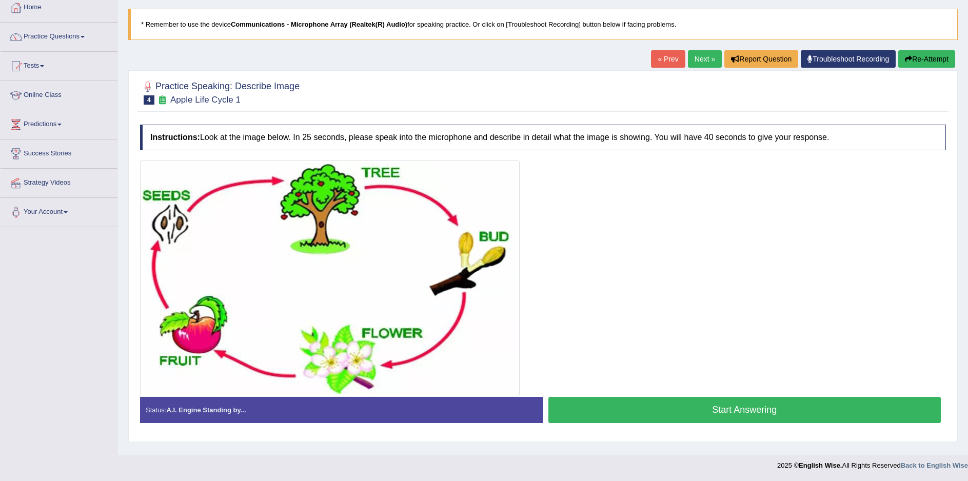
click at [734, 415] on button "Start Answering" at bounding box center [744, 410] width 393 height 26
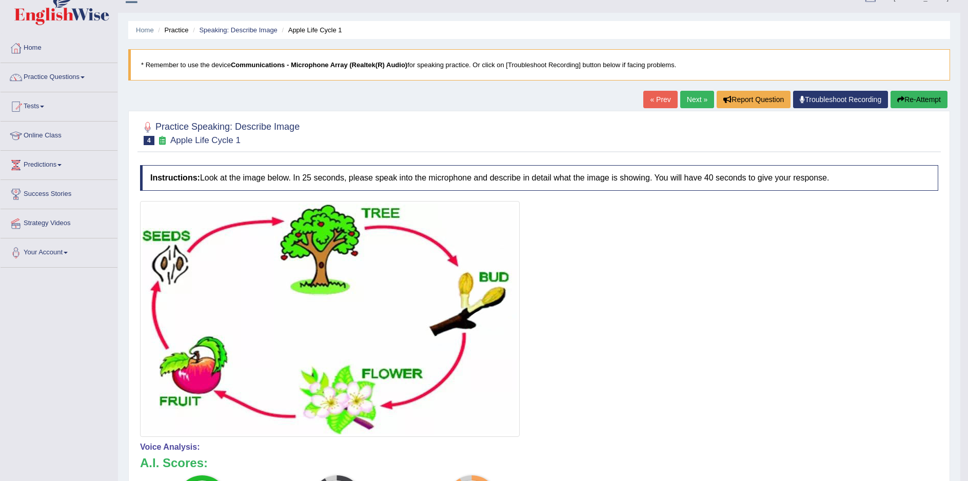
scroll to position [0, 0]
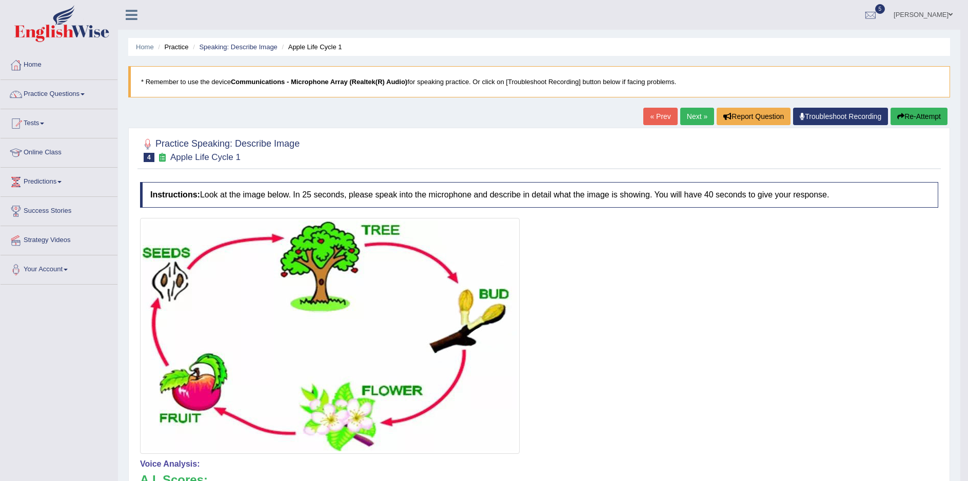
click at [694, 115] on link "Next »" at bounding box center [697, 116] width 34 height 17
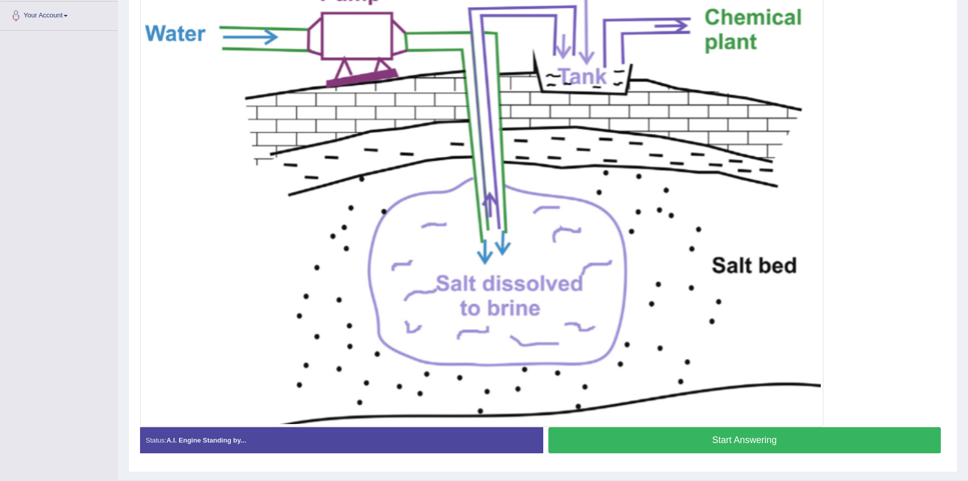
scroll to position [228, 0]
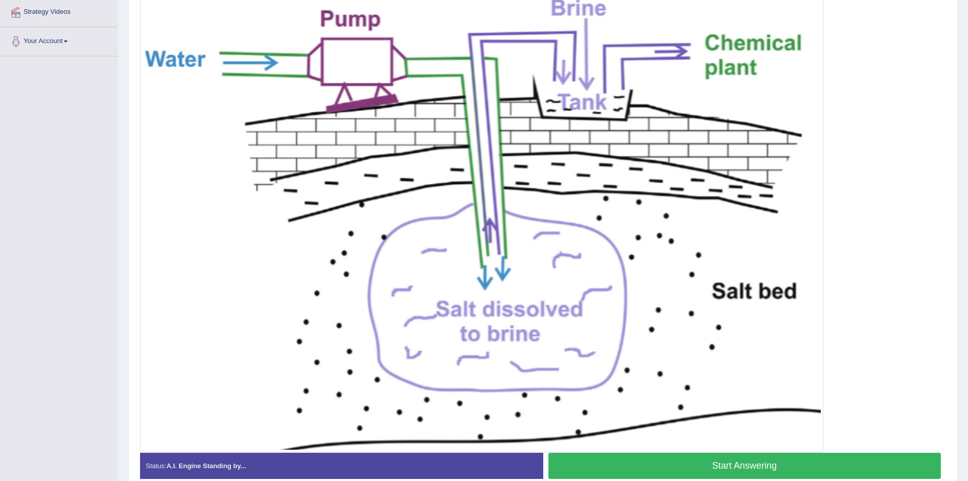
click at [751, 465] on button "Start Answering" at bounding box center [744, 466] width 393 height 26
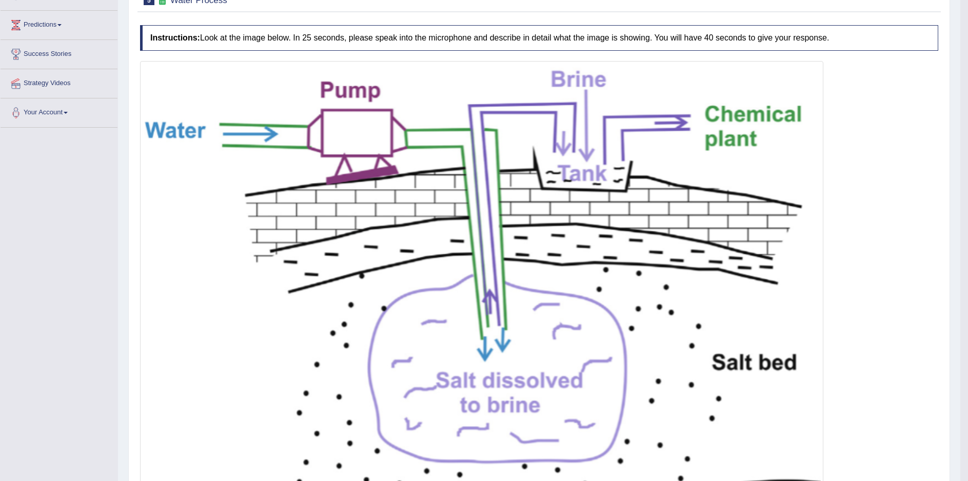
scroll to position [0, 0]
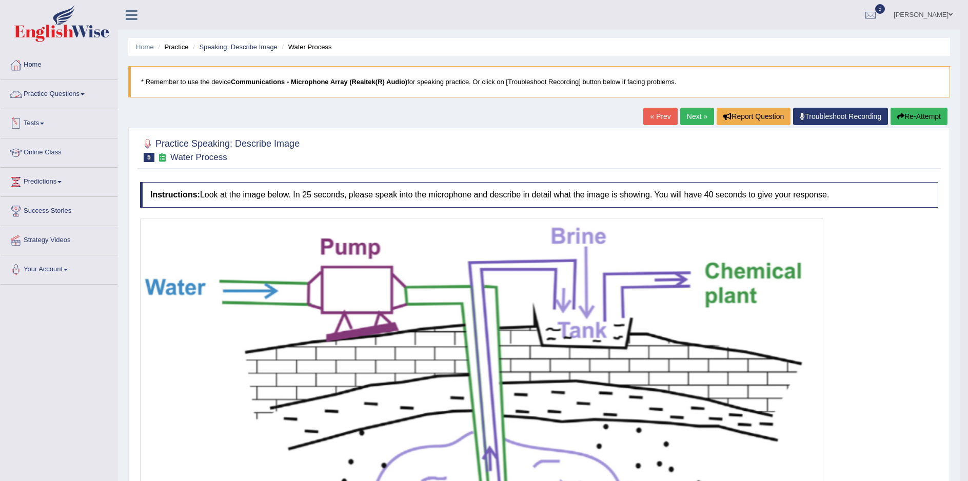
click at [88, 92] on link "Practice Questions" at bounding box center [59, 93] width 117 height 26
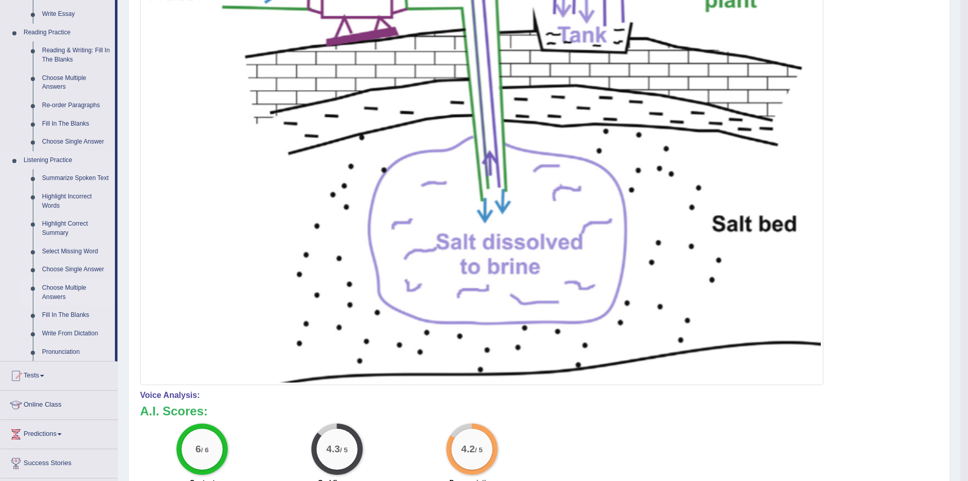
scroll to position [308, 0]
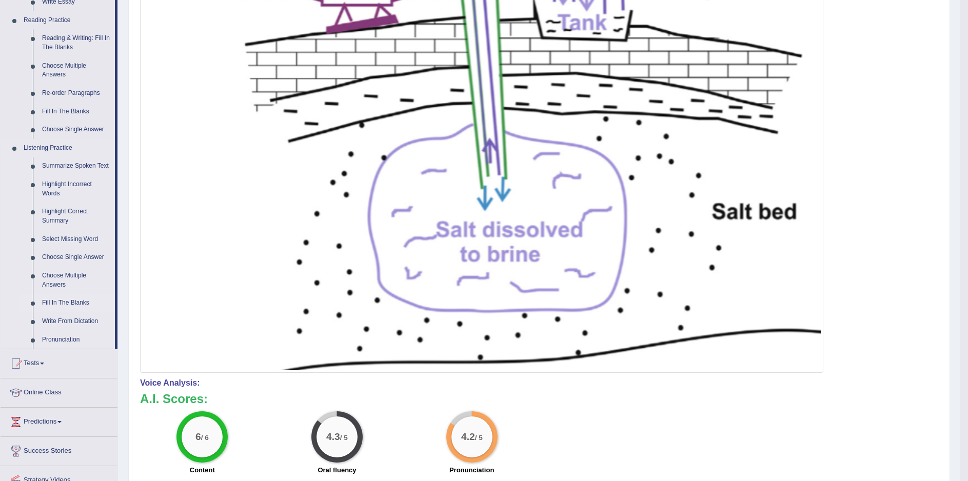
click at [74, 302] on link "Fill In The Blanks" at bounding box center [75, 303] width 77 height 18
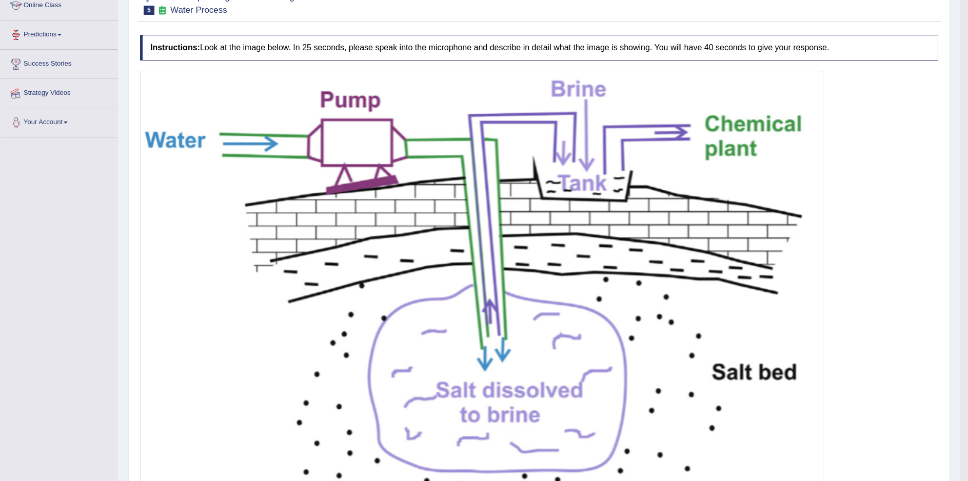
scroll to position [117, 0]
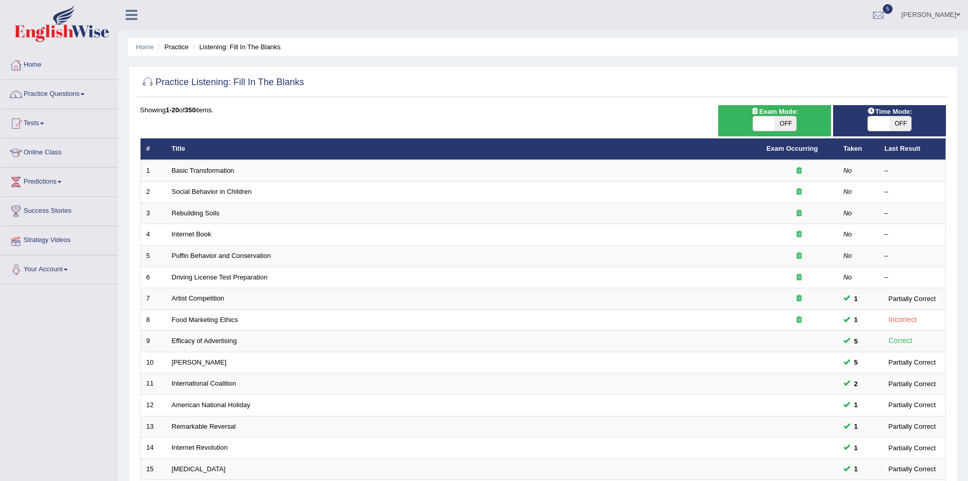
click at [781, 121] on span "OFF" at bounding box center [785, 123] width 22 height 14
checkbox input "true"
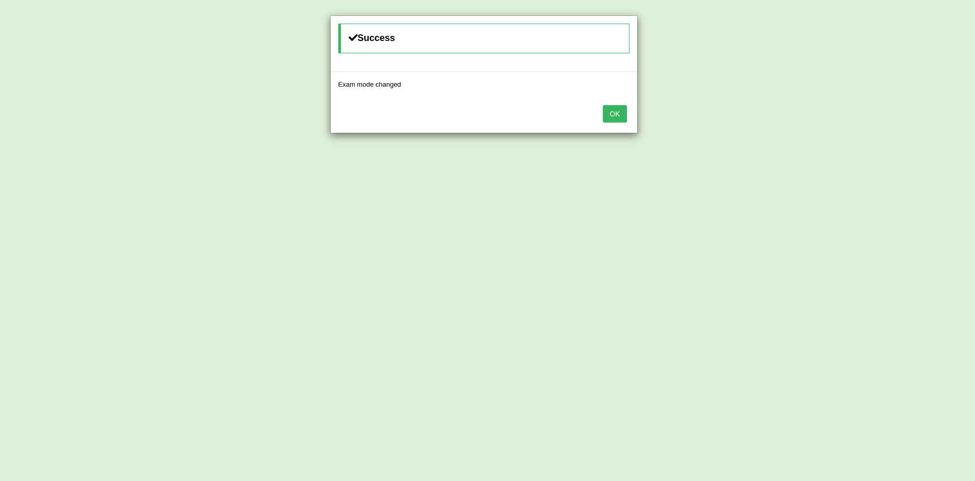
click at [620, 111] on button "OK" at bounding box center [615, 113] width 24 height 17
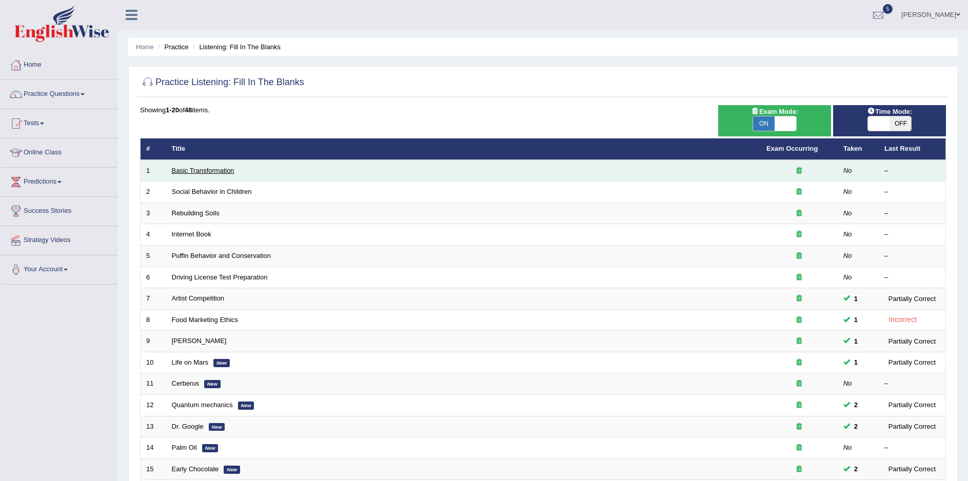
click at [215, 173] on link "Basic Transformation" at bounding box center [203, 171] width 63 height 8
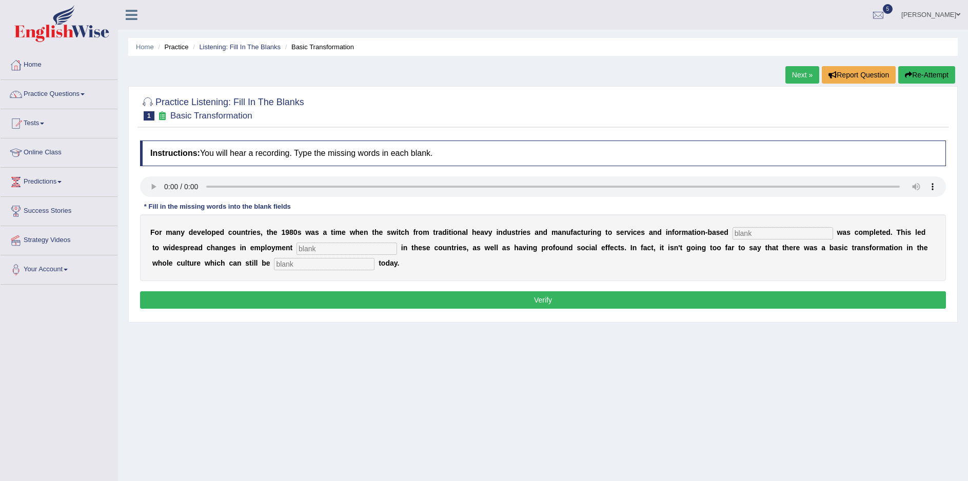
click at [732, 236] on input "text" at bounding box center [782, 233] width 101 height 12
type input "I"
type input "i"
paste input "interpret"
type input "interpret"
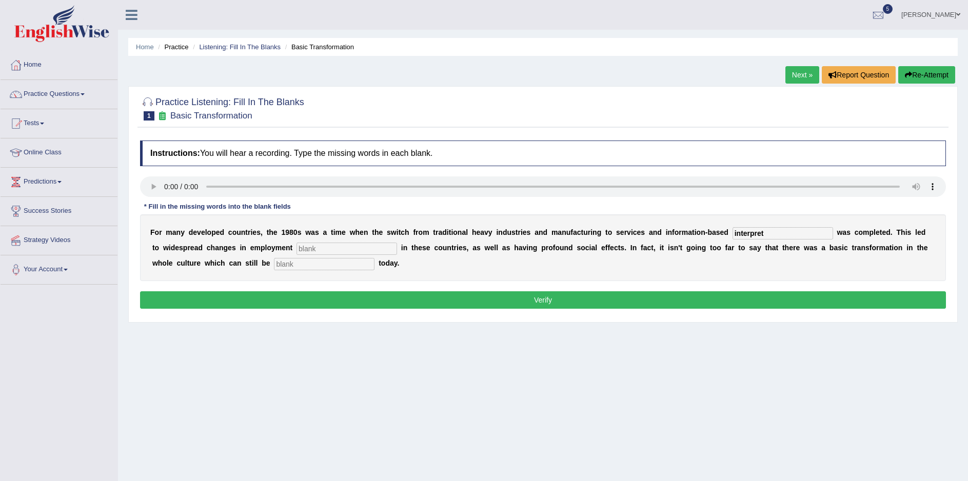
click at [296, 252] on input "text" at bounding box center [346, 249] width 101 height 12
type input "patten"
click at [274, 266] on input "text" at bounding box center [324, 264] width 101 height 12
type input "adverse"
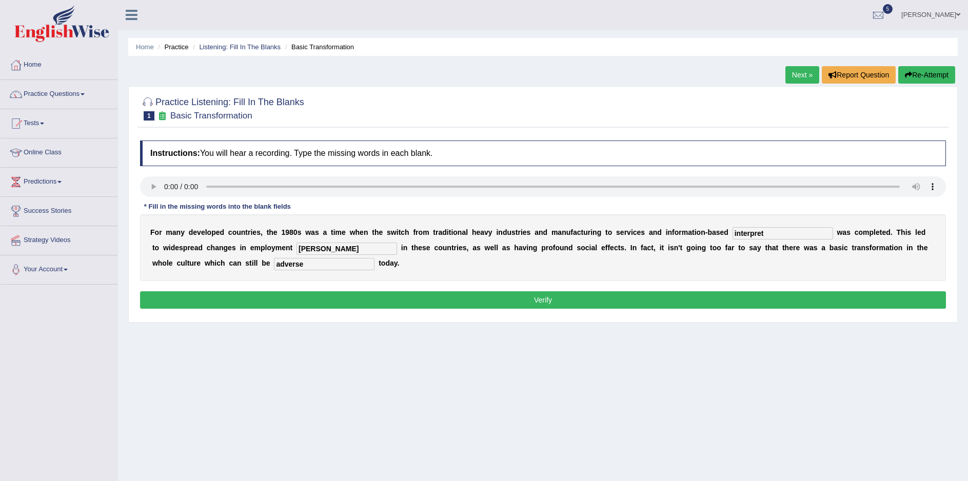
click at [622, 305] on button "Verify" at bounding box center [543, 299] width 806 height 17
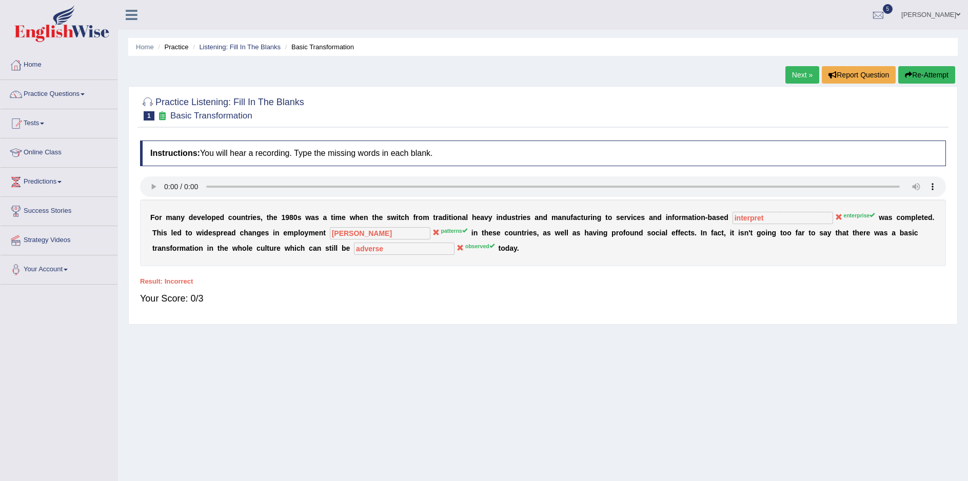
click at [798, 75] on link "Next »" at bounding box center [802, 74] width 34 height 17
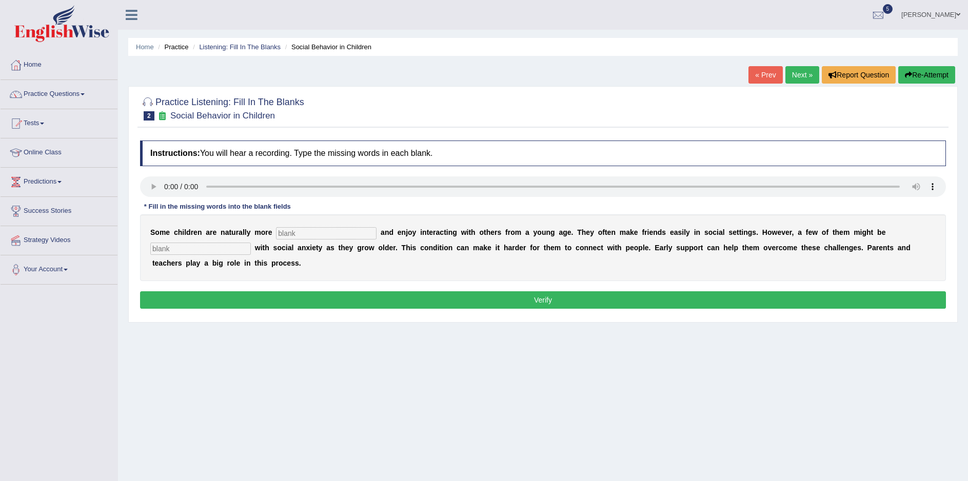
scroll to position [57, 0]
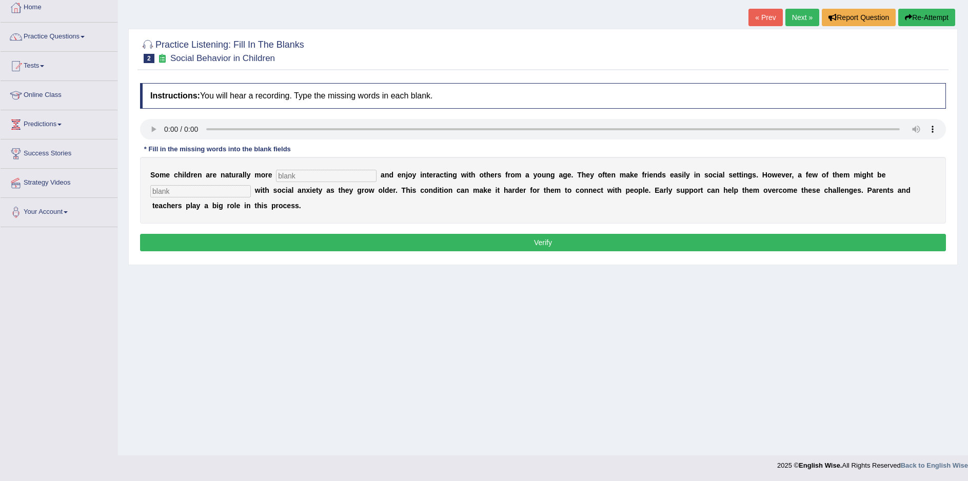
click at [251, 185] on input "text" at bounding box center [200, 191] width 101 height 12
type input "g"
type input "diagnosed"
click at [282, 178] on input "text" at bounding box center [326, 176] width 101 height 12
type input "sociable"
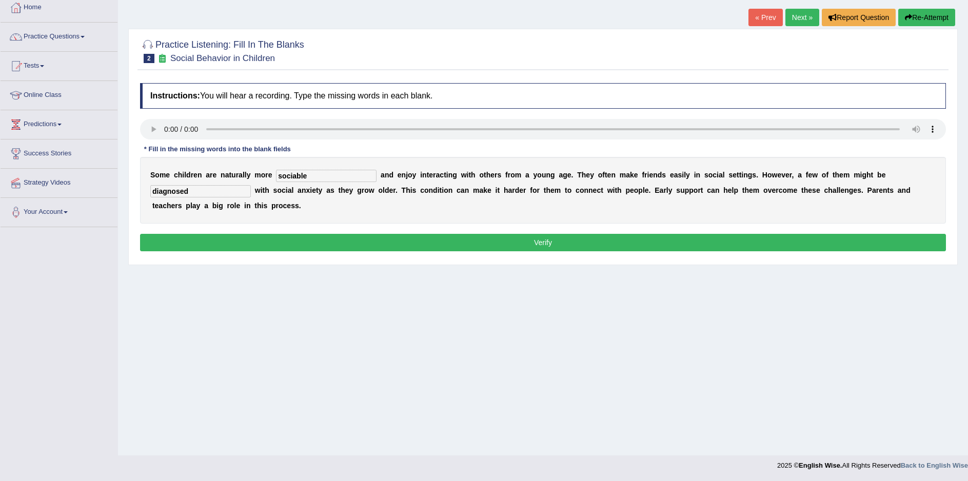
click at [556, 234] on button "Verify" at bounding box center [543, 242] width 806 height 17
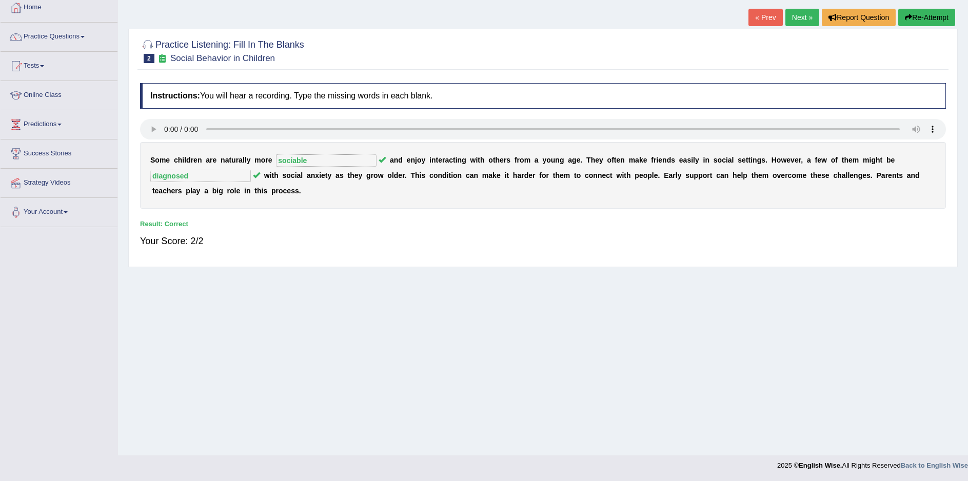
click at [801, 19] on link "Next »" at bounding box center [802, 17] width 34 height 17
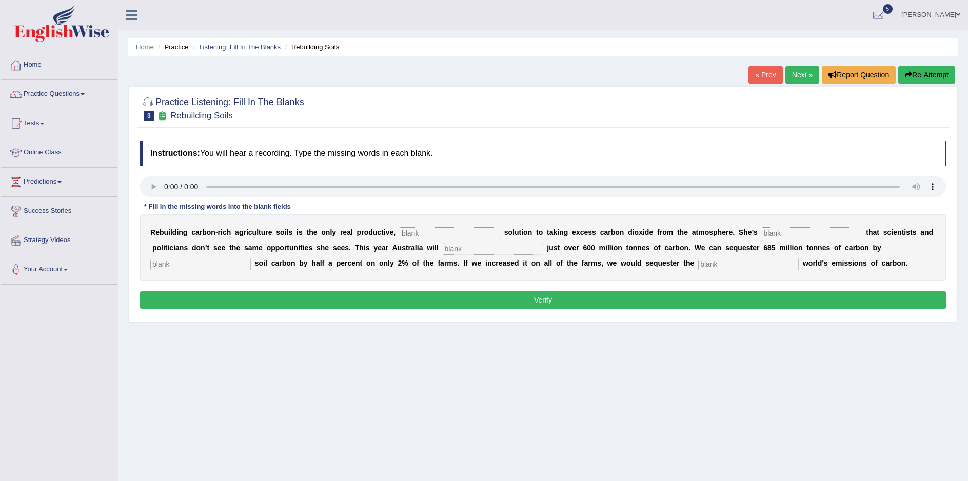
click at [795, 73] on link "Next »" at bounding box center [802, 74] width 34 height 17
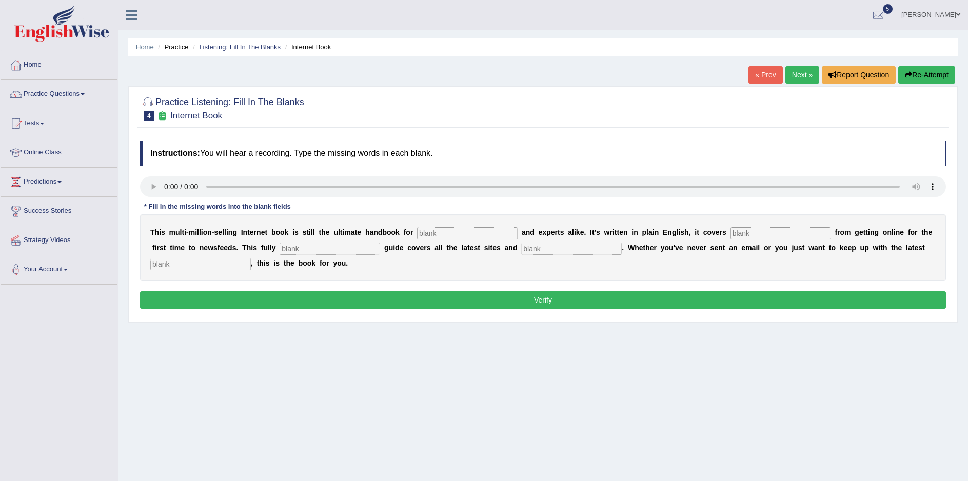
click at [417, 235] on input "text" at bounding box center [467, 233] width 101 height 12
click at [417, 233] on input "text" at bounding box center [467, 233] width 101 height 12
type input "diagnisis"
click at [280, 251] on input "text" at bounding box center [330, 249] width 101 height 12
click at [280, 248] on input "everthings" at bounding box center [330, 249] width 101 height 12
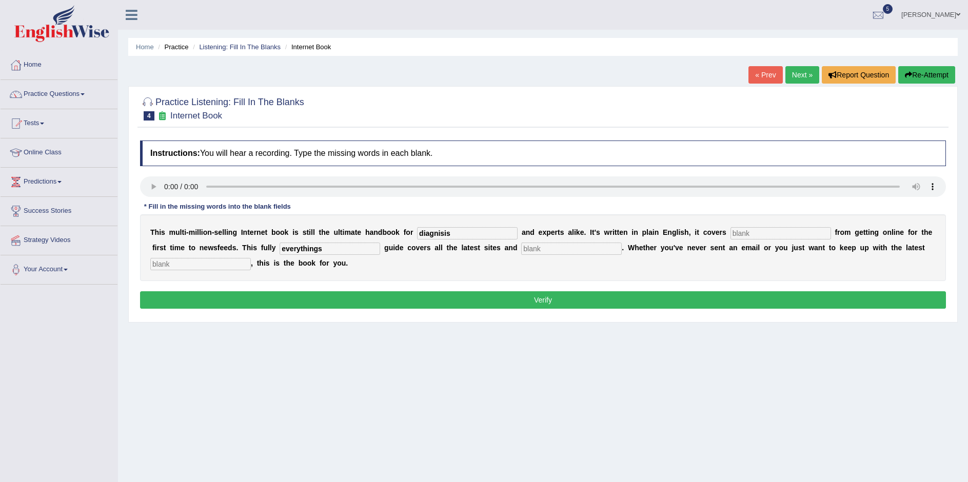
type input "everythings"
click at [521, 249] on input "text" at bounding box center [571, 249] width 101 height 12
type input "revised"
click at [251, 258] on input "text" at bounding box center [200, 264] width 101 height 12
type input "development"
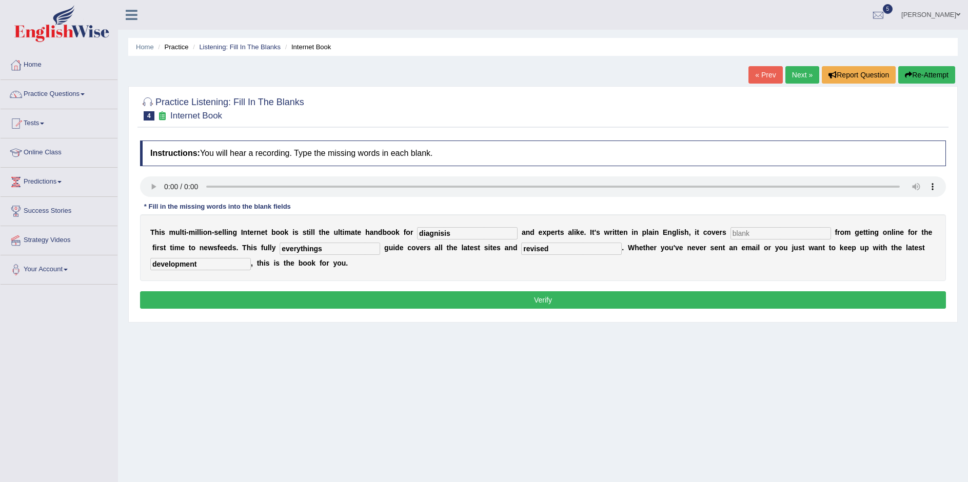
drag, startPoint x: 478, startPoint y: 251, endPoint x: 437, endPoint y: 259, distance: 41.3
click at [437, 259] on div "T h i s m u l t i - m i l l i o n - s e l l i n g I n t e r n e t b o o k i s s…" at bounding box center [543, 247] width 806 height 67
drag, startPoint x: 274, startPoint y: 246, endPoint x: 196, endPoint y: 248, distance: 78.0
click at [187, 247] on div "T h i s m u l t i - m i l l i o n - s e l l i n g I n t e r n e t b o o k i s s…" at bounding box center [543, 247] width 806 height 67
click at [730, 232] on input "text" at bounding box center [780, 233] width 101 height 12
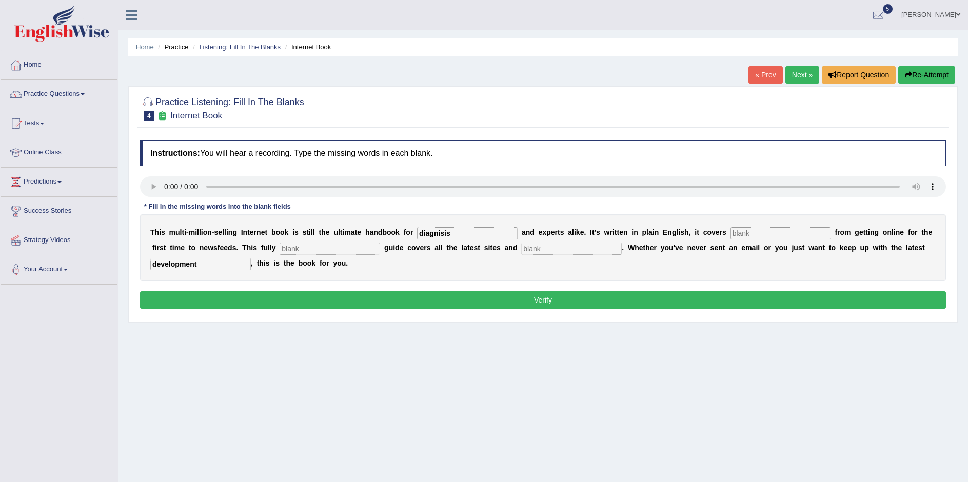
paste input "everythings"
type input "everythings"
click at [280, 249] on input "text" at bounding box center [330, 249] width 101 height 12
type input "revised"
click at [521, 249] on input "text" at bounding box center [571, 249] width 101 height 12
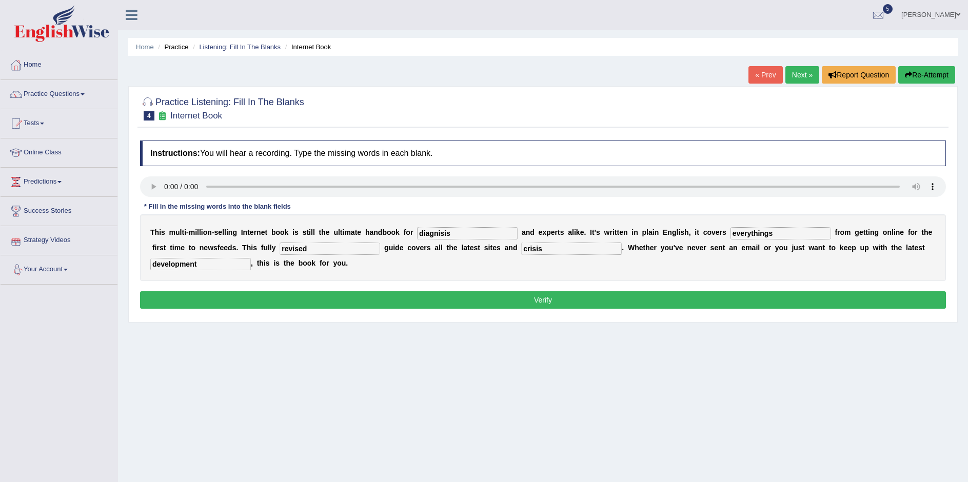
type input "crisis"
click at [444, 236] on input "diagnisis" at bounding box center [467, 233] width 101 height 12
type input "d"
click at [427, 235] on input "text" at bounding box center [467, 233] width 101 height 12
type input "nobusses"
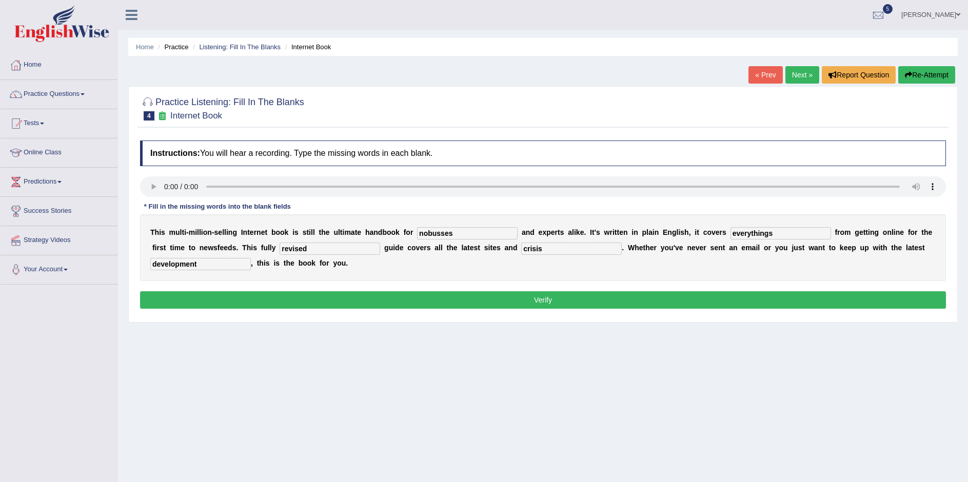
click at [732, 233] on input "everythings" at bounding box center [780, 233] width 101 height 12
type input "everything"
click at [521, 250] on input "crisis" at bounding box center [571, 249] width 101 height 12
type input "c"
type input "craigses"
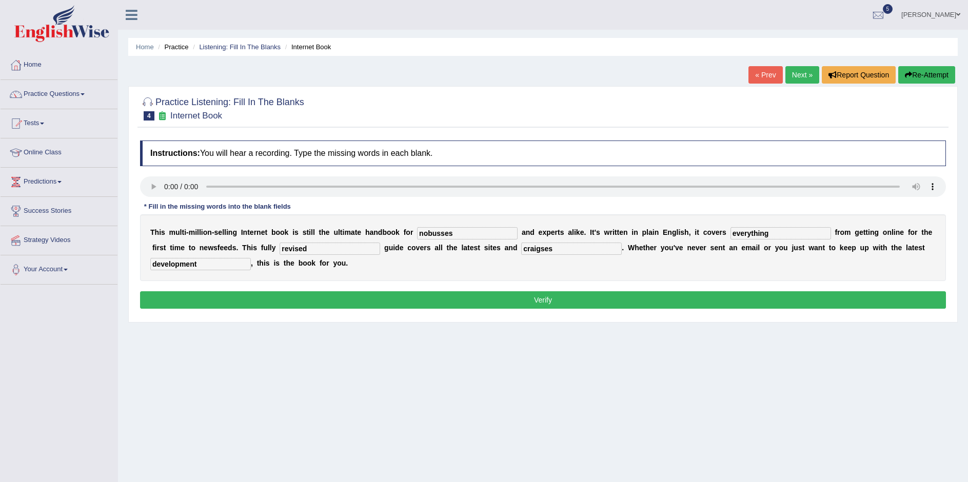
click at [548, 306] on button "Verify" at bounding box center [543, 299] width 806 height 17
